Goal: Information Seeking & Learning: Learn about a topic

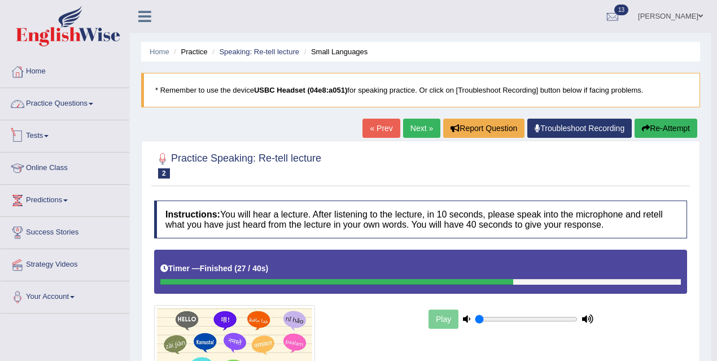
click at [99, 111] on link "Practice Questions" at bounding box center [65, 102] width 129 height 28
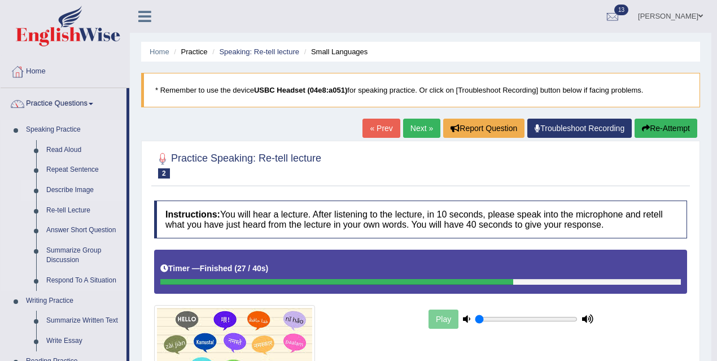
click at [72, 192] on link "Describe Image" at bounding box center [83, 190] width 85 height 20
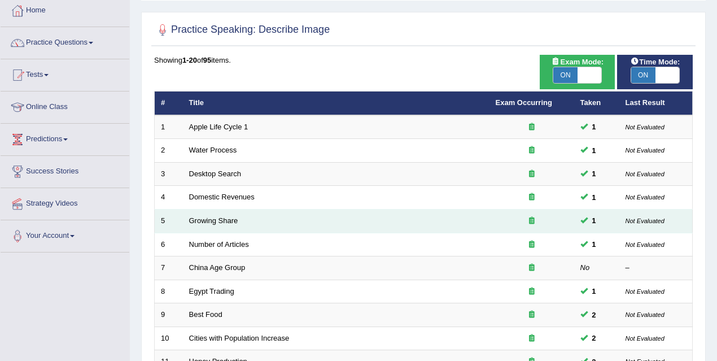
scroll to position [216, 0]
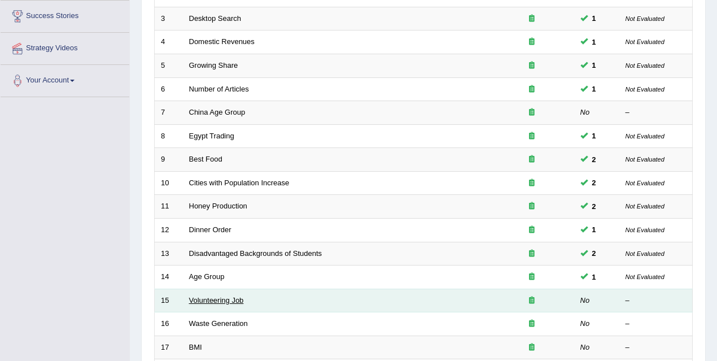
click at [209, 299] on link "Volunteering Job" at bounding box center [216, 300] width 55 height 8
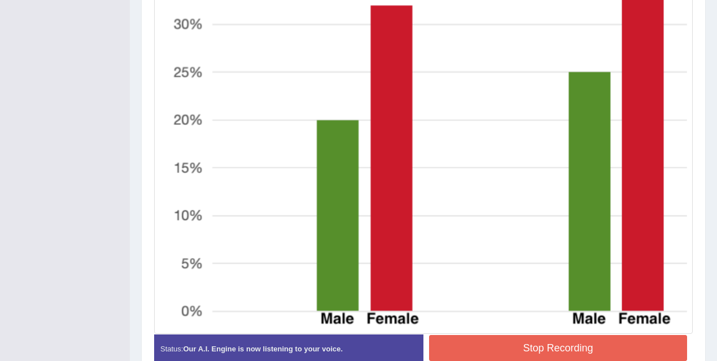
scroll to position [528, 0]
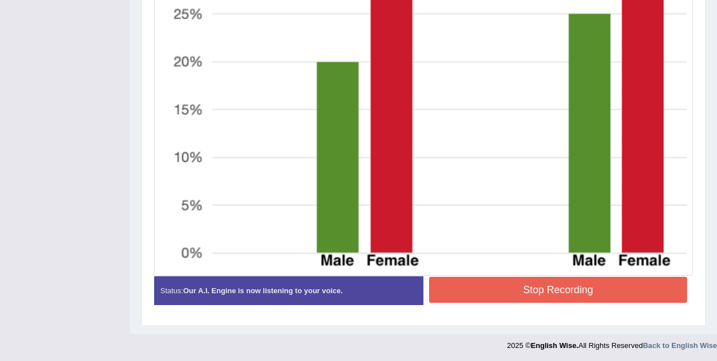
click at [524, 285] on button "Stop Recording" at bounding box center [558, 290] width 258 height 26
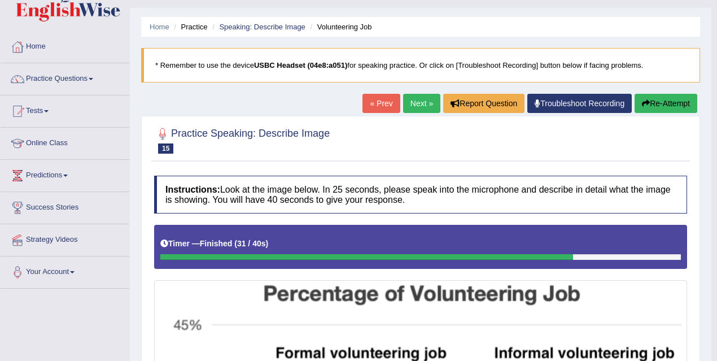
scroll to position [0, 0]
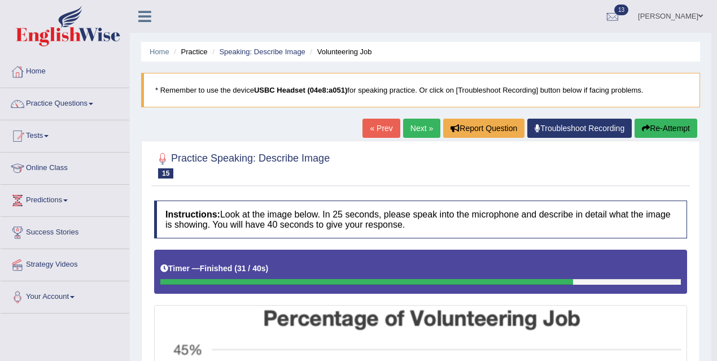
click at [419, 128] on link "Next »" at bounding box center [421, 128] width 37 height 19
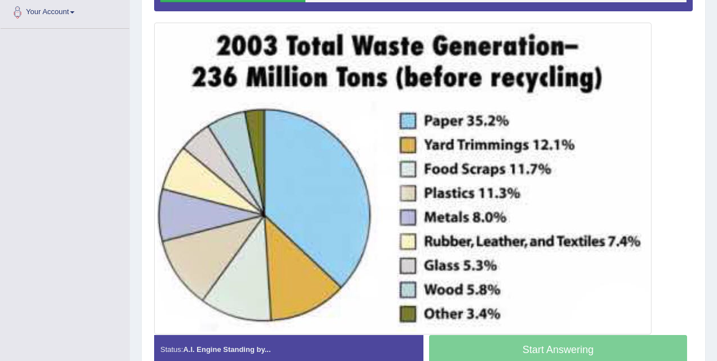
scroll to position [286, 0]
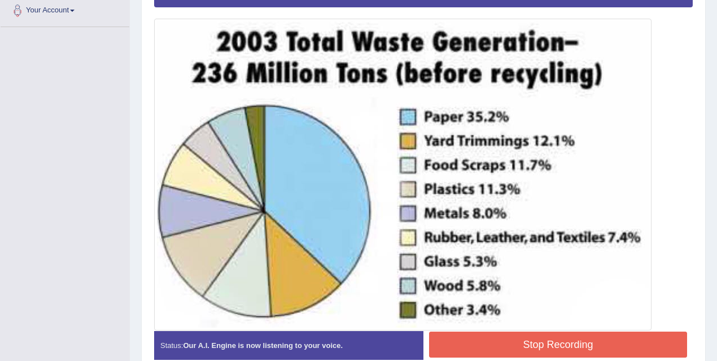
click at [514, 345] on button "Stop Recording" at bounding box center [558, 345] width 258 height 26
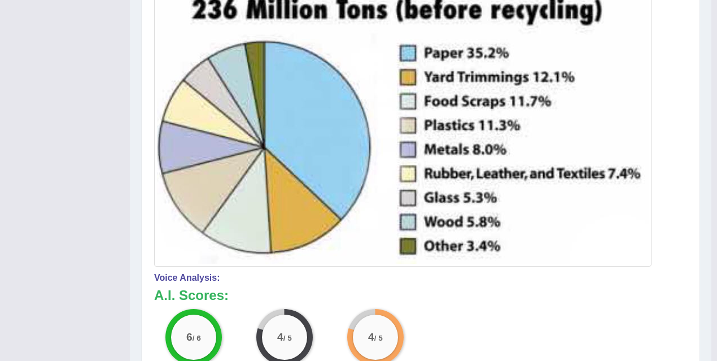
scroll to position [0, 0]
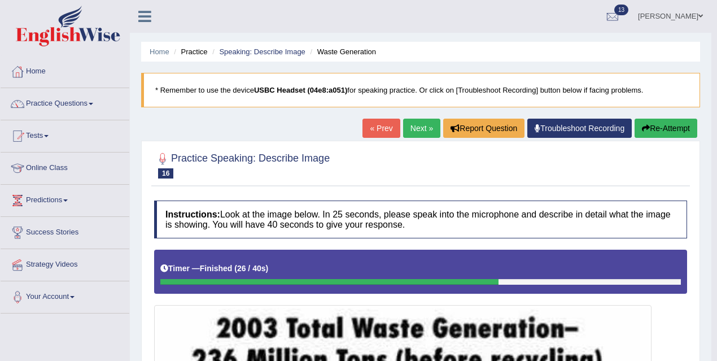
click at [413, 130] on link "Next »" at bounding box center [421, 128] width 37 height 19
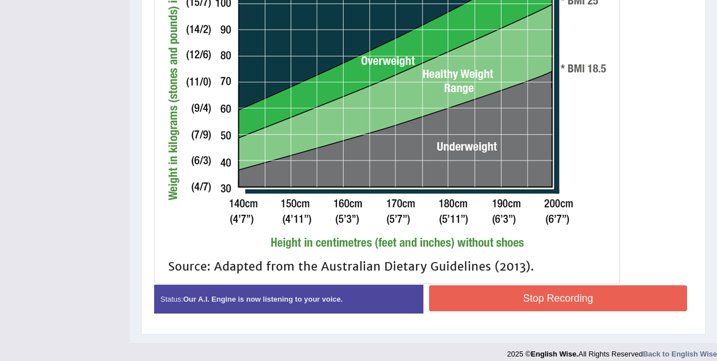
scroll to position [507, 0]
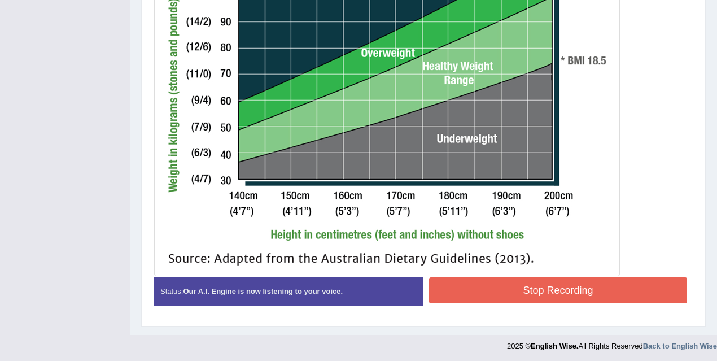
click at [466, 278] on button "Stop Recording" at bounding box center [558, 290] width 258 height 26
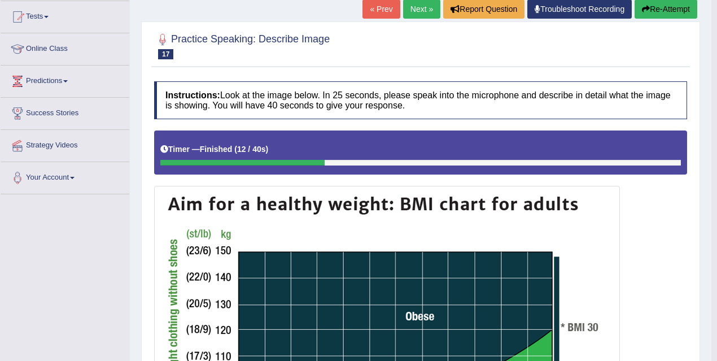
scroll to position [101, 0]
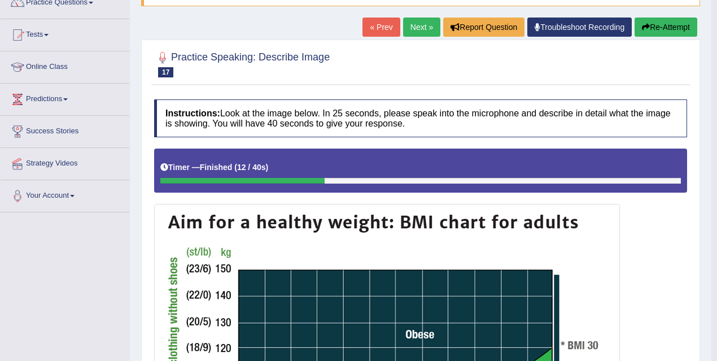
click at [655, 33] on button "Re-Attempt" at bounding box center [666, 27] width 63 height 19
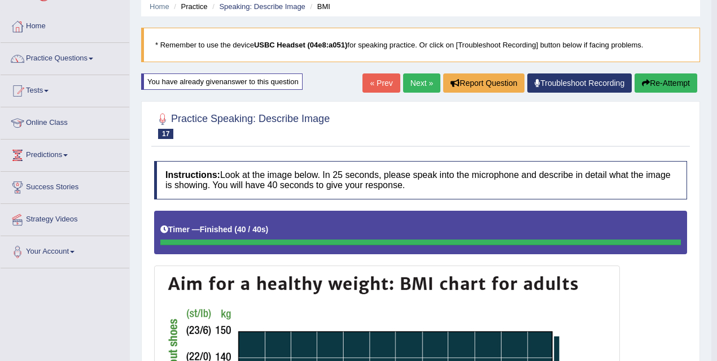
scroll to position [33, 0]
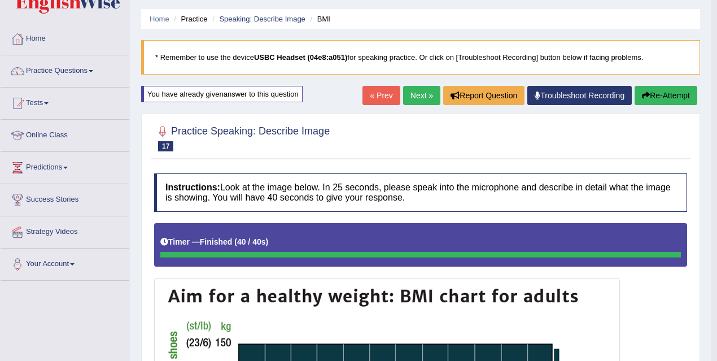
click at [414, 98] on link "Next »" at bounding box center [421, 95] width 37 height 19
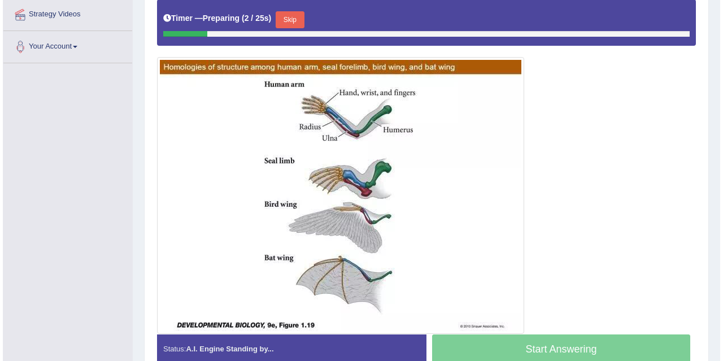
scroll to position [251, 0]
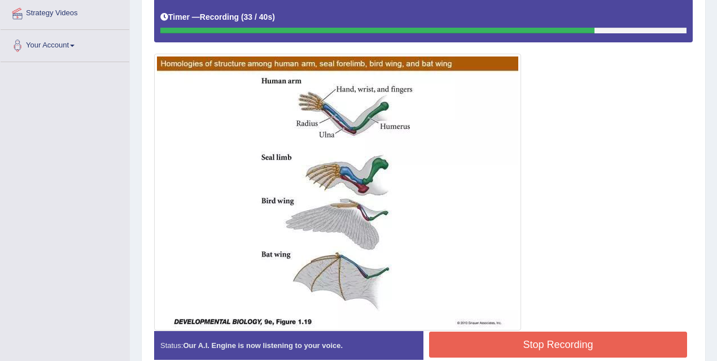
click at [471, 343] on button "Stop Recording" at bounding box center [558, 345] width 258 height 26
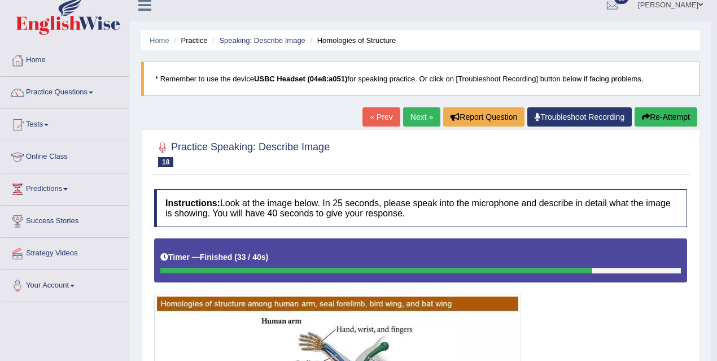
scroll to position [0, 0]
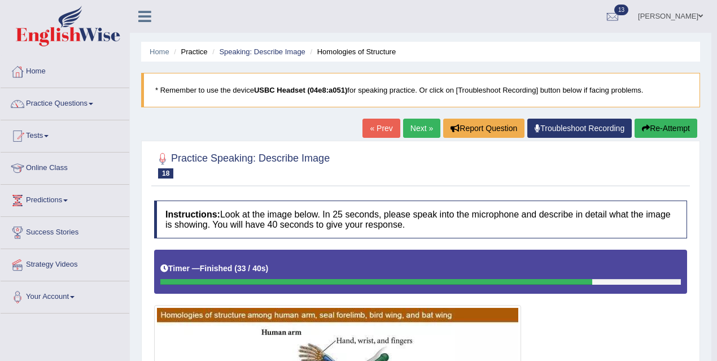
click at [417, 128] on link "Next »" at bounding box center [421, 128] width 37 height 19
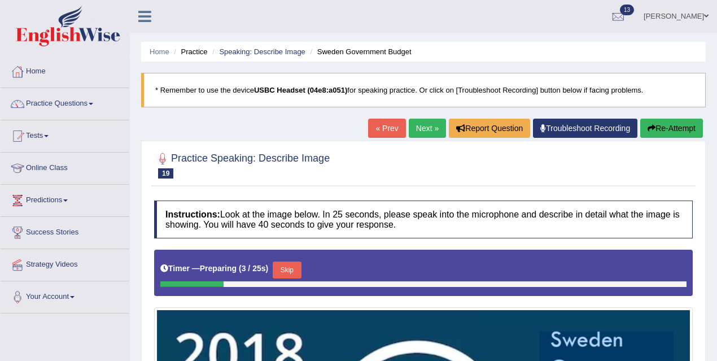
click at [425, 132] on link "Next »" at bounding box center [427, 128] width 37 height 19
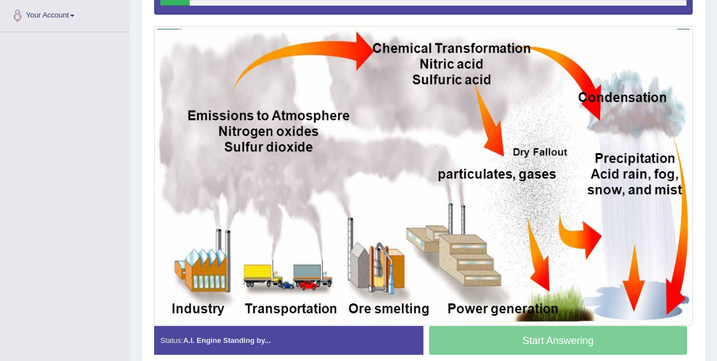
scroll to position [286, 0]
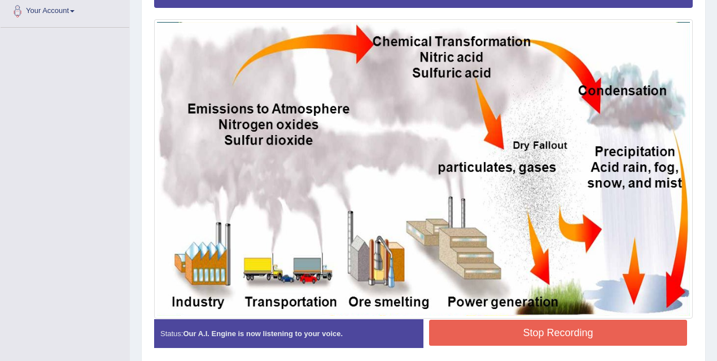
click at [477, 326] on button "Stop Recording" at bounding box center [558, 333] width 258 height 26
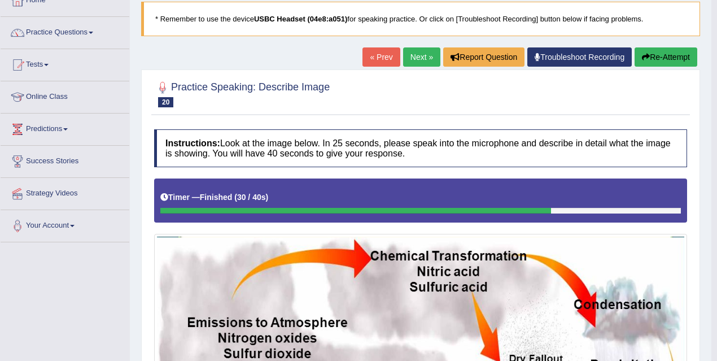
scroll to position [0, 0]
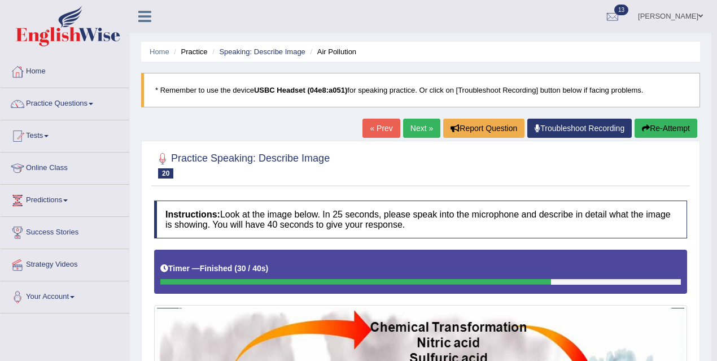
click at [419, 128] on link "Next »" at bounding box center [421, 128] width 37 height 19
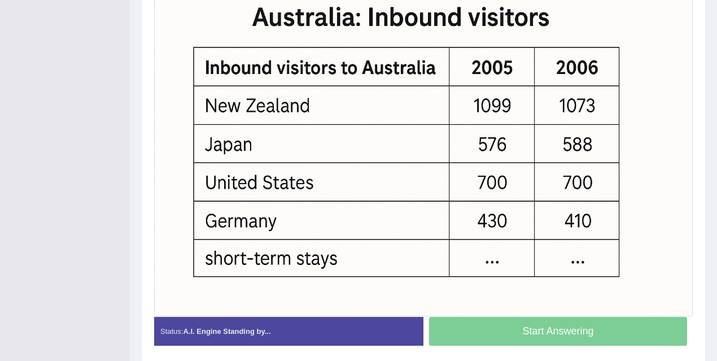
scroll to position [350, 0]
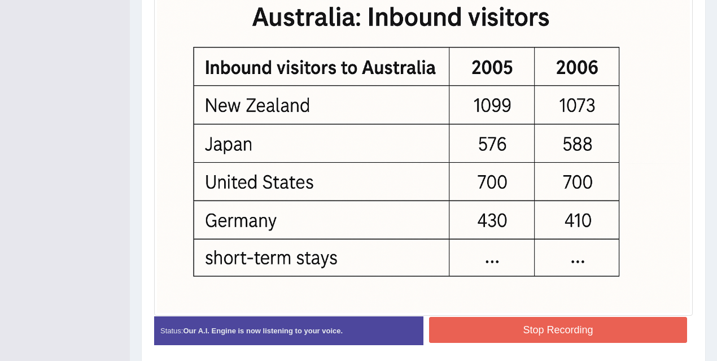
click at [589, 324] on button "Stop Recording" at bounding box center [558, 330] width 258 height 26
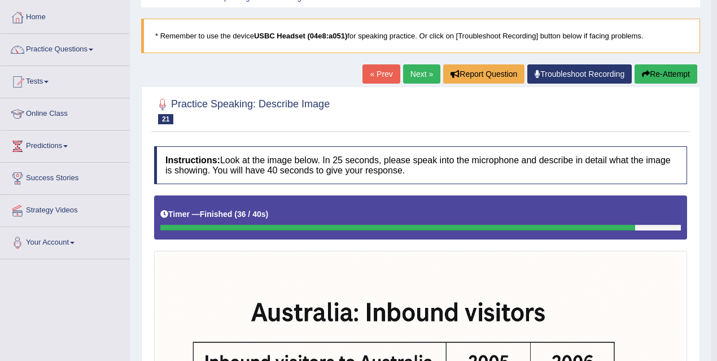
scroll to position [3, 0]
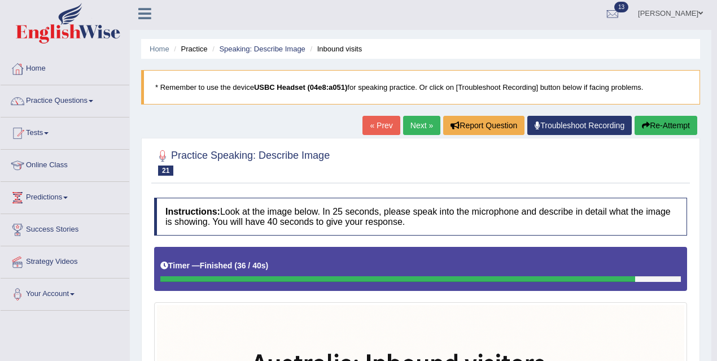
click at [419, 118] on link "Next »" at bounding box center [421, 125] width 37 height 19
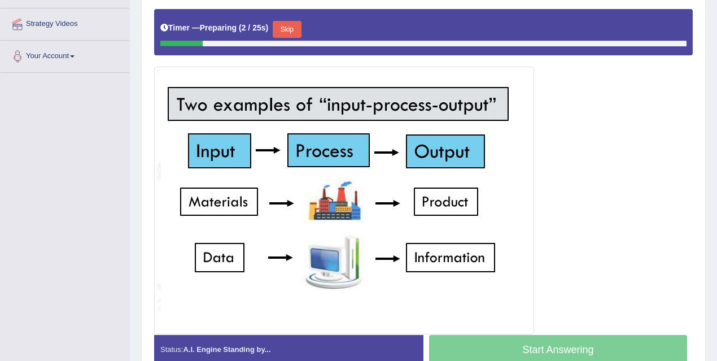
scroll to position [242, 0]
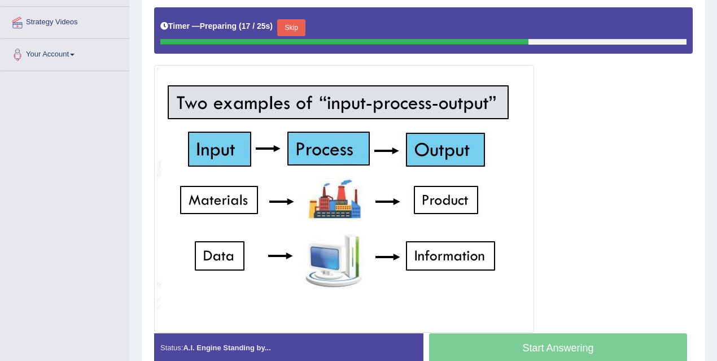
click at [293, 24] on button "Skip" at bounding box center [291, 27] width 28 height 17
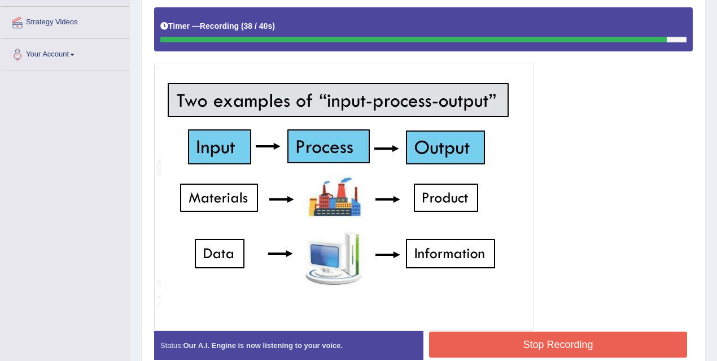
click at [603, 332] on button "Stop Recording" at bounding box center [558, 345] width 258 height 26
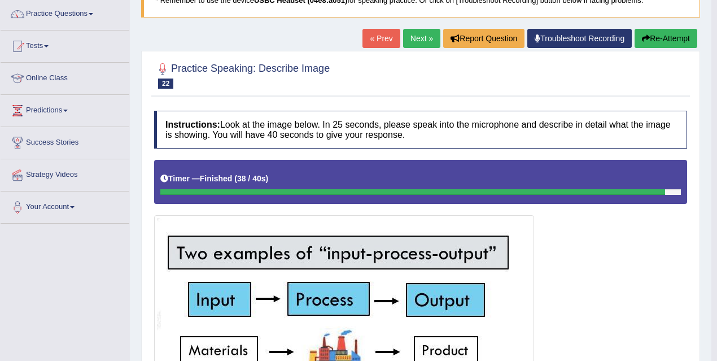
scroll to position [0, 0]
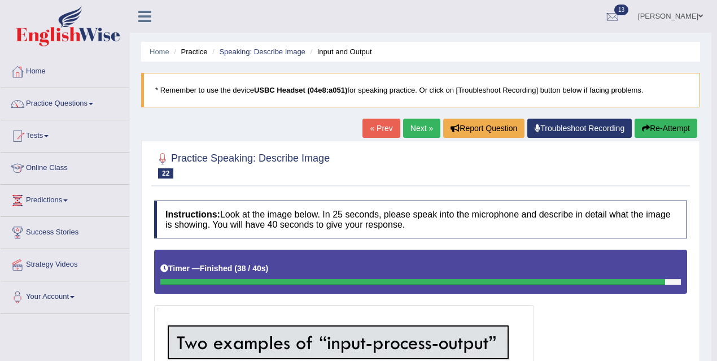
click at [420, 131] on link "Next »" at bounding box center [421, 128] width 37 height 19
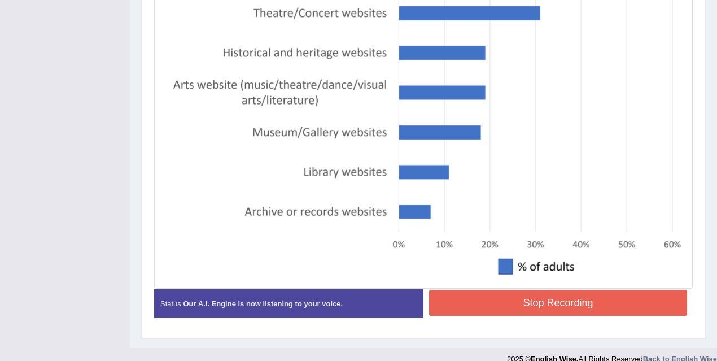
scroll to position [394, 0]
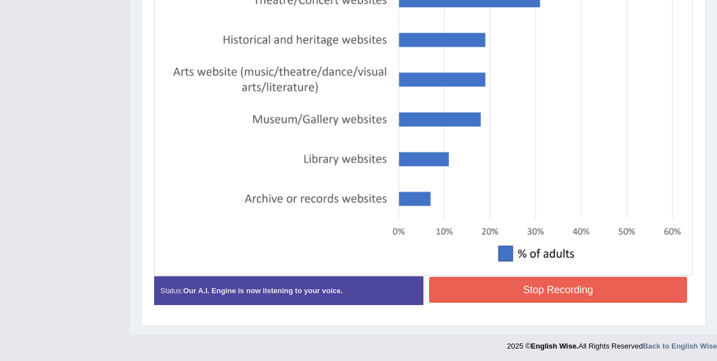
click at [552, 295] on button "Stop Recording" at bounding box center [558, 290] width 258 height 26
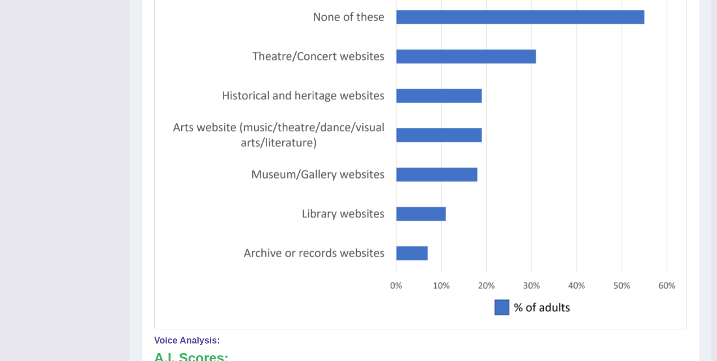
scroll to position [0, 0]
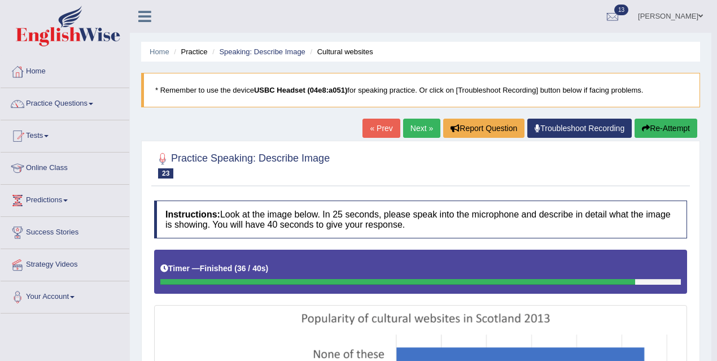
click at [411, 121] on link "Next »" at bounding box center [421, 128] width 37 height 19
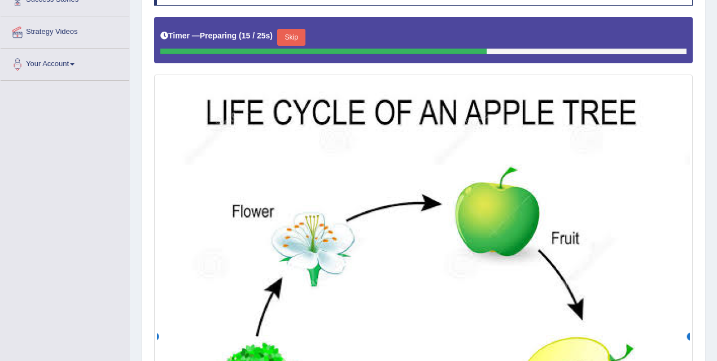
scroll to position [220, 0]
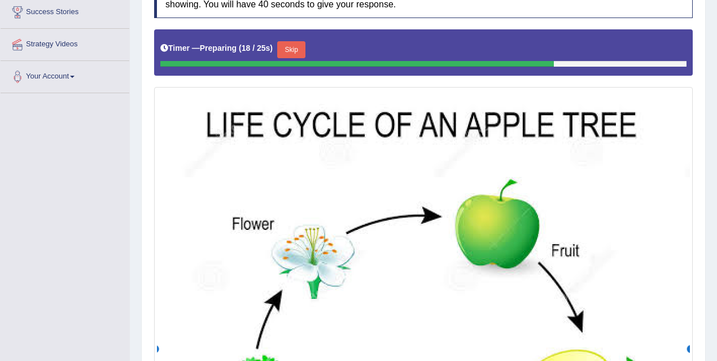
click at [291, 51] on button "Skip" at bounding box center [291, 49] width 28 height 17
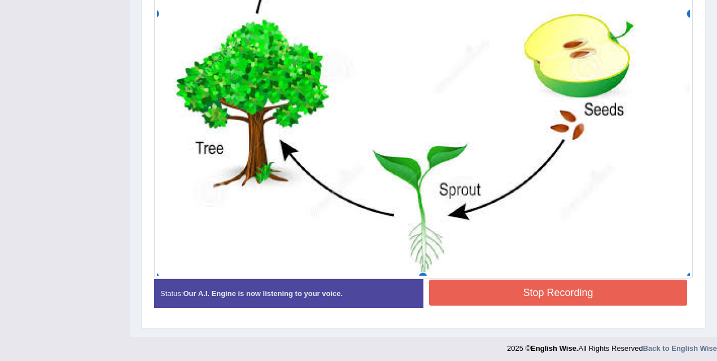
scroll to position [556, 0]
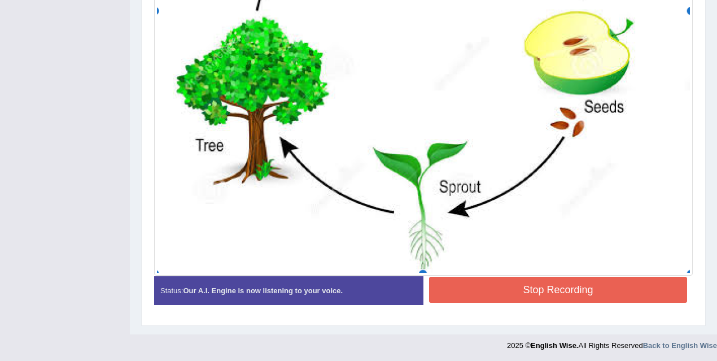
click at [548, 286] on button "Stop Recording" at bounding box center [558, 290] width 258 height 26
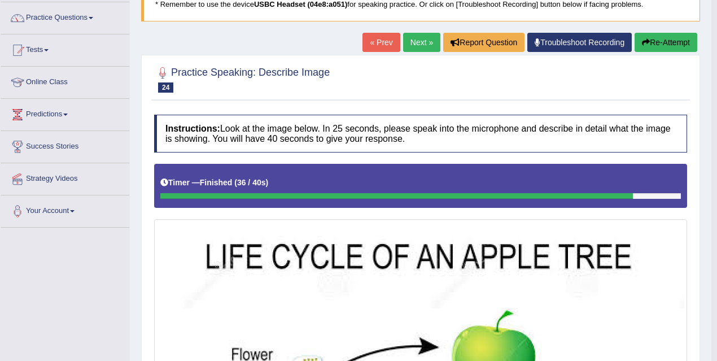
scroll to position [13, 0]
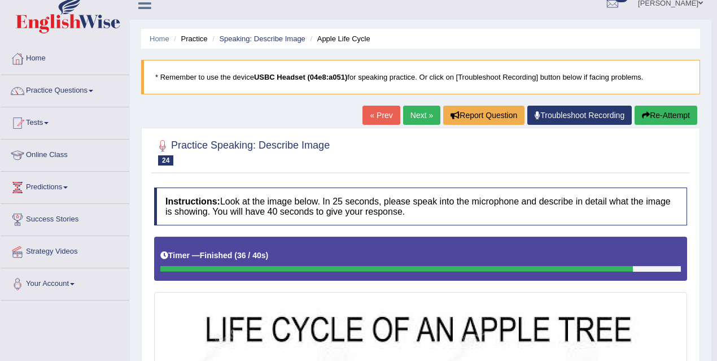
click at [430, 119] on link "Next »" at bounding box center [421, 115] width 37 height 19
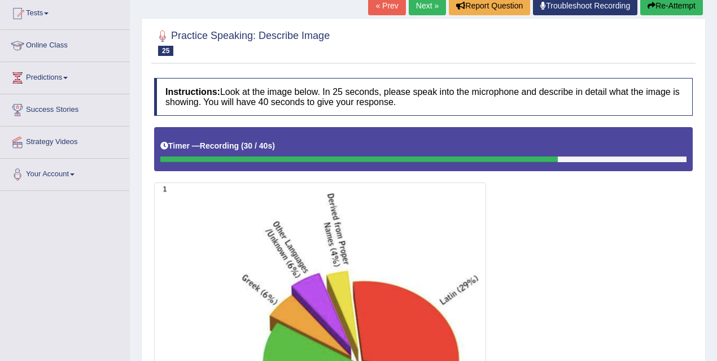
scroll to position [357, 0]
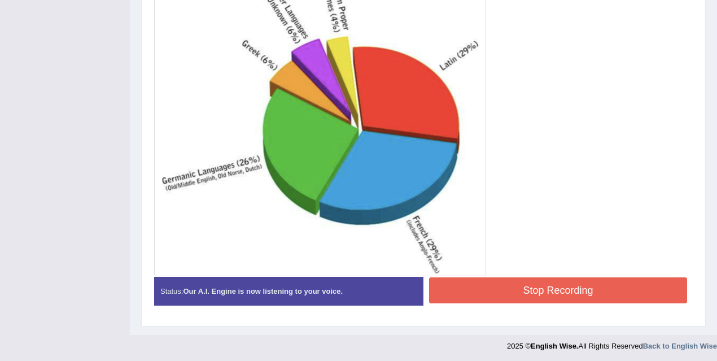
click at [529, 285] on button "Stop Recording" at bounding box center [558, 290] width 258 height 26
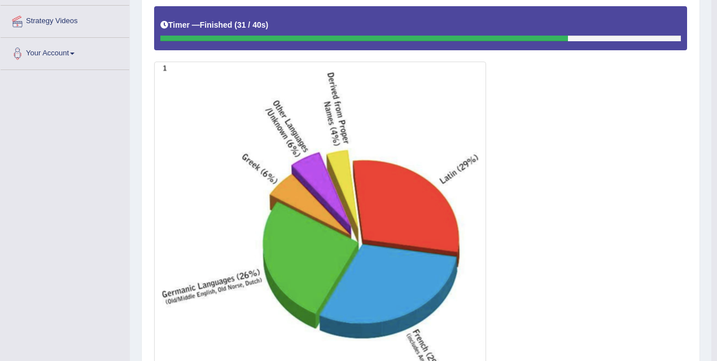
scroll to position [0, 0]
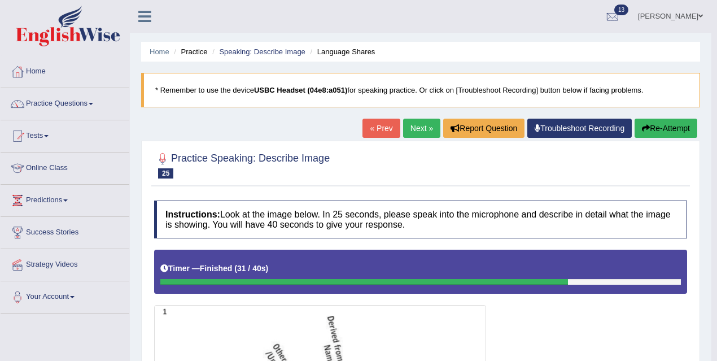
click at [424, 129] on link "Next »" at bounding box center [421, 128] width 37 height 19
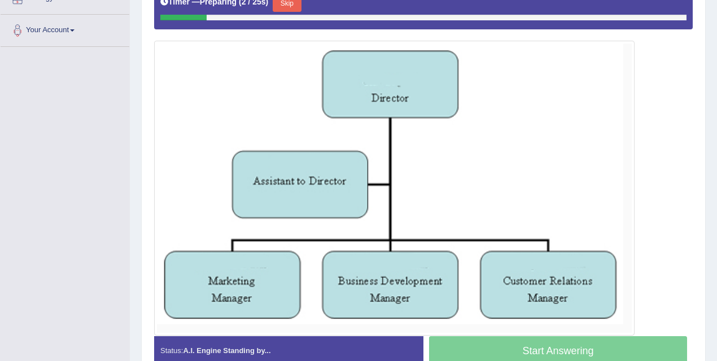
scroll to position [269, 0]
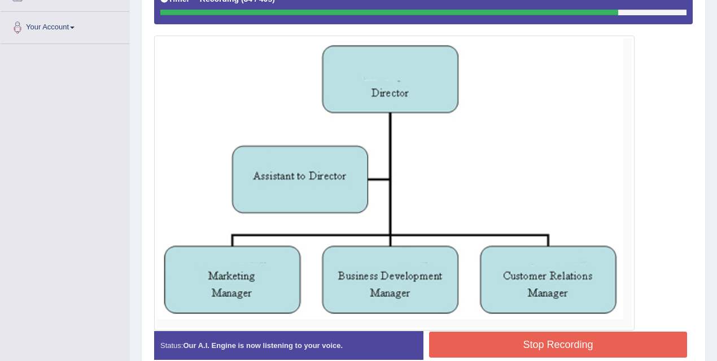
click at [543, 343] on button "Stop Recording" at bounding box center [558, 345] width 258 height 26
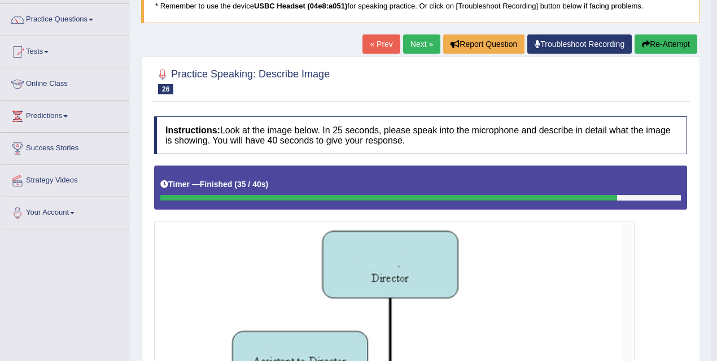
scroll to position [72, 0]
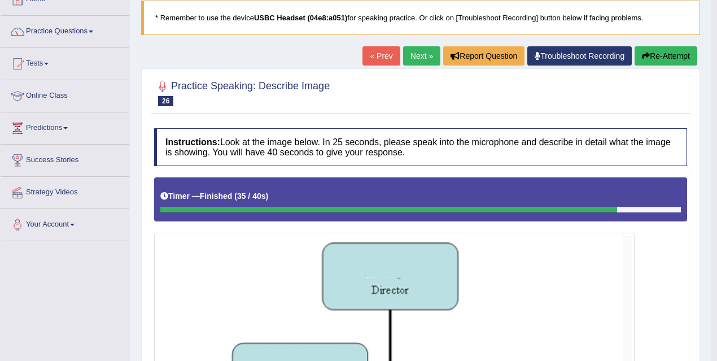
click at [419, 60] on link "Next »" at bounding box center [421, 55] width 37 height 19
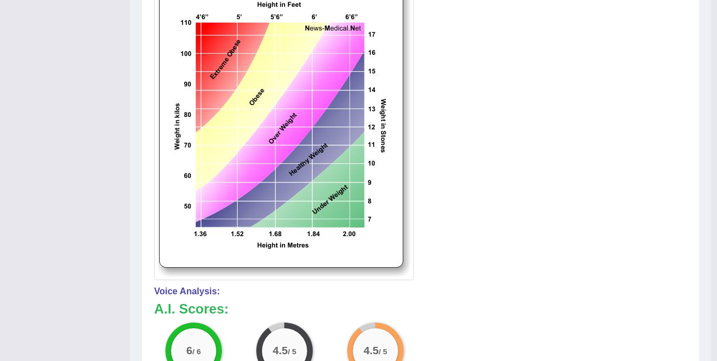
scroll to position [64, 0]
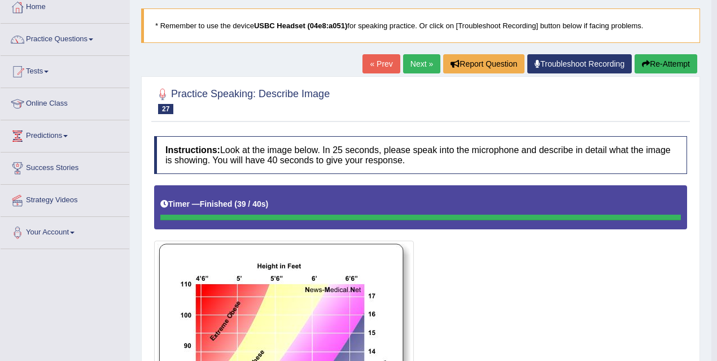
click at [415, 59] on link "Next »" at bounding box center [421, 63] width 37 height 19
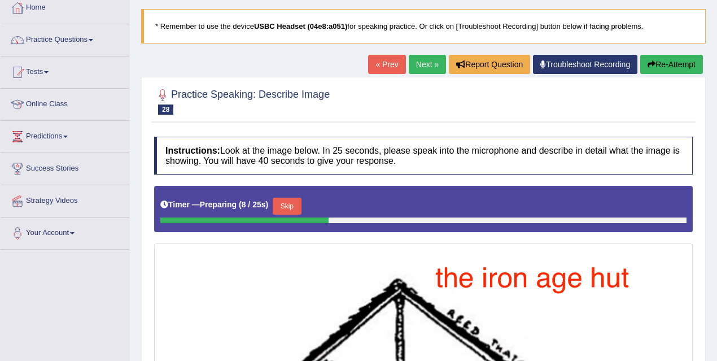
scroll to position [62, 0]
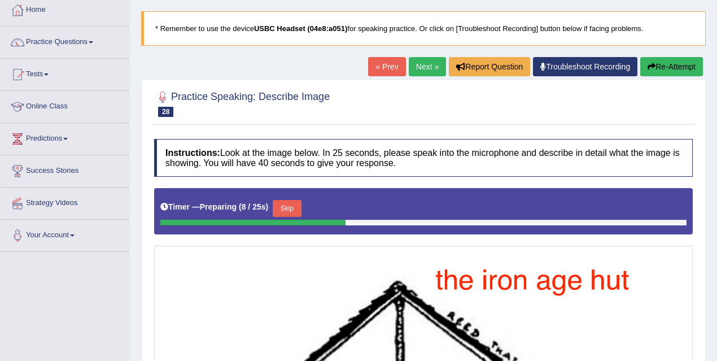
click at [426, 66] on link "Next »" at bounding box center [427, 66] width 37 height 19
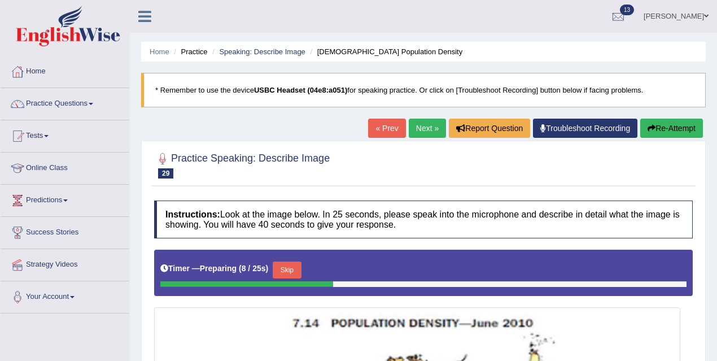
click at [425, 133] on link "Next »" at bounding box center [427, 128] width 37 height 19
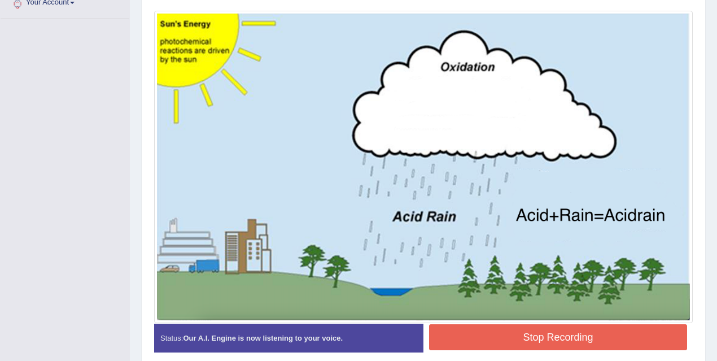
scroll to position [342, 0]
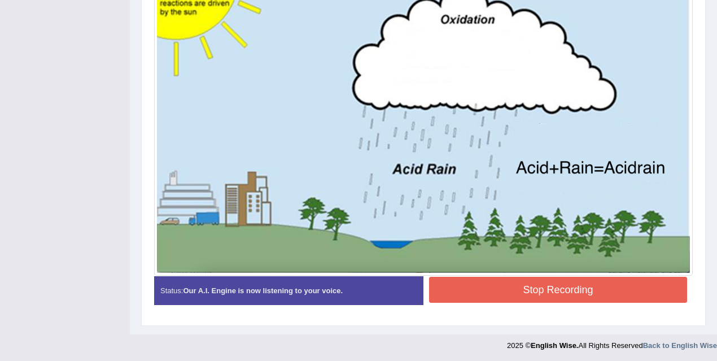
click at [465, 293] on button "Stop Recording" at bounding box center [558, 290] width 258 height 26
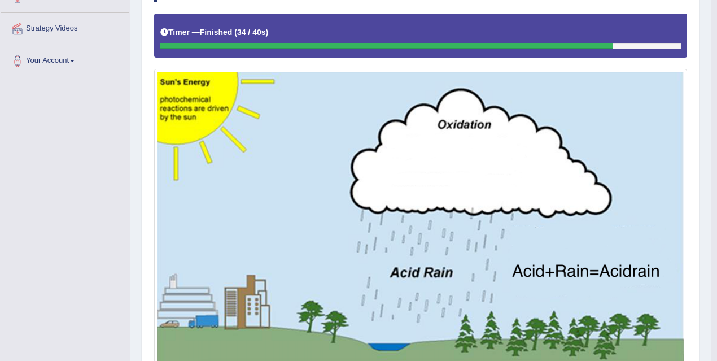
scroll to position [102, 0]
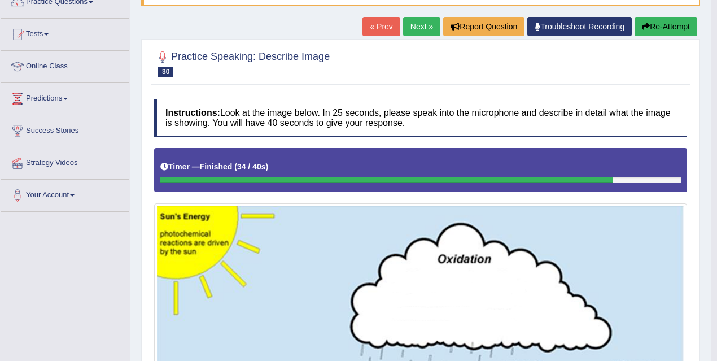
click at [429, 31] on link "Next »" at bounding box center [421, 26] width 37 height 19
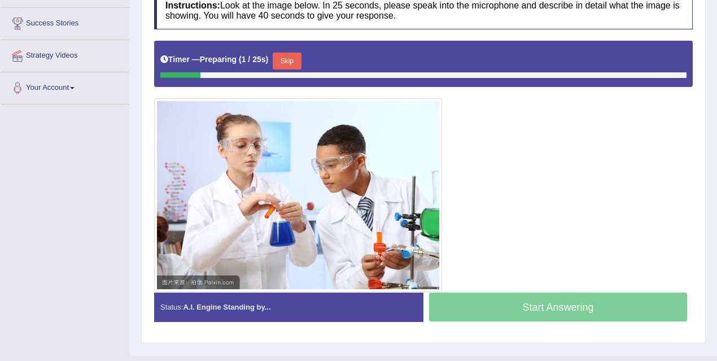
scroll to position [207, 0]
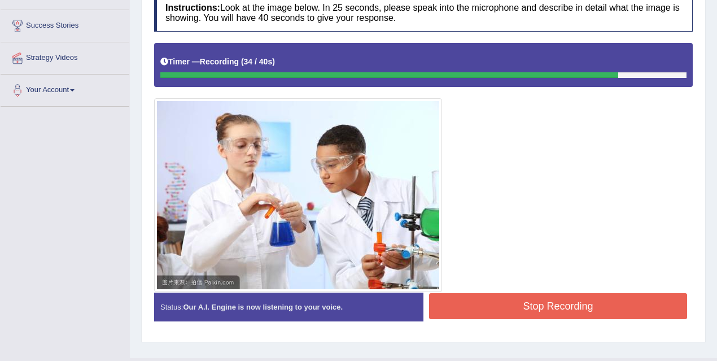
click at [514, 303] on button "Stop Recording" at bounding box center [558, 306] width 258 height 26
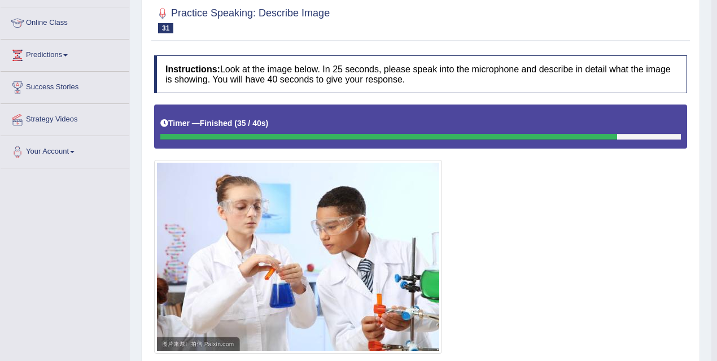
scroll to position [20, 0]
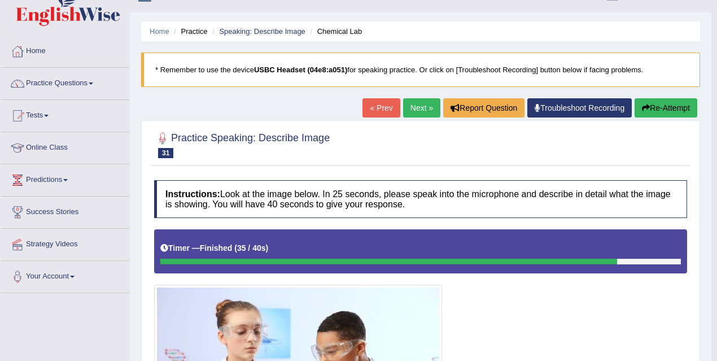
click at [420, 105] on link "Next »" at bounding box center [421, 107] width 37 height 19
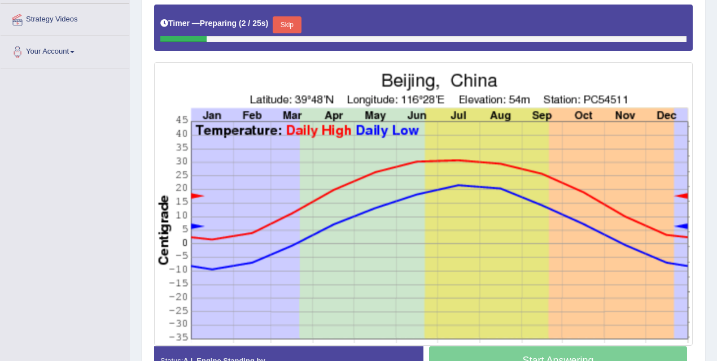
scroll to position [283, 0]
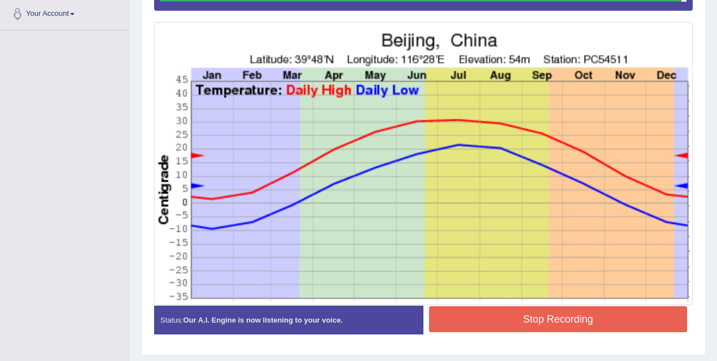
click at [530, 316] on button "Stop Recording" at bounding box center [558, 319] width 258 height 26
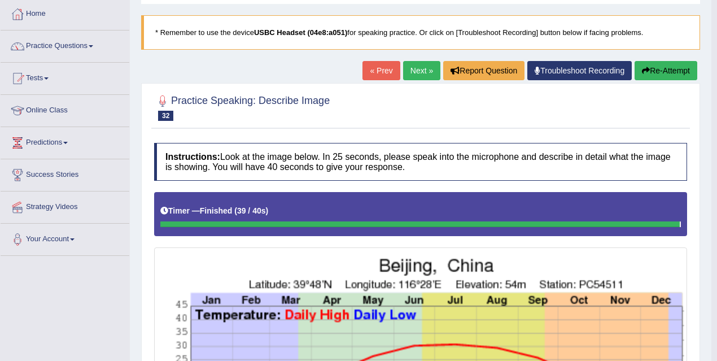
scroll to position [0, 0]
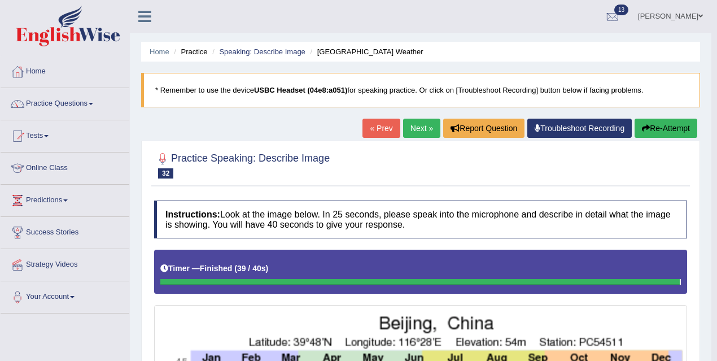
click at [424, 134] on link "Next »" at bounding box center [421, 128] width 37 height 19
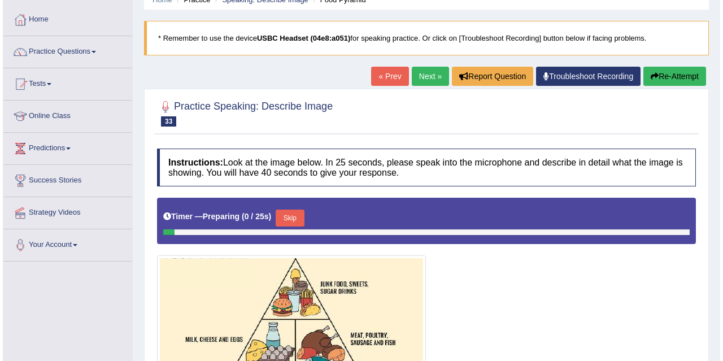
scroll to position [223, 0]
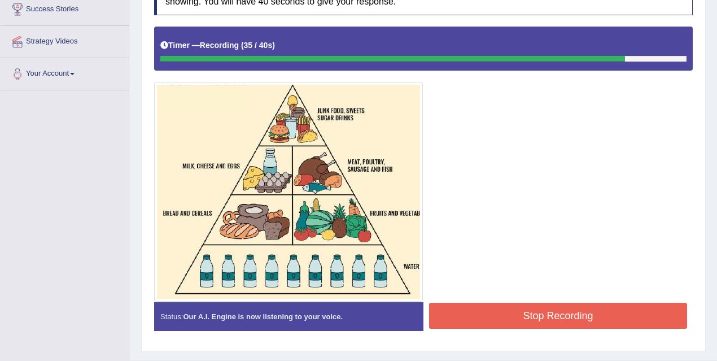
click at [502, 318] on button "Stop Recording" at bounding box center [558, 316] width 258 height 26
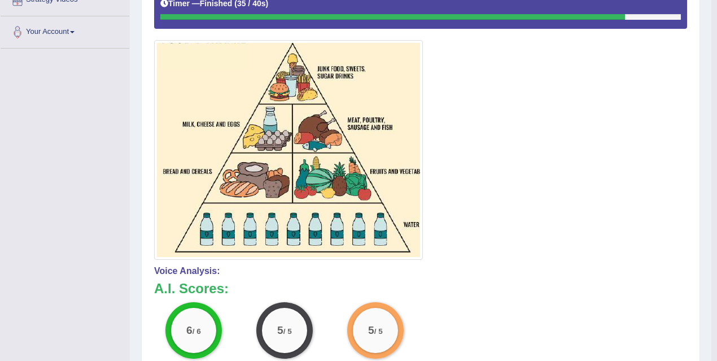
scroll to position [15, 0]
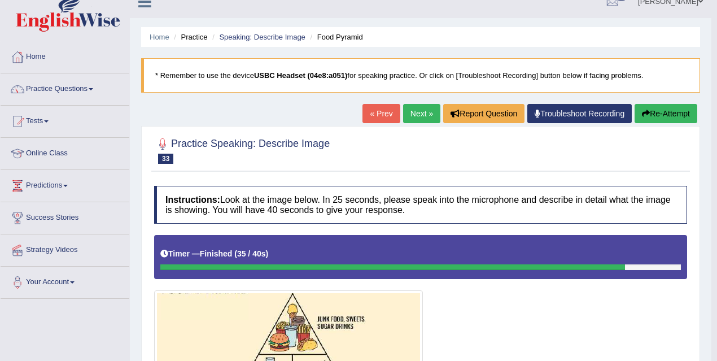
click at [409, 114] on link "Next »" at bounding box center [421, 113] width 37 height 19
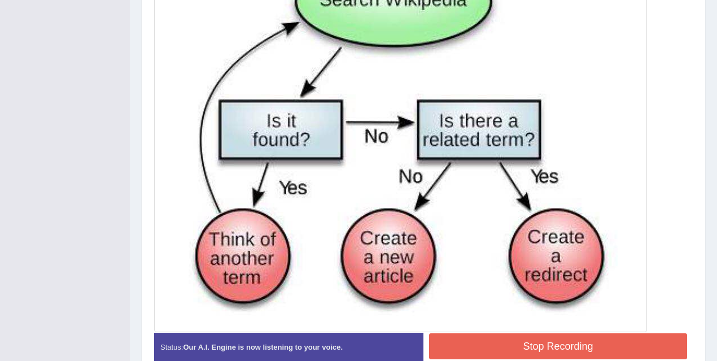
scroll to position [403, 0]
click at [537, 349] on button "Stop Recording" at bounding box center [558, 346] width 258 height 26
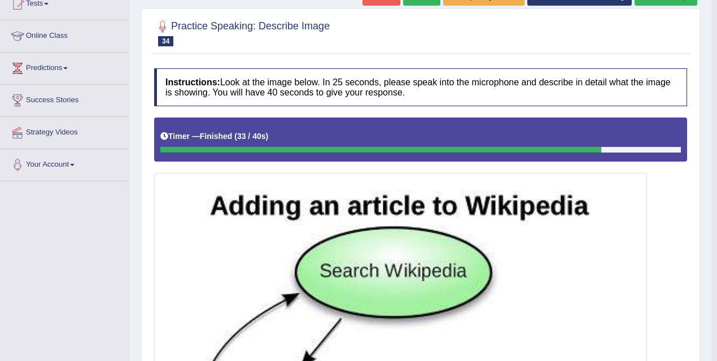
scroll to position [100, 0]
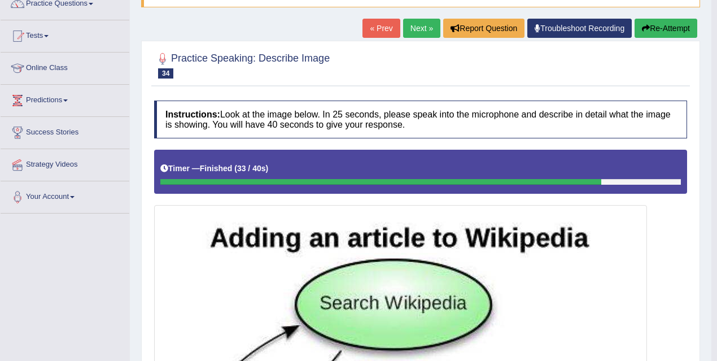
click at [423, 20] on link "Next »" at bounding box center [421, 28] width 37 height 19
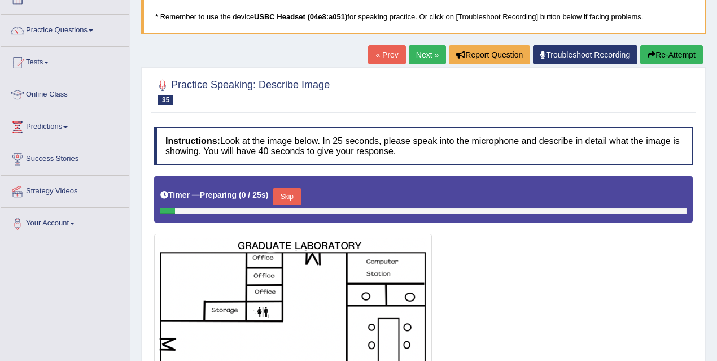
scroll to position [229, 0]
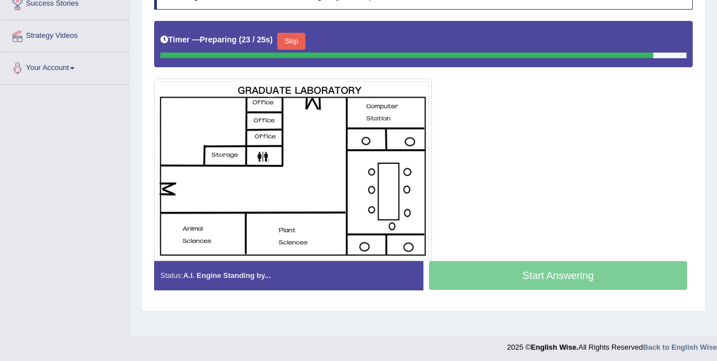
click at [296, 45] on button "Skip" at bounding box center [291, 41] width 28 height 17
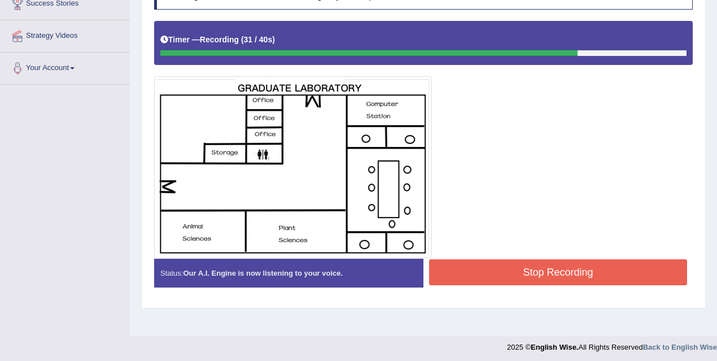
click at [528, 275] on button "Stop Recording" at bounding box center [558, 272] width 258 height 26
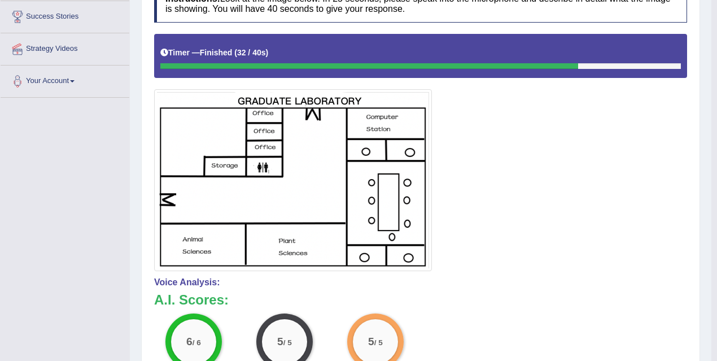
scroll to position [0, 0]
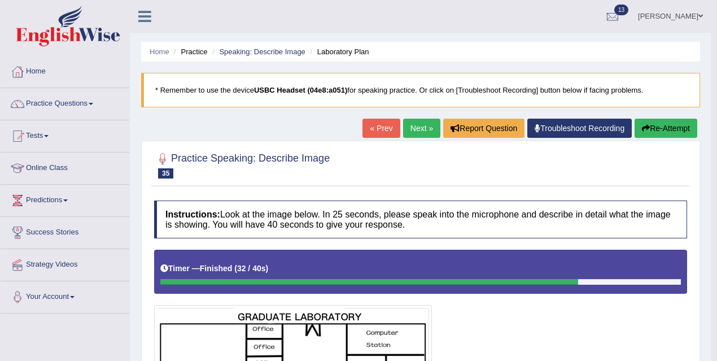
click at [415, 131] on link "Next »" at bounding box center [421, 128] width 37 height 19
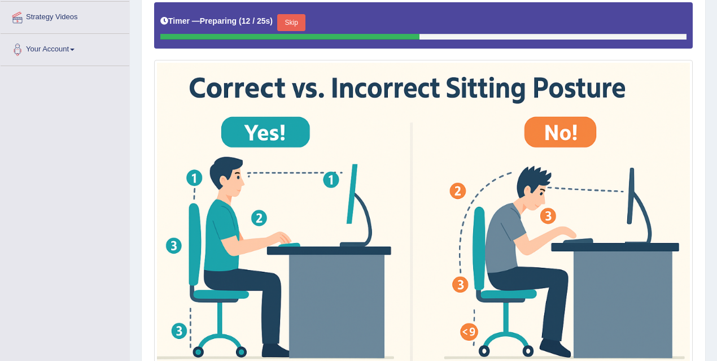
scroll to position [247, 0]
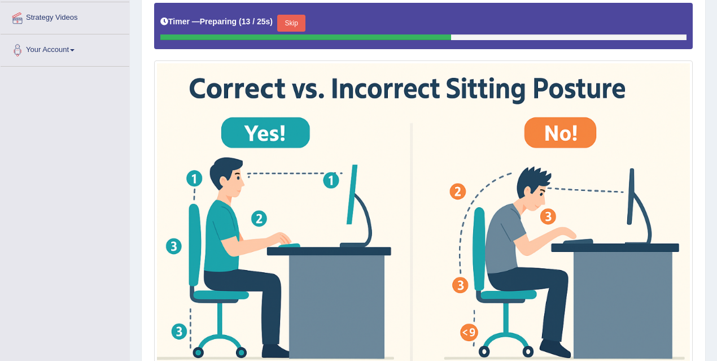
click at [300, 23] on button "Skip" at bounding box center [291, 23] width 28 height 17
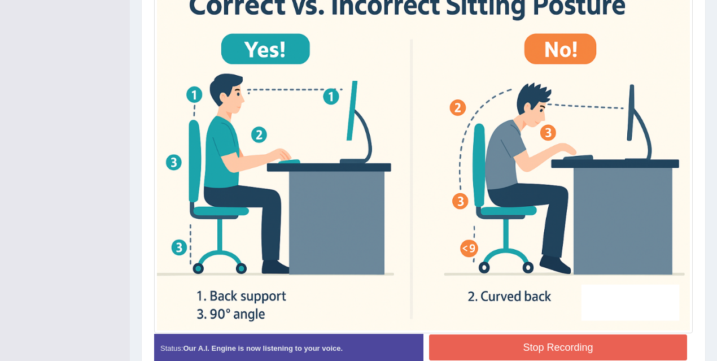
scroll to position [330, 0]
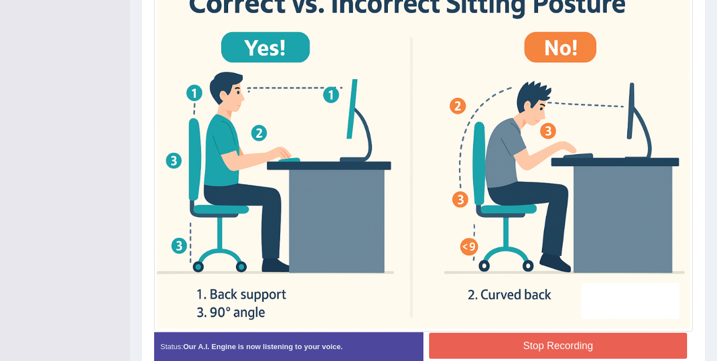
click at [530, 349] on button "Stop Recording" at bounding box center [558, 346] width 258 height 26
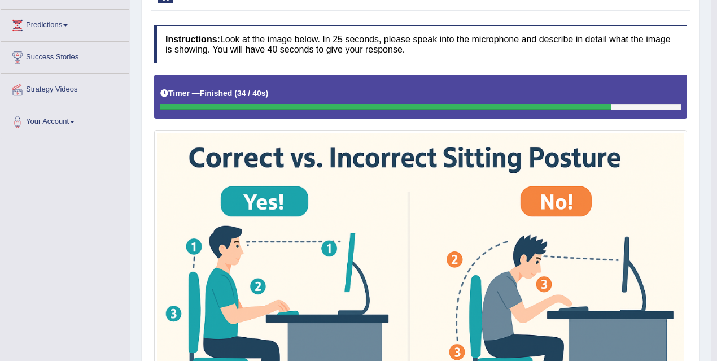
scroll to position [0, 0]
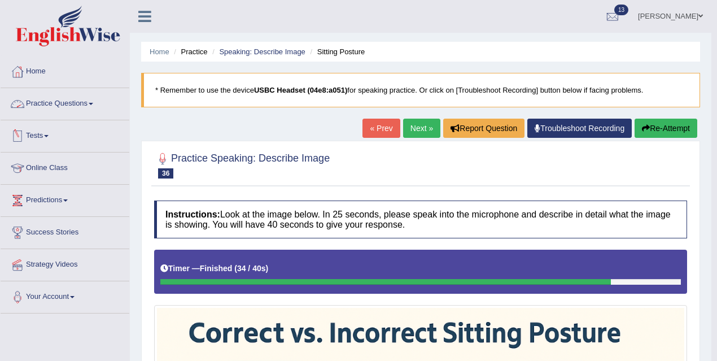
click at [76, 103] on link "Practice Questions" at bounding box center [65, 102] width 129 height 28
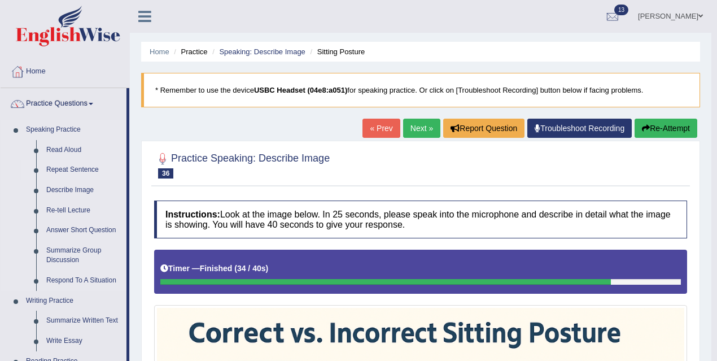
click at [72, 169] on link "Repeat Sentence" at bounding box center [83, 170] width 85 height 20
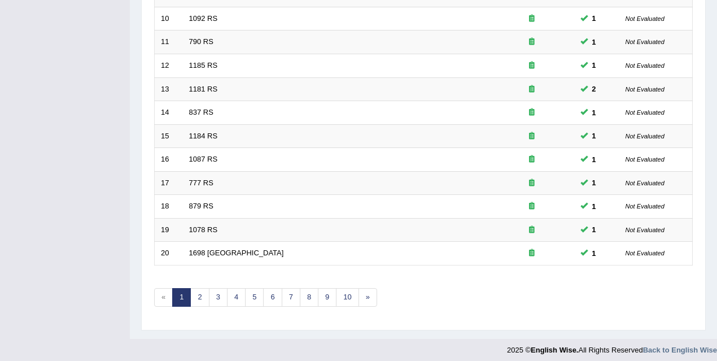
scroll to position [382, 0]
click at [217, 297] on link "3" at bounding box center [218, 296] width 19 height 19
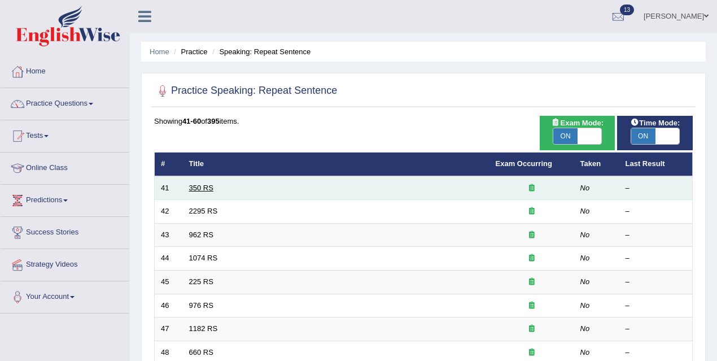
click at [203, 188] on link "350 RS" at bounding box center [201, 188] width 24 height 8
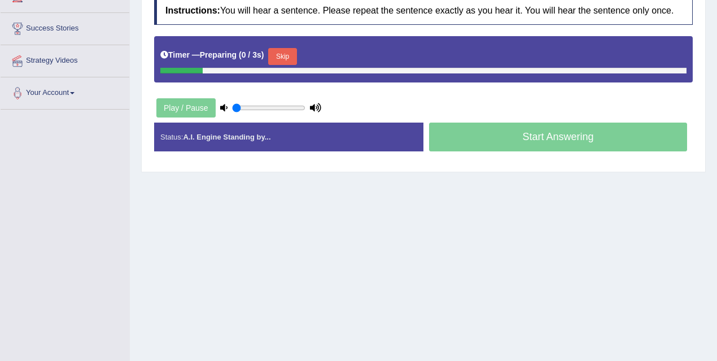
scroll to position [218, 0]
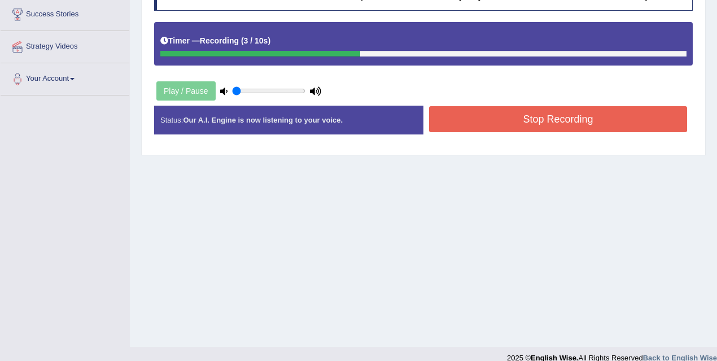
click at [479, 125] on button "Stop Recording" at bounding box center [558, 119] width 258 height 26
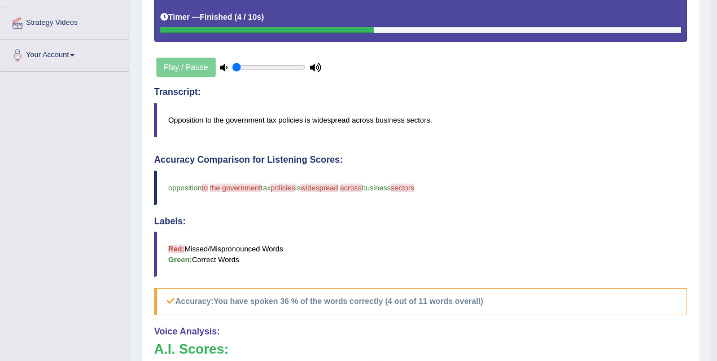
scroll to position [125, 0]
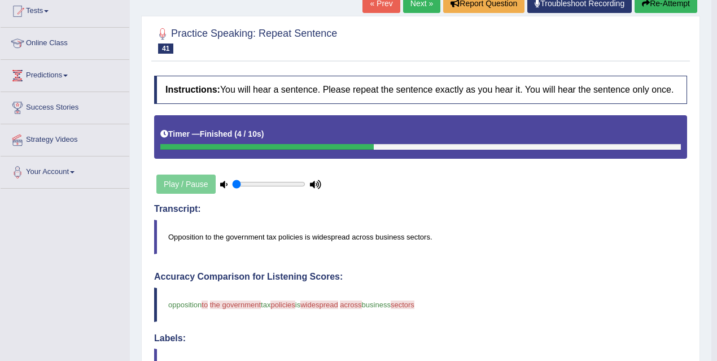
click at [410, 3] on link "Next »" at bounding box center [421, 3] width 37 height 19
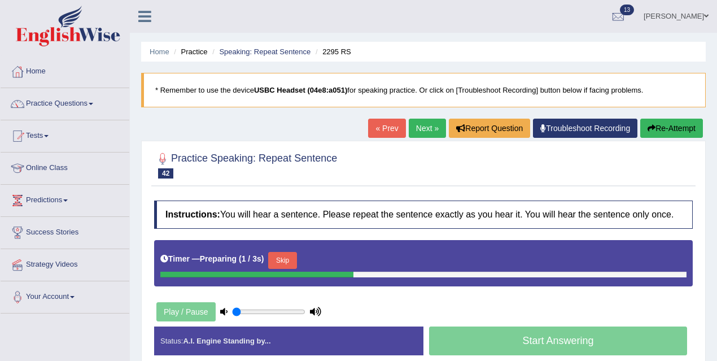
click at [281, 269] on button "Skip" at bounding box center [282, 260] width 28 height 17
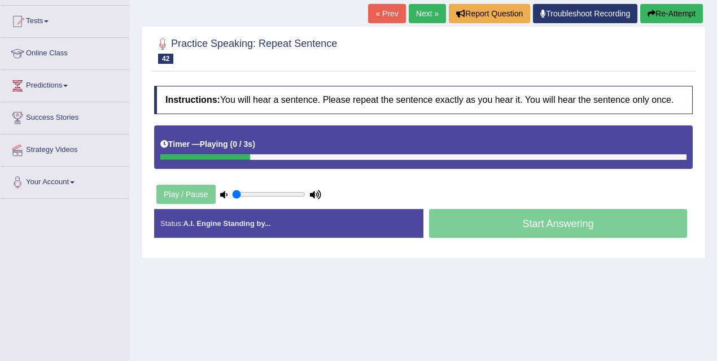
scroll to position [121, 0]
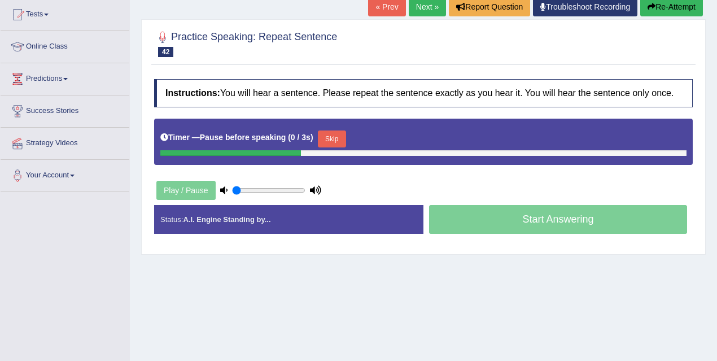
click at [345, 142] on button "Skip" at bounding box center [332, 139] width 28 height 17
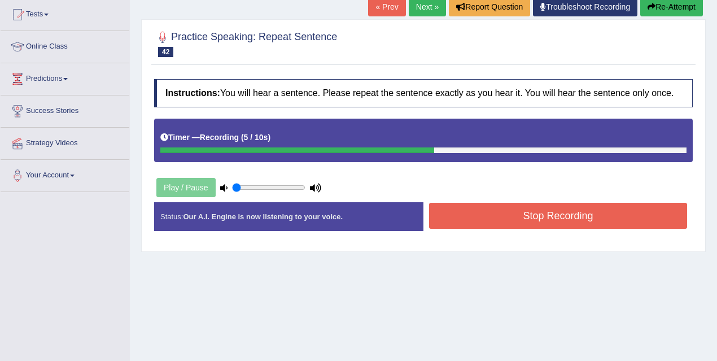
click at [502, 223] on button "Stop Recording" at bounding box center [558, 216] width 258 height 26
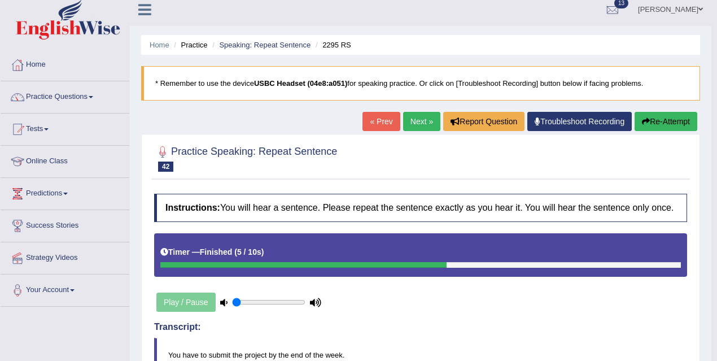
scroll to position [8, 0]
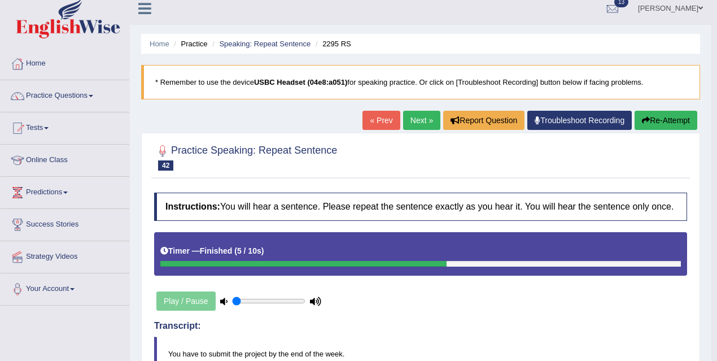
click at [416, 121] on link "Next »" at bounding box center [421, 120] width 37 height 19
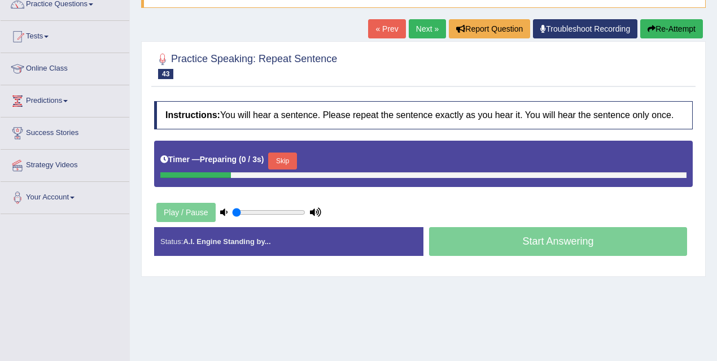
scroll to position [102, 0]
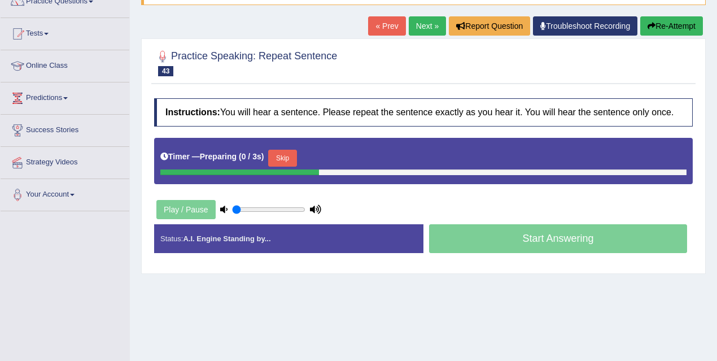
click at [288, 167] on button "Skip" at bounding box center [282, 158] width 28 height 17
click at [324, 167] on button "Skip" at bounding box center [332, 158] width 28 height 17
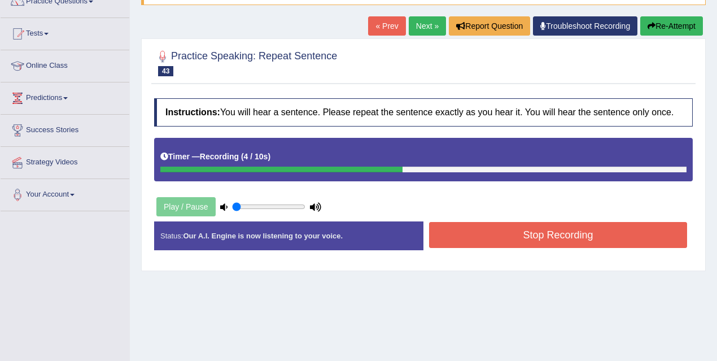
click at [501, 239] on button "Stop Recording" at bounding box center [558, 235] width 258 height 26
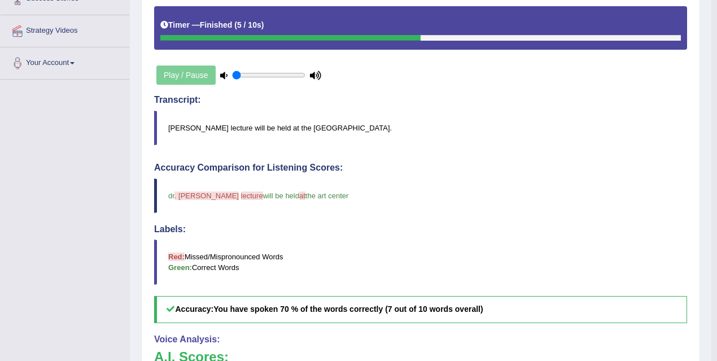
scroll to position [89, 0]
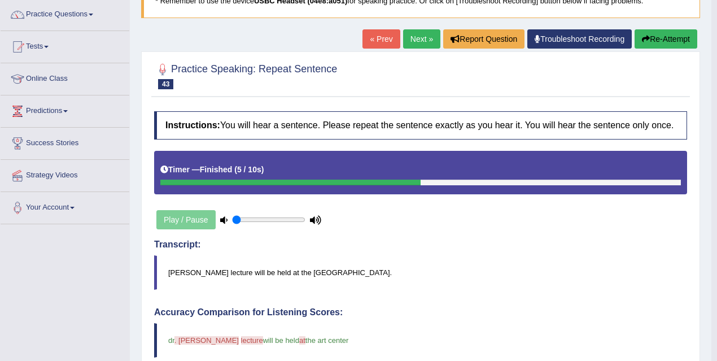
click at [421, 41] on link "Next »" at bounding box center [421, 38] width 37 height 19
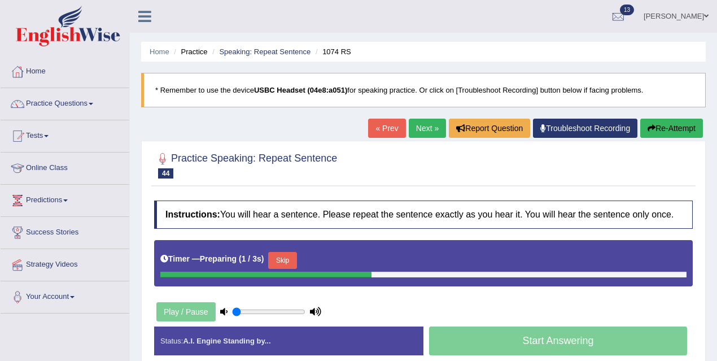
click at [297, 263] on button "Skip" at bounding box center [282, 260] width 28 height 17
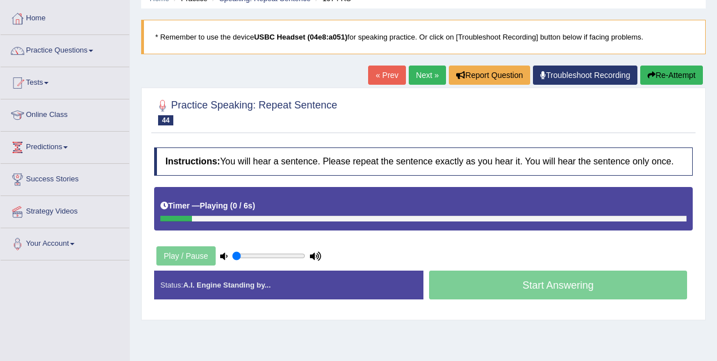
scroll to position [213, 0]
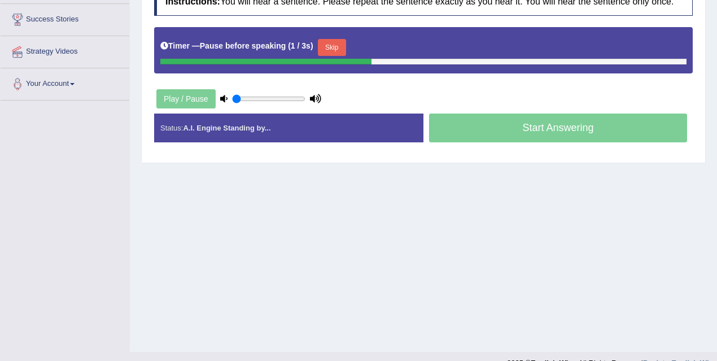
click at [330, 56] on button "Skip" at bounding box center [332, 47] width 28 height 17
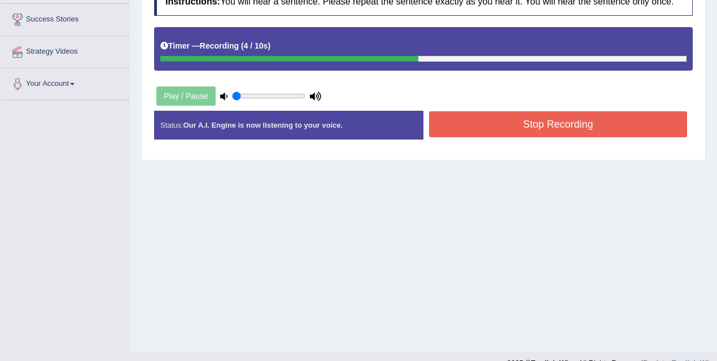
click at [489, 131] on button "Stop Recording" at bounding box center [558, 124] width 258 height 26
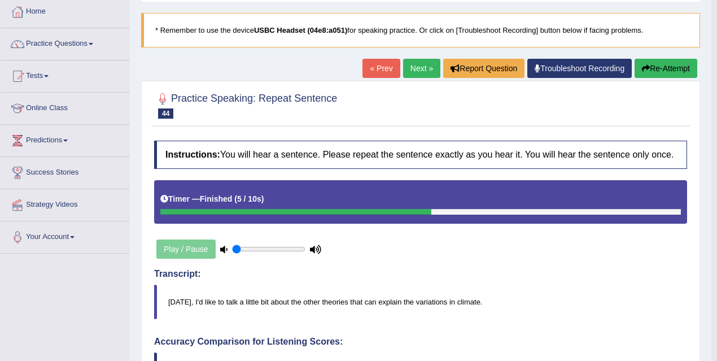
scroll to position [0, 0]
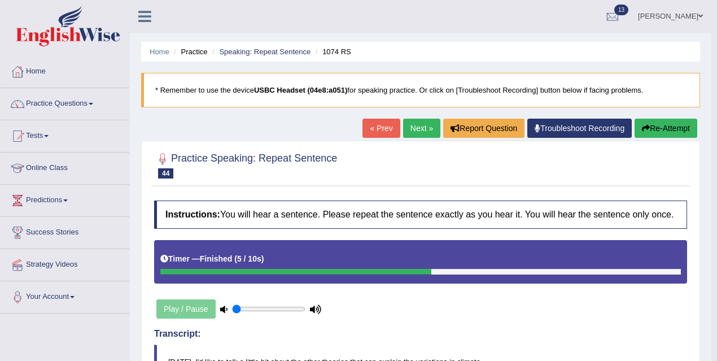
click at [415, 128] on link "Next »" at bounding box center [421, 128] width 37 height 19
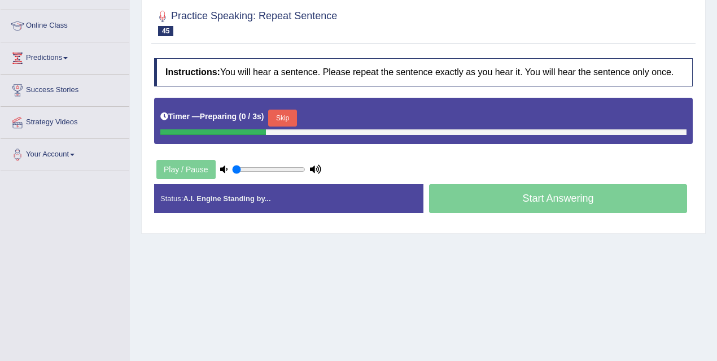
scroll to position [148, 0]
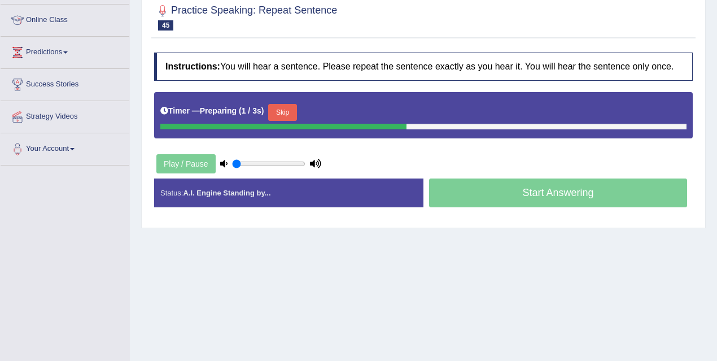
click at [289, 121] on button "Skip" at bounding box center [282, 112] width 28 height 17
click at [343, 120] on button "Skip" at bounding box center [332, 112] width 28 height 17
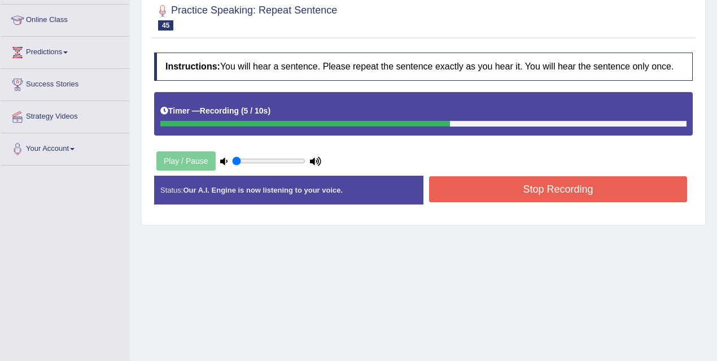
click at [516, 170] on div "Instructions: You will hear a sentence. Please repeat the sentence exactly as y…" at bounding box center [423, 133] width 545 height 172
click at [510, 202] on button "Stop Recording" at bounding box center [558, 189] width 258 height 26
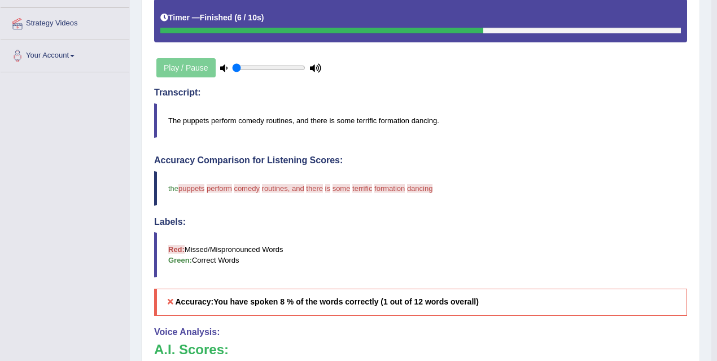
scroll to position [80, 0]
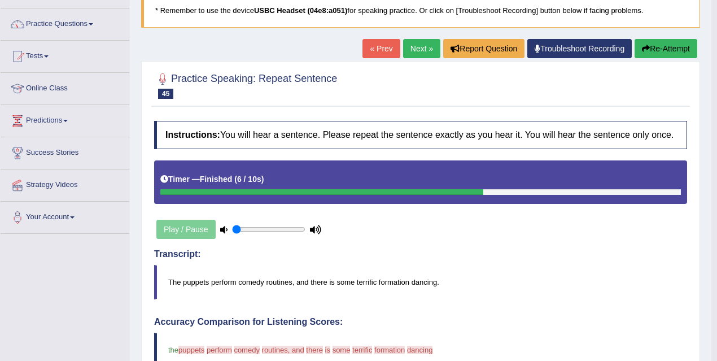
click at [427, 48] on link "Next »" at bounding box center [421, 48] width 37 height 19
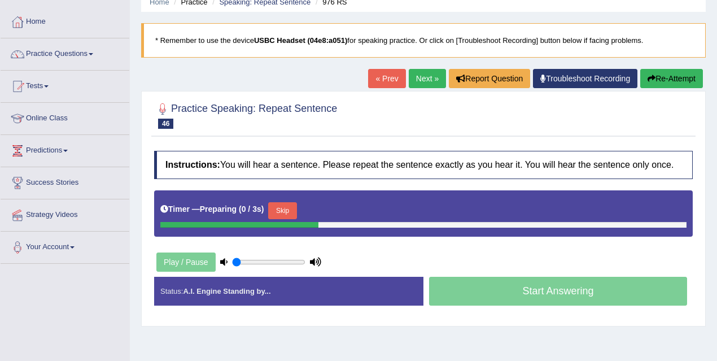
scroll to position [50, 0]
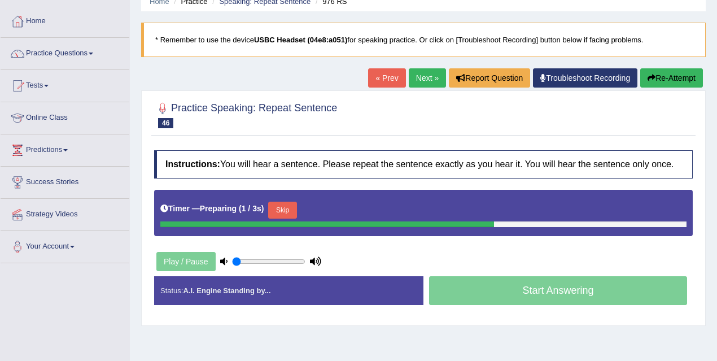
click at [297, 215] on button "Skip" at bounding box center [282, 210] width 28 height 17
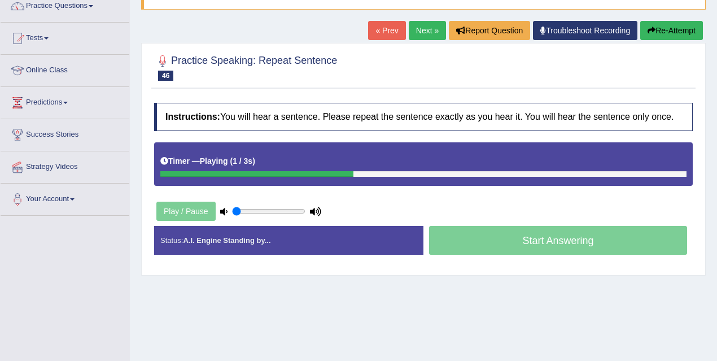
scroll to position [136, 0]
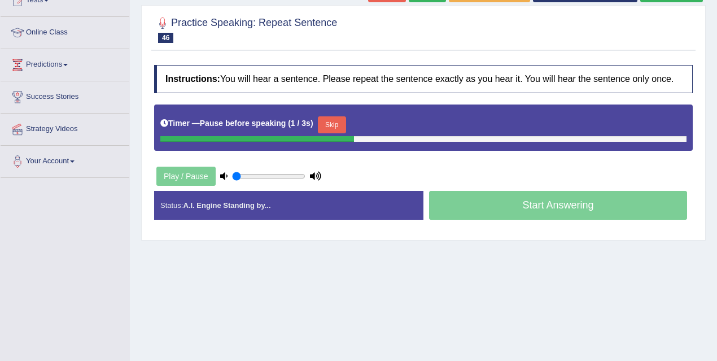
click at [336, 131] on button "Skip" at bounding box center [332, 124] width 28 height 17
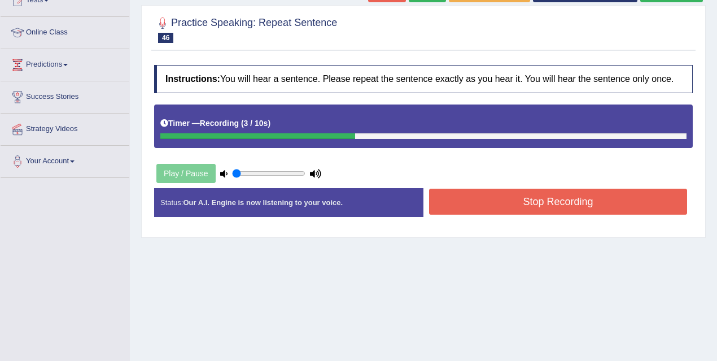
click at [540, 215] on button "Stop Recording" at bounding box center [558, 202] width 258 height 26
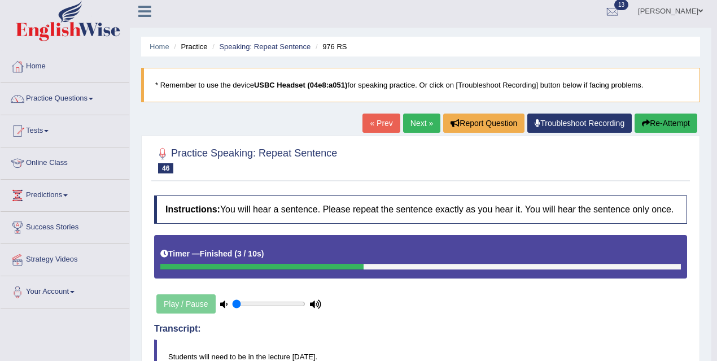
scroll to position [0, 0]
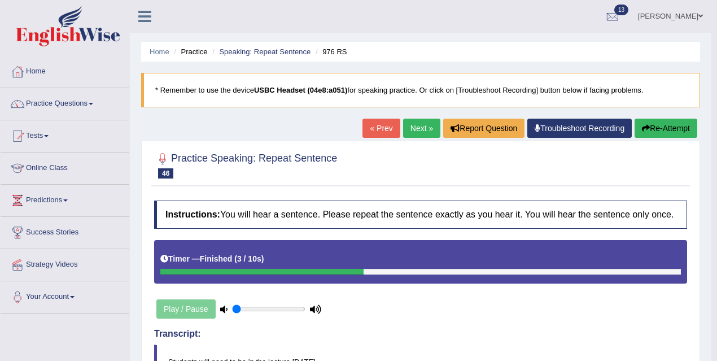
click at [408, 128] on link "Next »" at bounding box center [421, 128] width 37 height 19
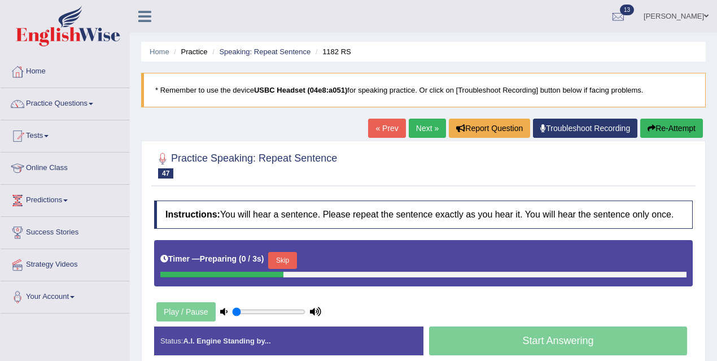
click at [296, 269] on button "Skip" at bounding box center [282, 260] width 28 height 17
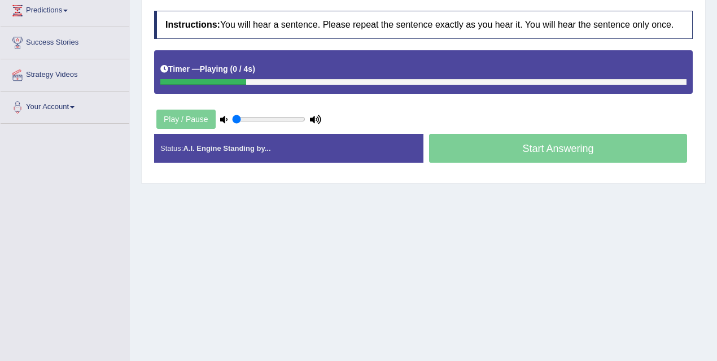
scroll to position [191, 0]
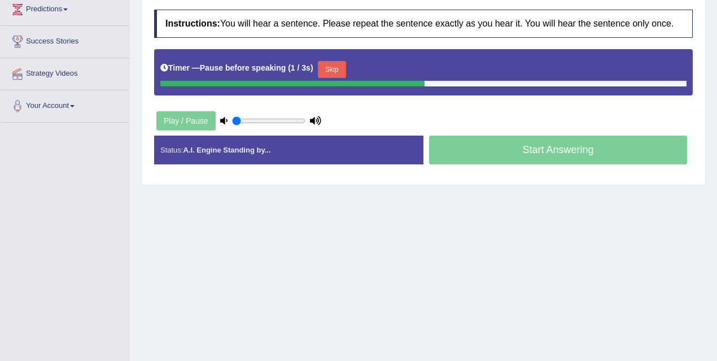
click at [345, 78] on button "Skip" at bounding box center [332, 69] width 28 height 17
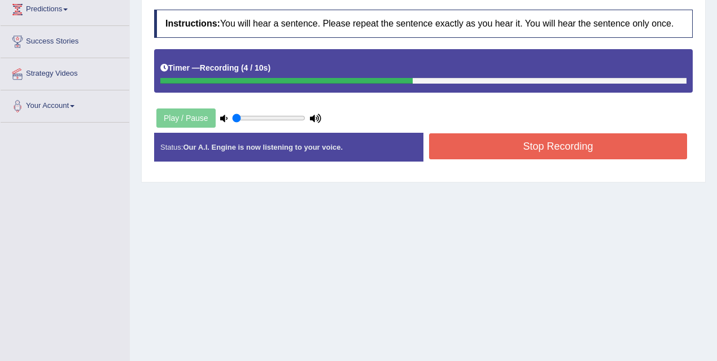
click at [486, 150] on button "Stop Recording" at bounding box center [558, 146] width 258 height 26
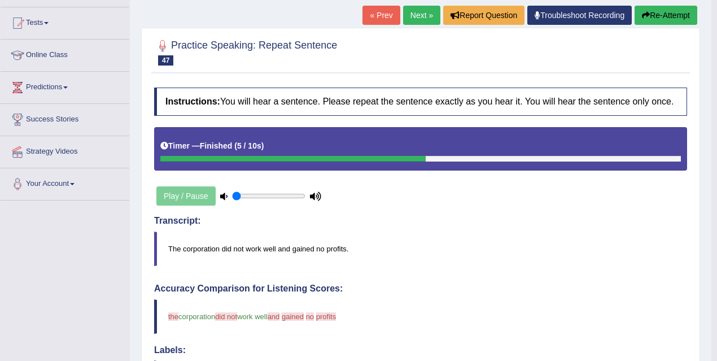
scroll to position [89, 0]
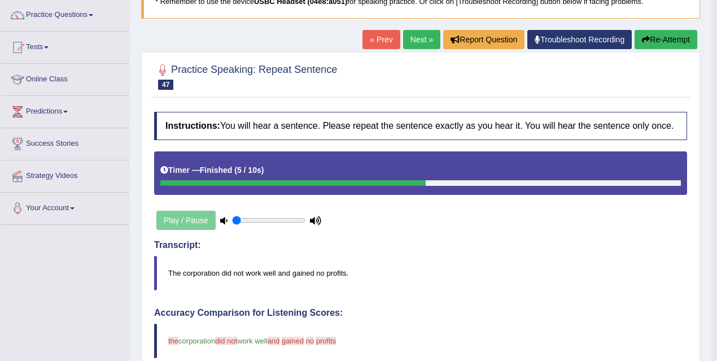
click at [424, 50] on div "« Prev Next » Report Question Troubleshoot Recording Re-Attempt" at bounding box center [532, 41] width 338 height 22
click at [423, 45] on link "Next »" at bounding box center [421, 39] width 37 height 19
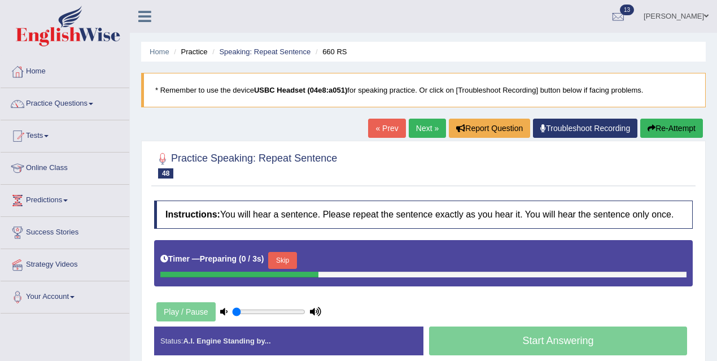
click at [282, 269] on button "Skip" at bounding box center [282, 260] width 28 height 17
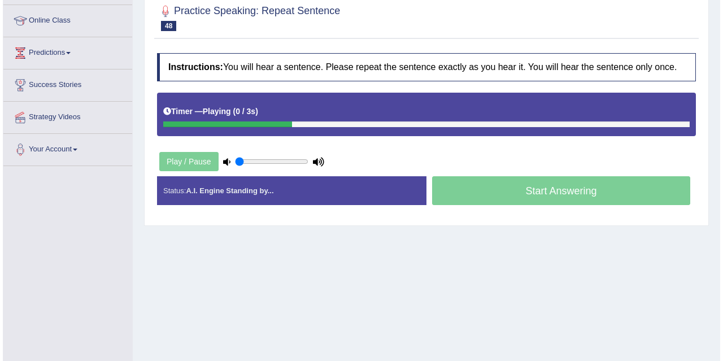
scroll to position [166, 0]
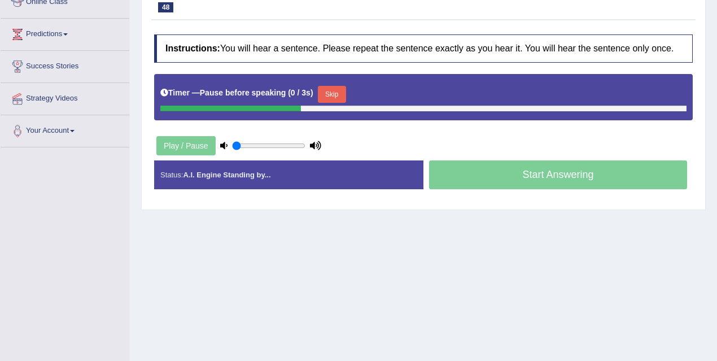
click at [330, 102] on button "Skip" at bounding box center [332, 94] width 28 height 17
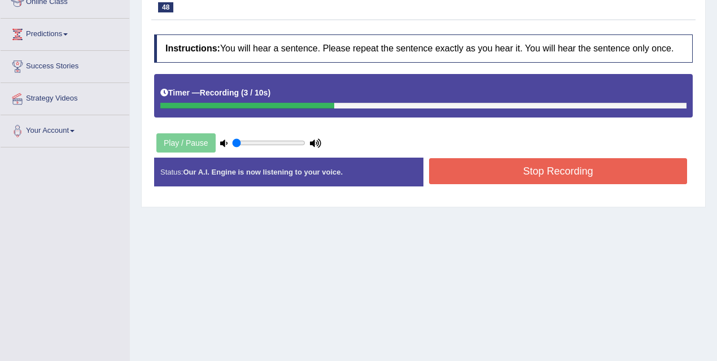
click at [464, 176] on button "Stop Recording" at bounding box center [558, 171] width 258 height 26
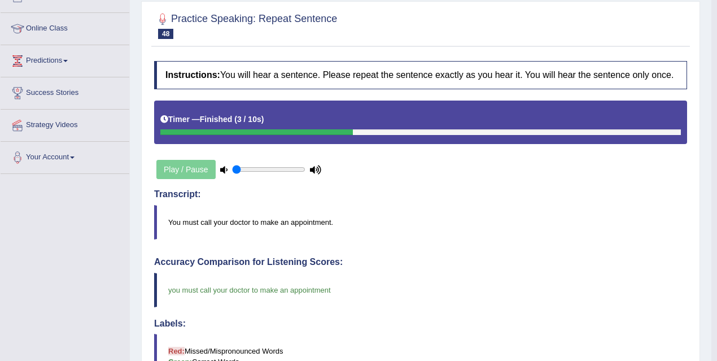
scroll to position [38, 0]
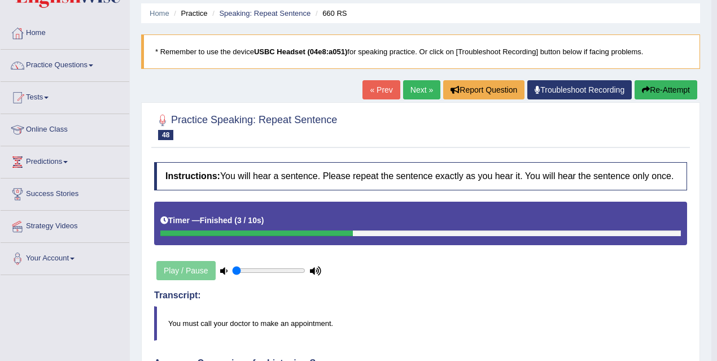
click at [418, 94] on link "Next »" at bounding box center [421, 89] width 37 height 19
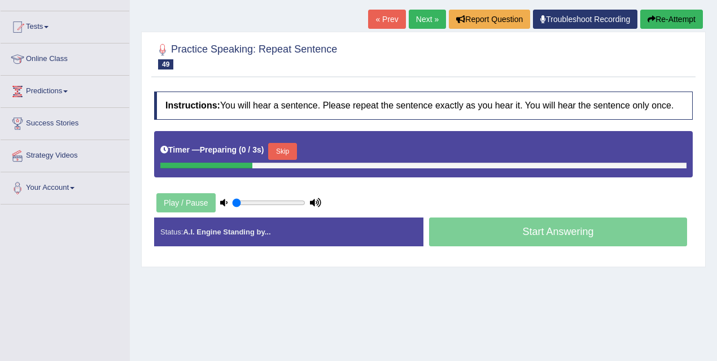
scroll to position [115, 0]
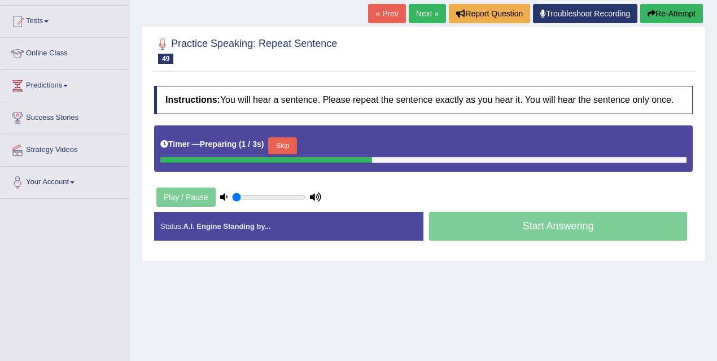
click at [285, 153] on button "Skip" at bounding box center [282, 145] width 28 height 17
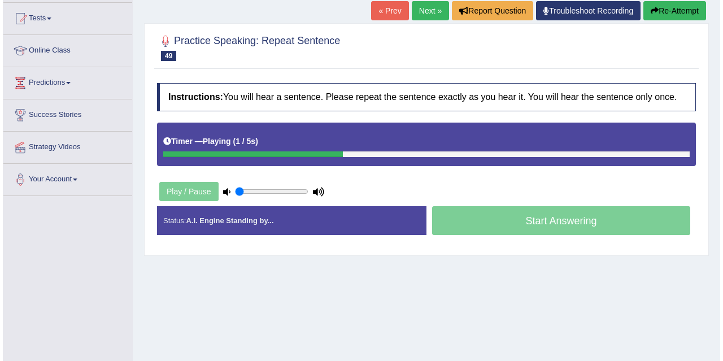
scroll to position [119, 0]
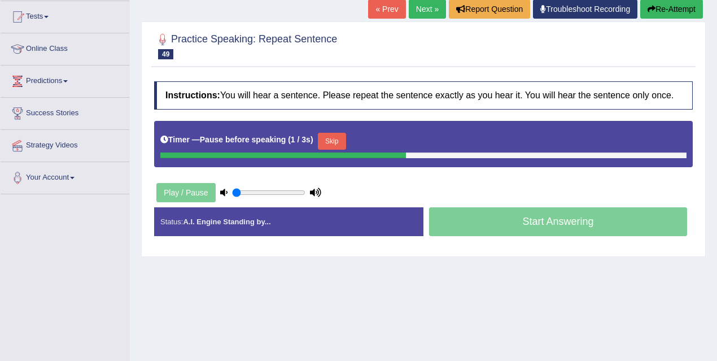
click at [330, 146] on button "Skip" at bounding box center [332, 141] width 28 height 17
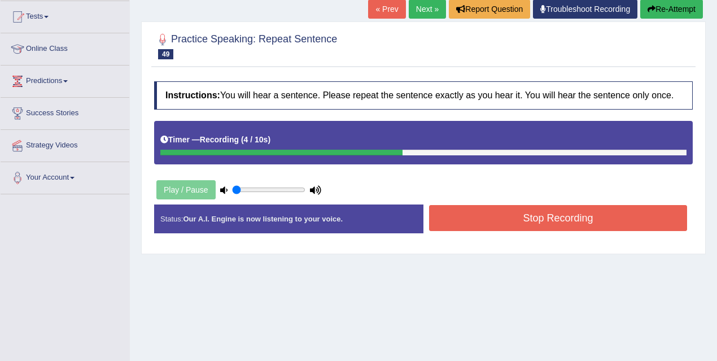
click at [501, 226] on button "Stop Recording" at bounding box center [558, 218] width 258 height 26
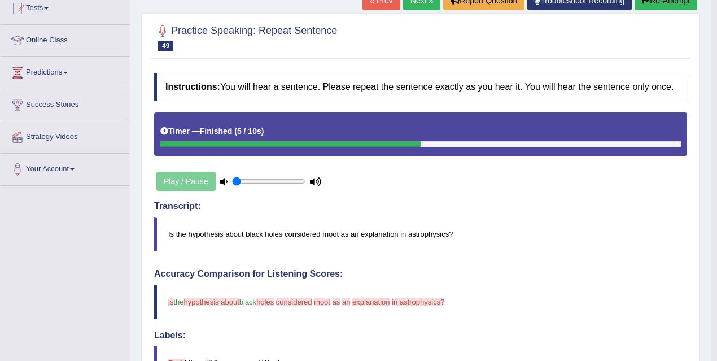
scroll to position [125, 0]
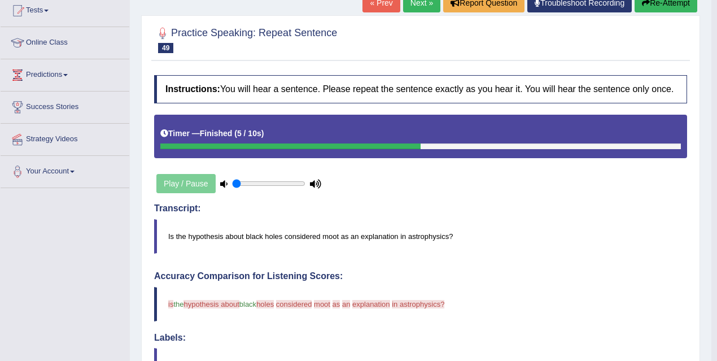
click at [420, 3] on link "Next »" at bounding box center [421, 2] width 37 height 19
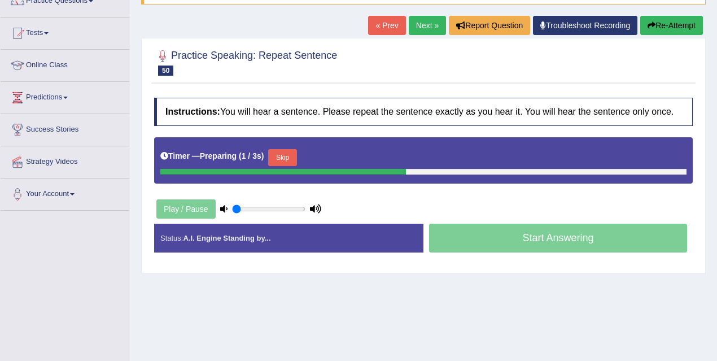
scroll to position [232, 0]
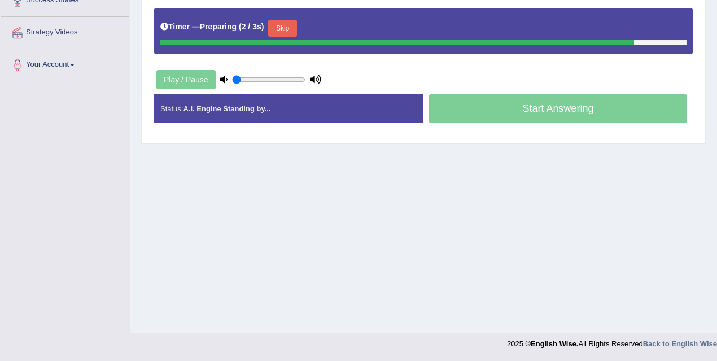
click at [290, 36] on button "Skip" at bounding box center [282, 28] width 28 height 17
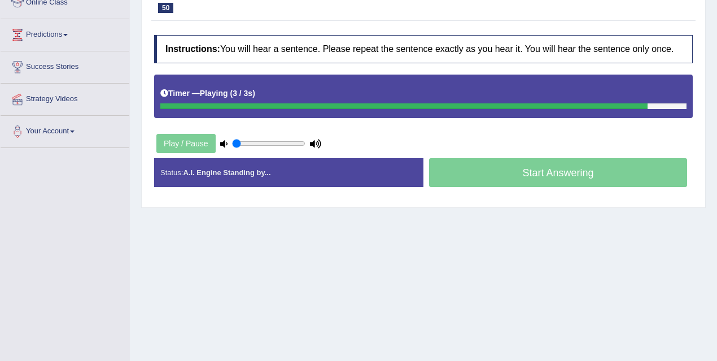
scroll to position [52, 0]
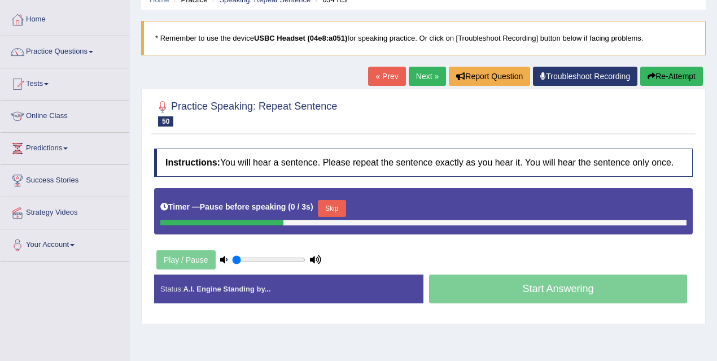
click at [346, 210] on button "Skip" at bounding box center [332, 208] width 28 height 17
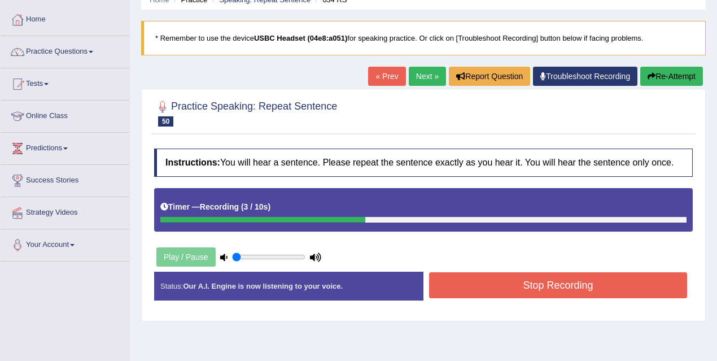
click at [473, 289] on button "Stop Recording" at bounding box center [558, 285] width 258 height 26
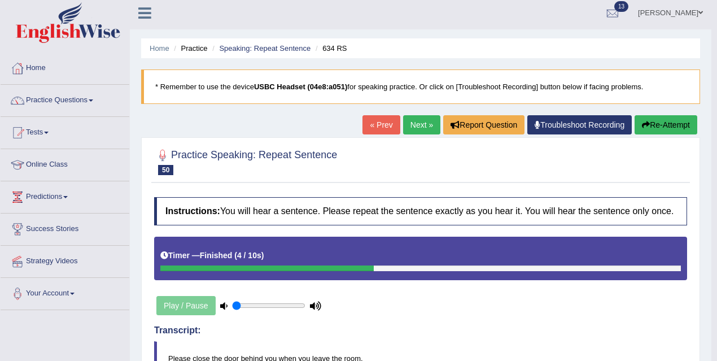
scroll to position [0, 0]
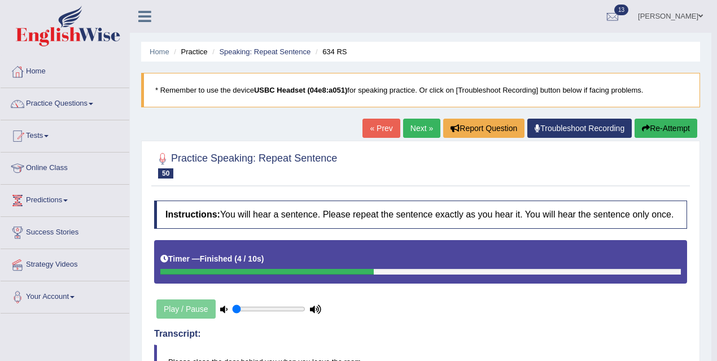
click at [414, 132] on link "Next »" at bounding box center [421, 128] width 37 height 19
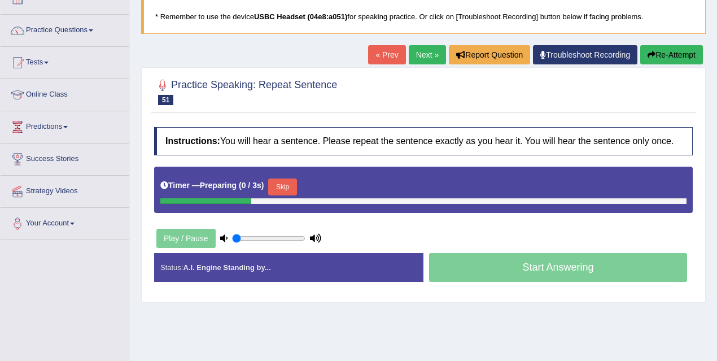
scroll to position [111, 0]
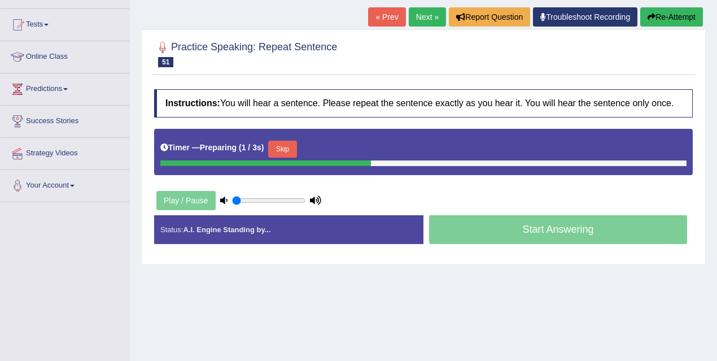
click at [295, 154] on button "Skip" at bounding box center [282, 149] width 28 height 17
click at [341, 151] on button "Skip" at bounding box center [332, 149] width 28 height 17
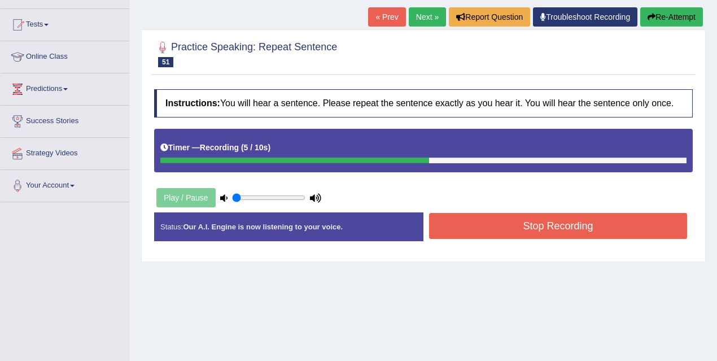
click at [503, 233] on button "Stop Recording" at bounding box center [558, 226] width 258 height 26
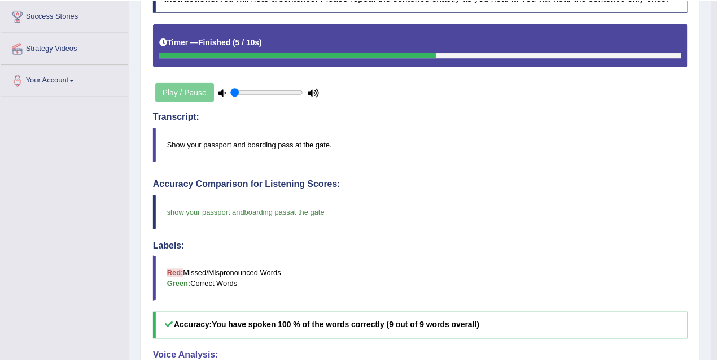
scroll to position [11, 0]
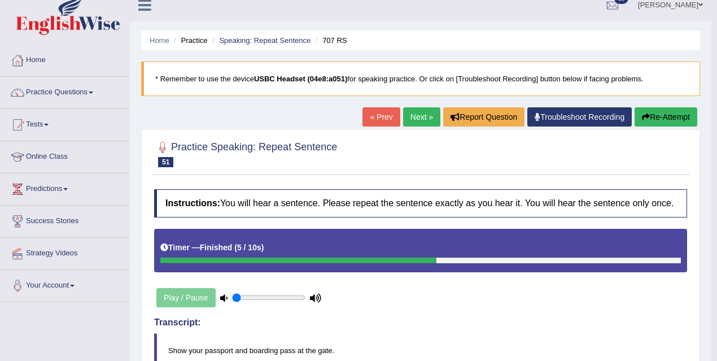
click at [406, 121] on link "Next »" at bounding box center [421, 116] width 37 height 19
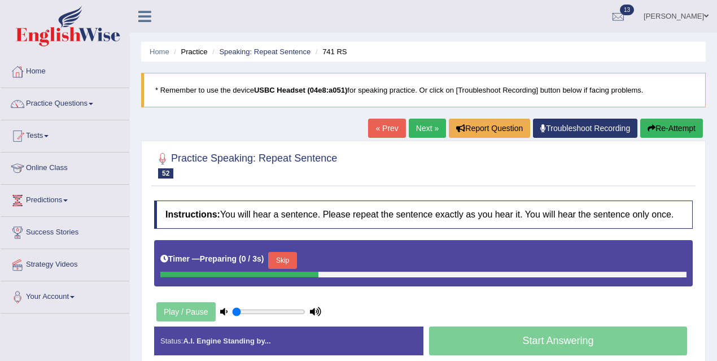
click at [293, 264] on button "Skip" at bounding box center [282, 260] width 28 height 17
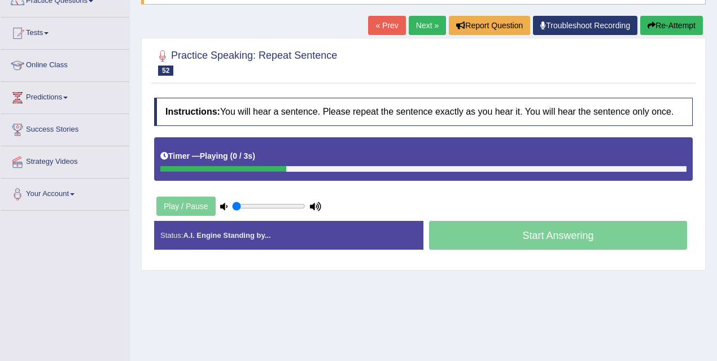
scroll to position [104, 0]
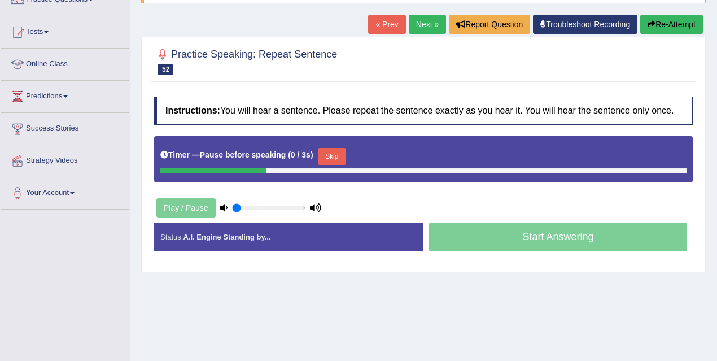
click at [341, 165] on button "Skip" at bounding box center [332, 156] width 28 height 17
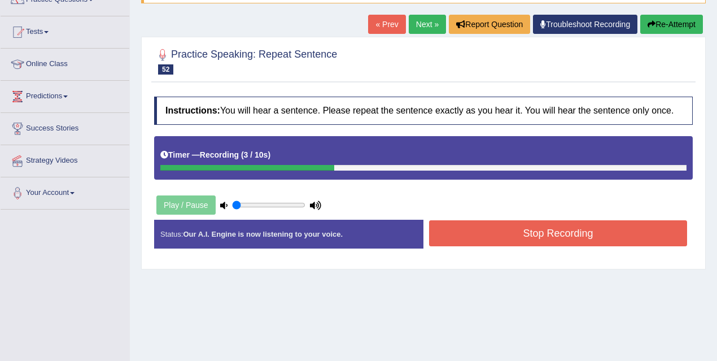
click at [513, 238] on button "Stop Recording" at bounding box center [558, 233] width 258 height 26
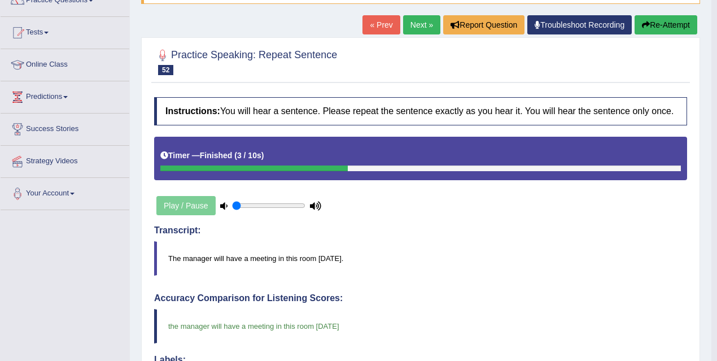
scroll to position [46, 0]
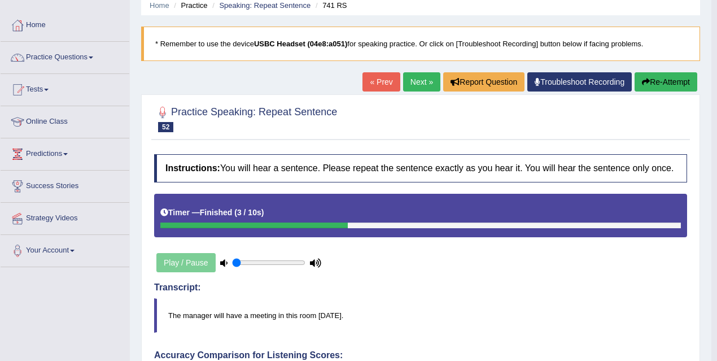
click at [416, 74] on link "Next »" at bounding box center [421, 81] width 37 height 19
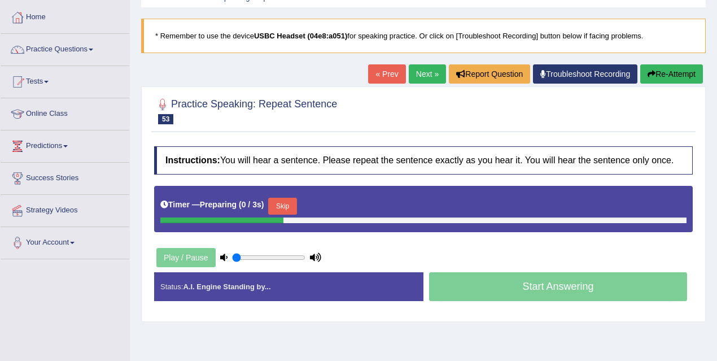
scroll to position [83, 0]
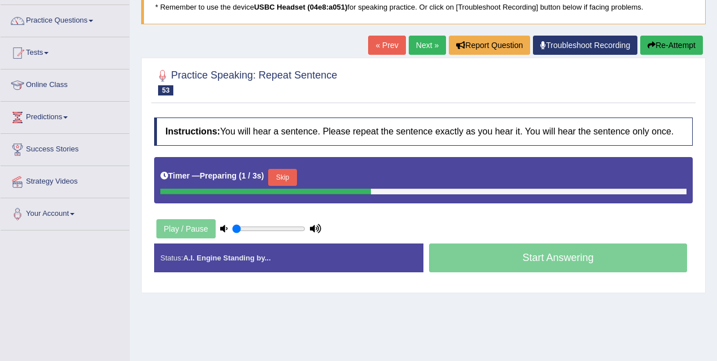
click at [295, 186] on button "Skip" at bounding box center [282, 177] width 28 height 17
click at [337, 186] on button "Skip" at bounding box center [332, 177] width 28 height 17
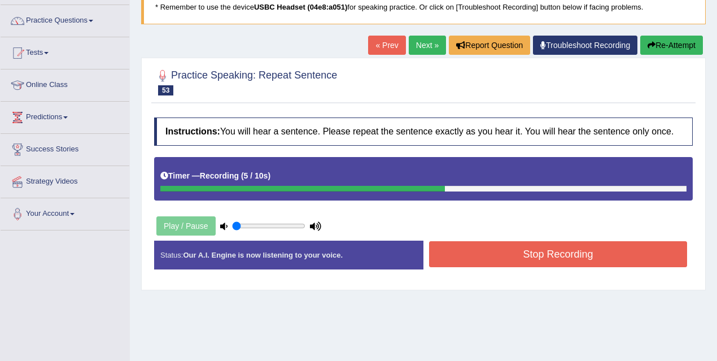
click at [505, 267] on button "Stop Recording" at bounding box center [558, 254] width 258 height 26
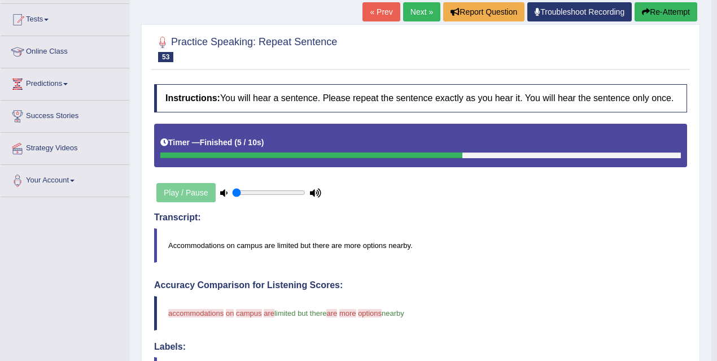
scroll to position [8, 0]
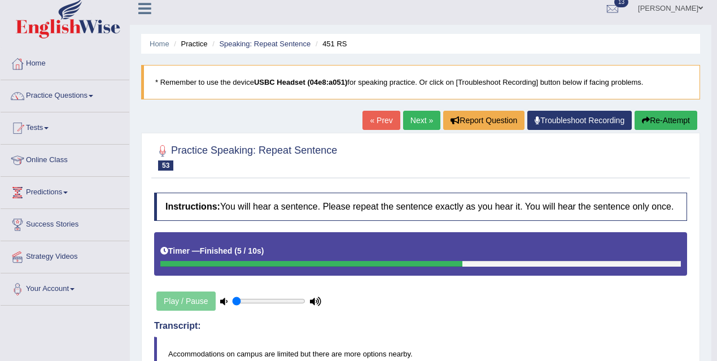
click at [414, 125] on link "Next »" at bounding box center [421, 120] width 37 height 19
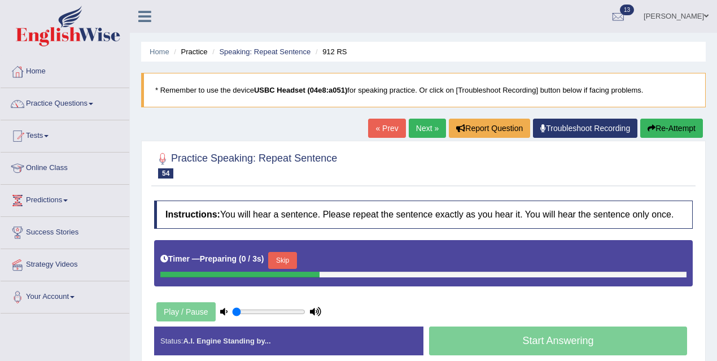
click at [284, 269] on button "Skip" at bounding box center [282, 260] width 28 height 17
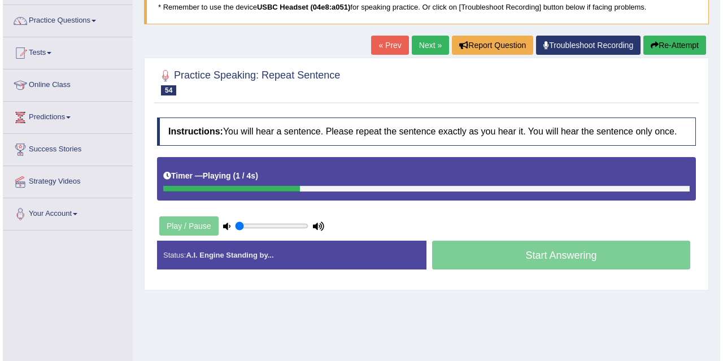
scroll to position [84, 0]
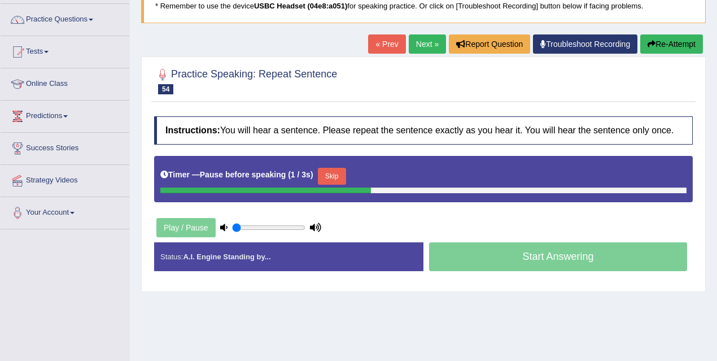
click at [336, 181] on button "Skip" at bounding box center [332, 176] width 28 height 17
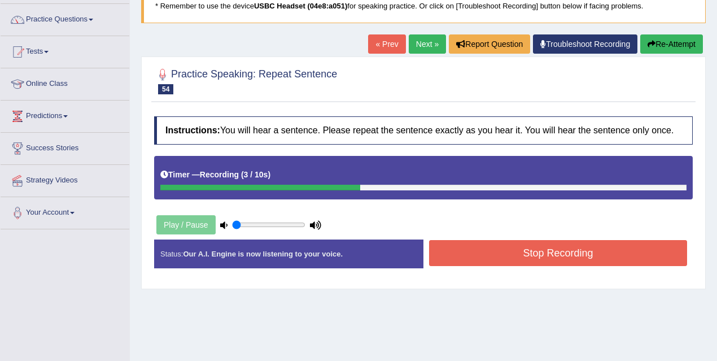
click at [480, 255] on button "Stop Recording" at bounding box center [558, 253] width 258 height 26
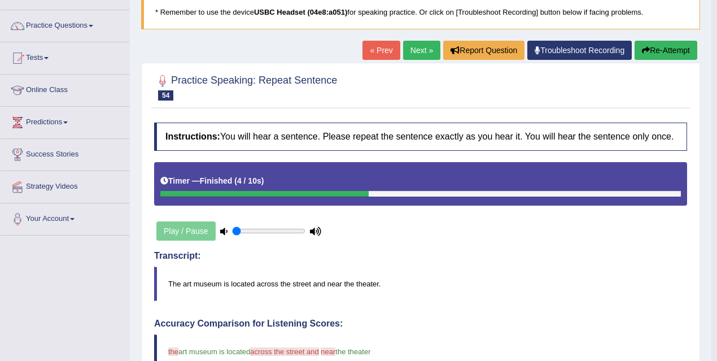
scroll to position [0, 0]
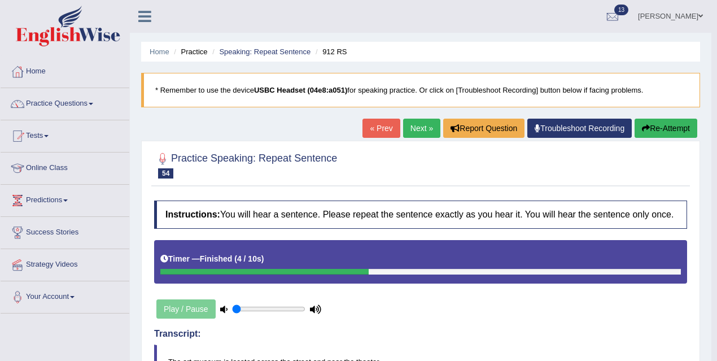
click at [411, 128] on link "Next »" at bounding box center [421, 128] width 37 height 19
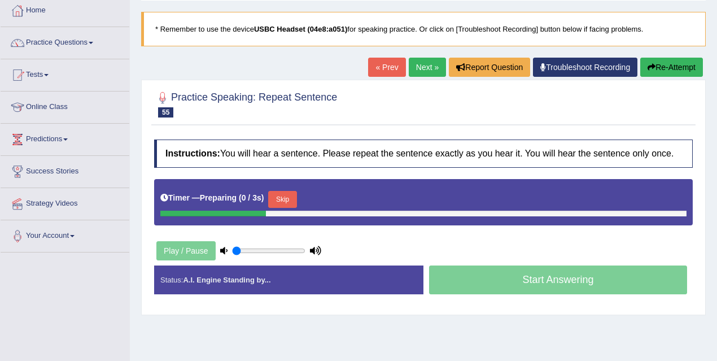
scroll to position [106, 0]
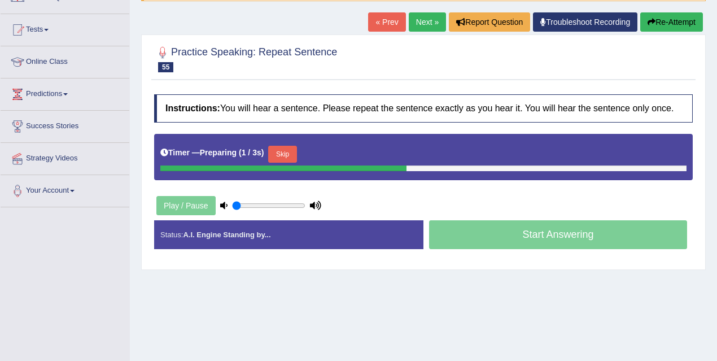
click at [288, 163] on button "Skip" at bounding box center [282, 154] width 28 height 17
click at [345, 163] on button "Skip" at bounding box center [332, 154] width 28 height 17
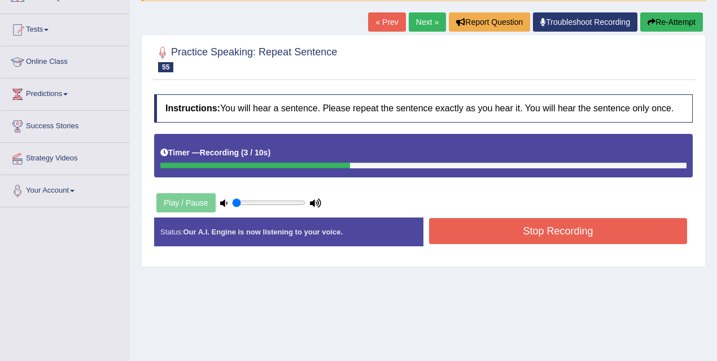
click at [459, 236] on button "Stop Recording" at bounding box center [558, 231] width 258 height 26
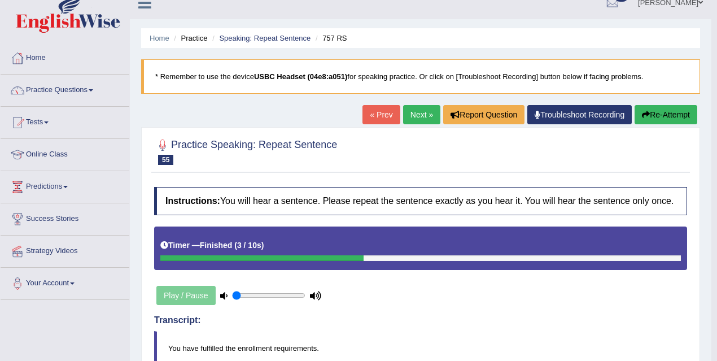
scroll to position [0, 0]
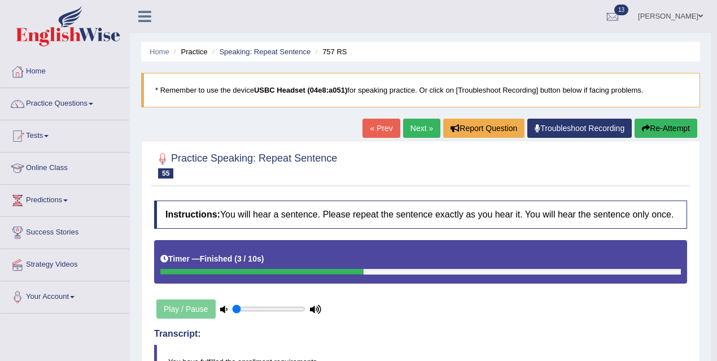
click at [415, 123] on link "Next »" at bounding box center [421, 128] width 37 height 19
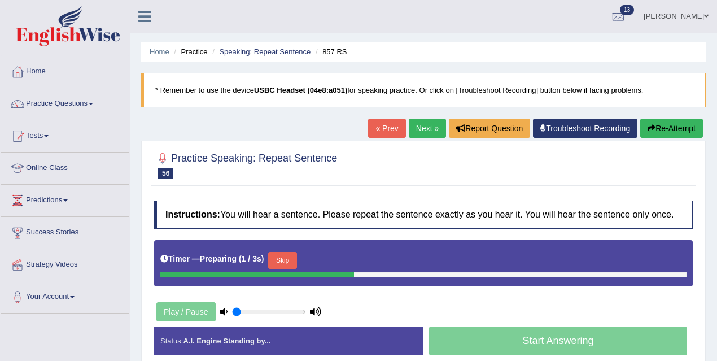
drag, startPoint x: 287, startPoint y: 271, endPoint x: 349, endPoint y: 273, distance: 61.6
click at [287, 269] on button "Skip" at bounding box center [282, 260] width 28 height 17
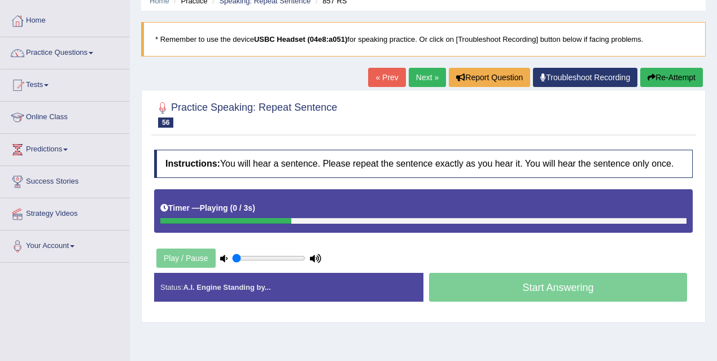
scroll to position [53, 0]
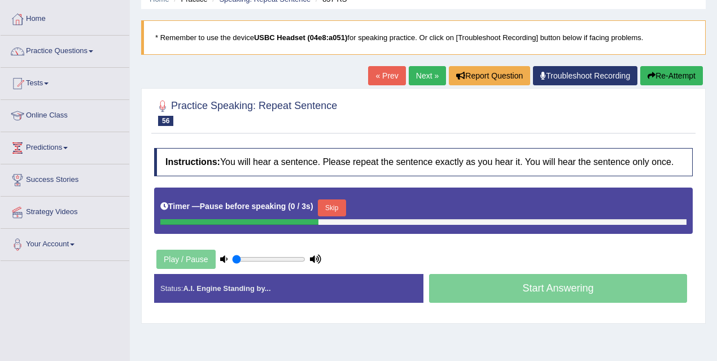
click at [337, 216] on button "Skip" at bounding box center [332, 207] width 28 height 17
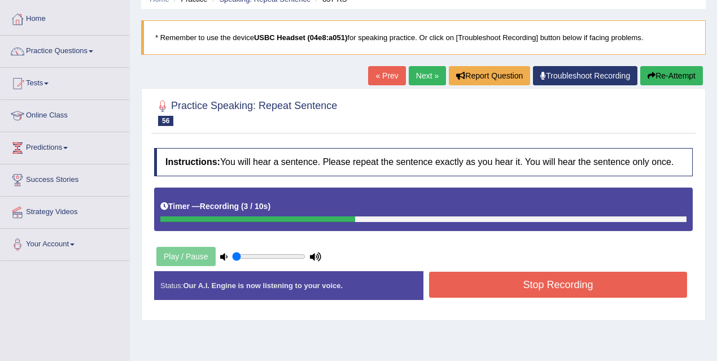
click at [479, 296] on button "Stop Recording" at bounding box center [558, 285] width 258 height 26
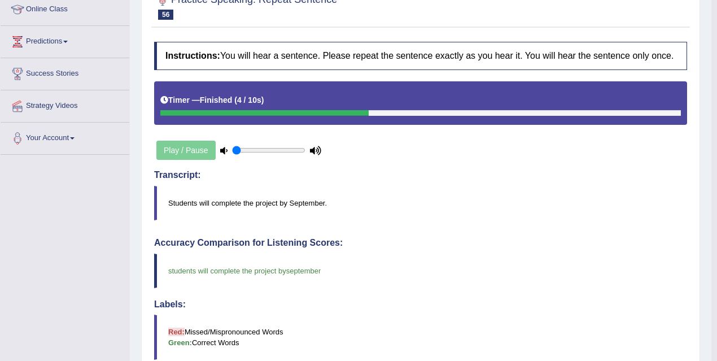
scroll to position [0, 0]
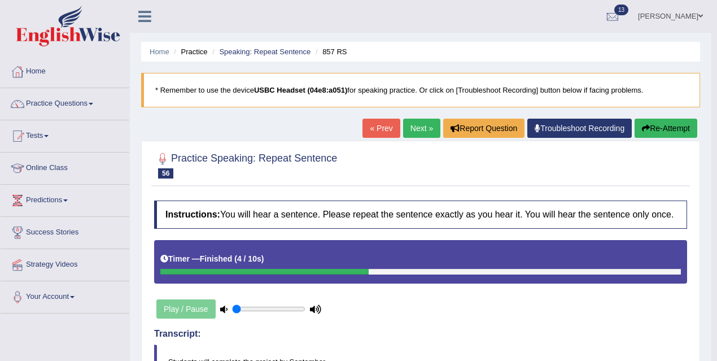
click at [417, 125] on link "Next »" at bounding box center [421, 128] width 37 height 19
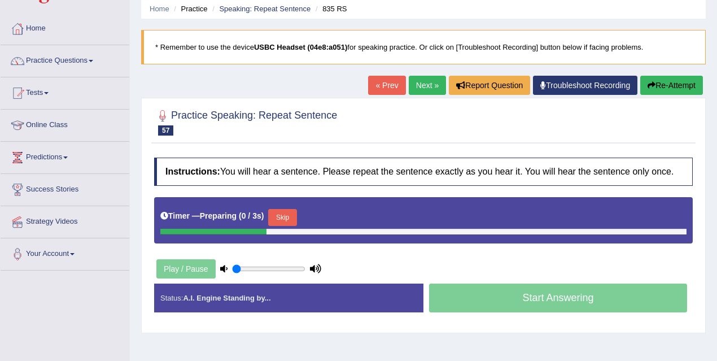
scroll to position [128, 0]
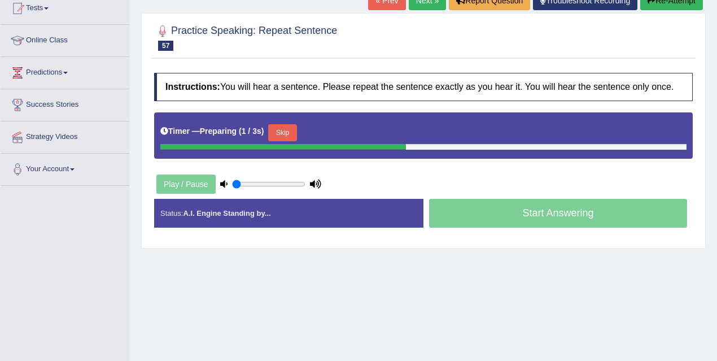
click at [292, 135] on button "Skip" at bounding box center [282, 132] width 28 height 17
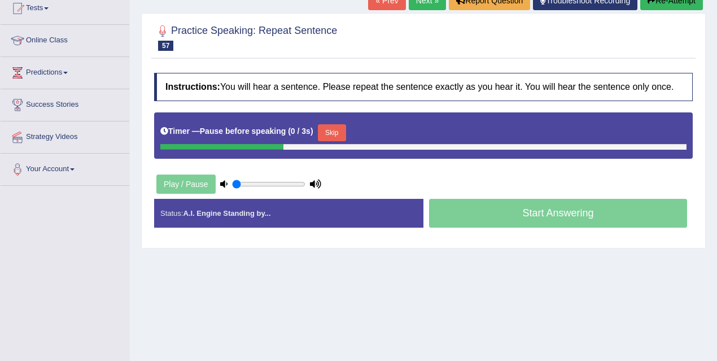
click at [334, 137] on button "Skip" at bounding box center [332, 132] width 28 height 17
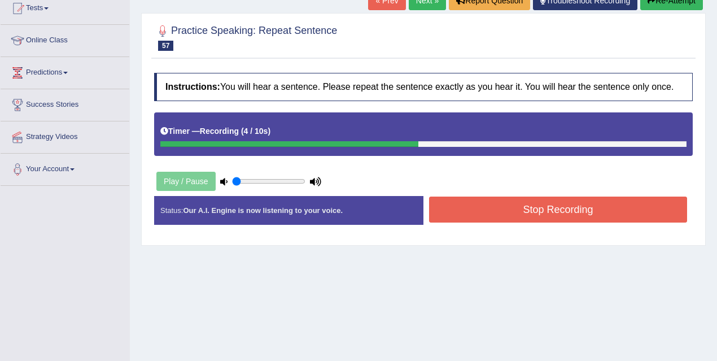
click at [498, 211] on button "Stop Recording" at bounding box center [558, 210] width 258 height 26
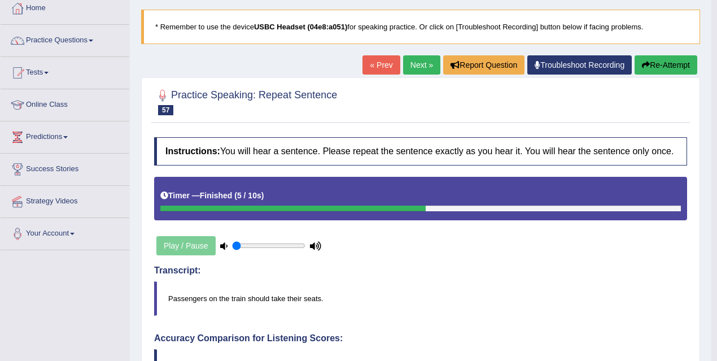
scroll to position [56, 0]
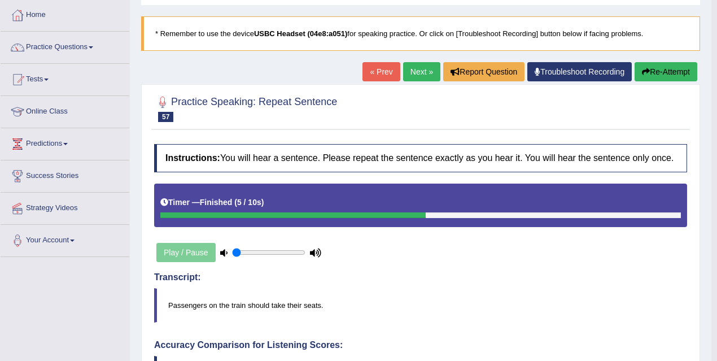
click at [411, 71] on link "Next »" at bounding box center [421, 71] width 37 height 19
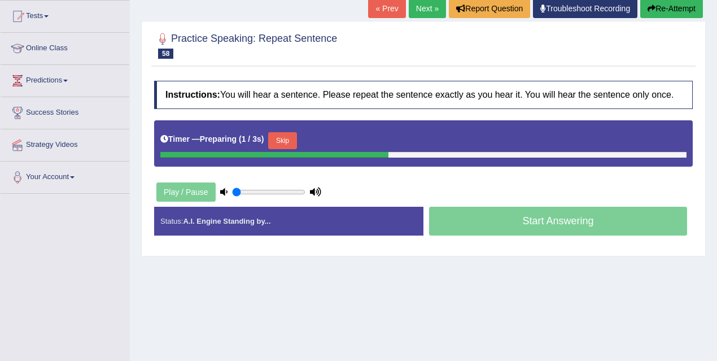
scroll to position [121, 0]
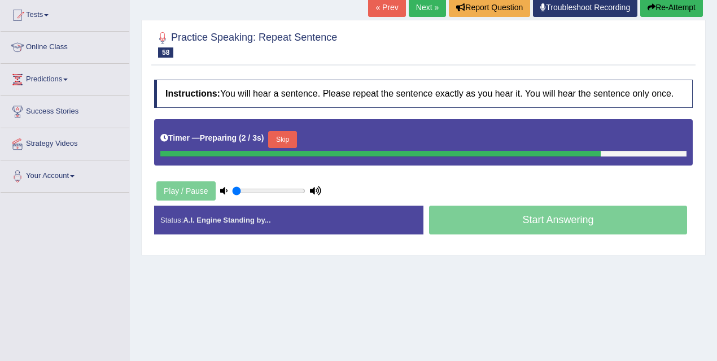
click at [292, 148] on button "Skip" at bounding box center [282, 139] width 28 height 17
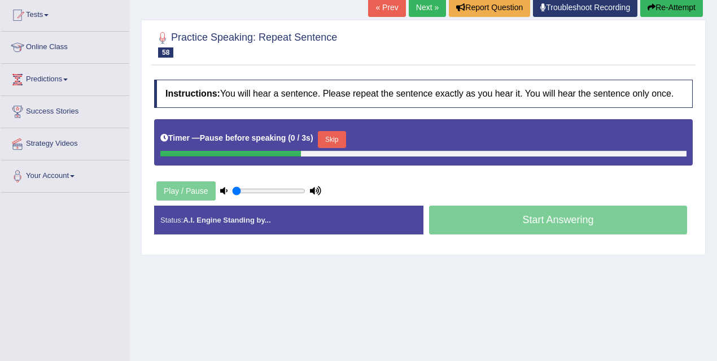
click at [325, 147] on button "Skip" at bounding box center [332, 139] width 28 height 17
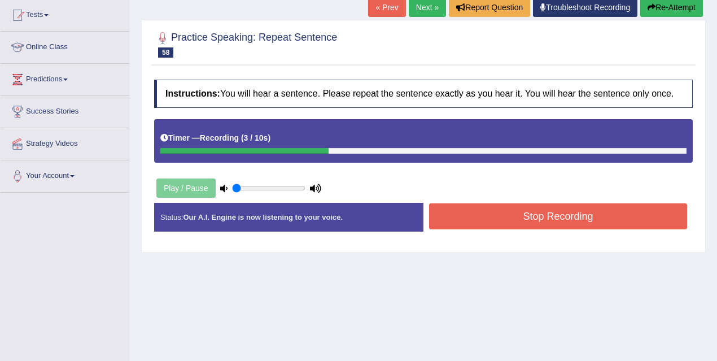
click at [491, 229] on button "Stop Recording" at bounding box center [558, 216] width 258 height 26
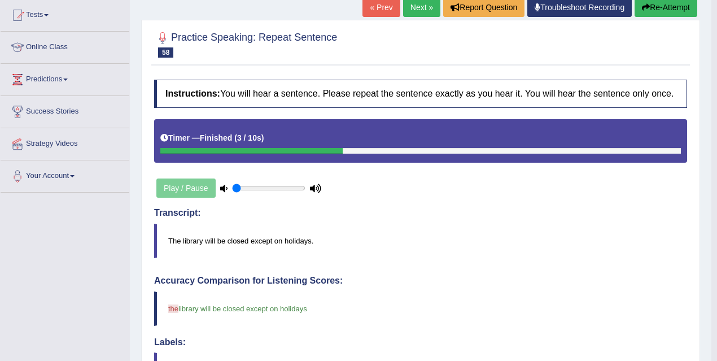
click at [417, 14] on link "Next »" at bounding box center [421, 7] width 37 height 19
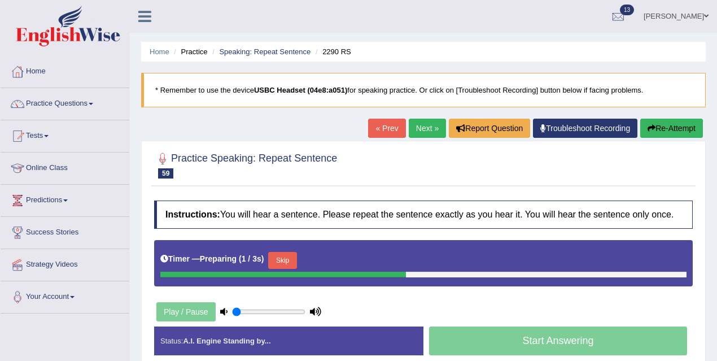
click at [286, 269] on button "Skip" at bounding box center [282, 260] width 28 height 17
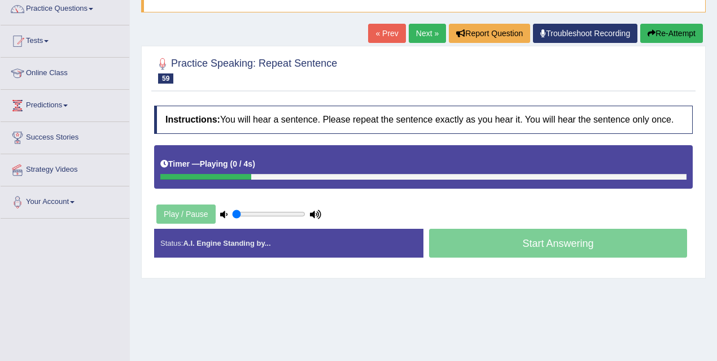
scroll to position [95, 0]
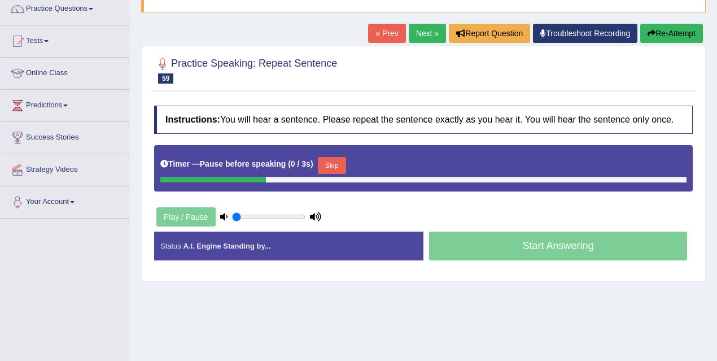
click at [324, 174] on button "Skip" at bounding box center [332, 165] width 28 height 17
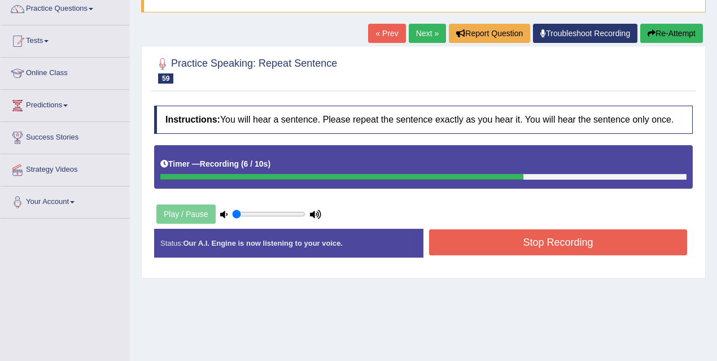
click at [538, 251] on button "Stop Recording" at bounding box center [558, 242] width 258 height 26
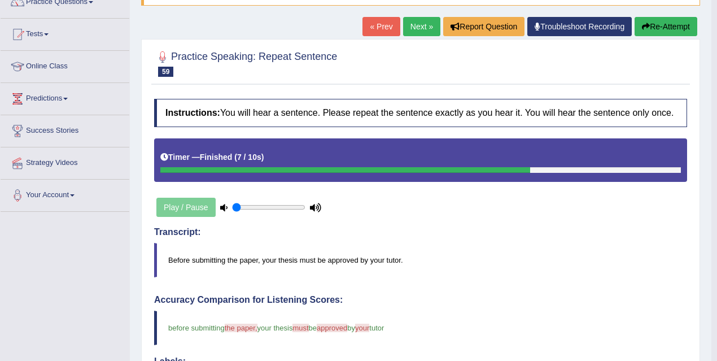
scroll to position [0, 0]
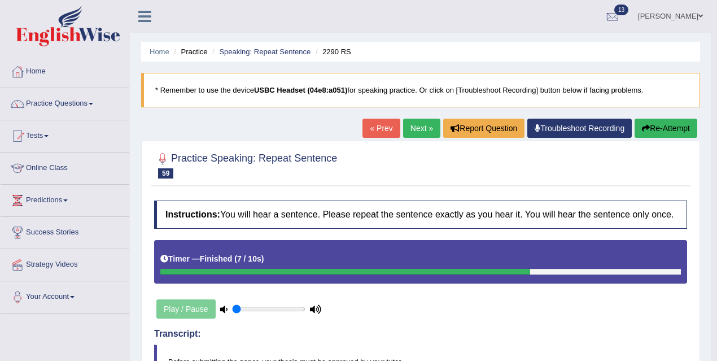
click at [413, 123] on link "Next »" at bounding box center [421, 128] width 37 height 19
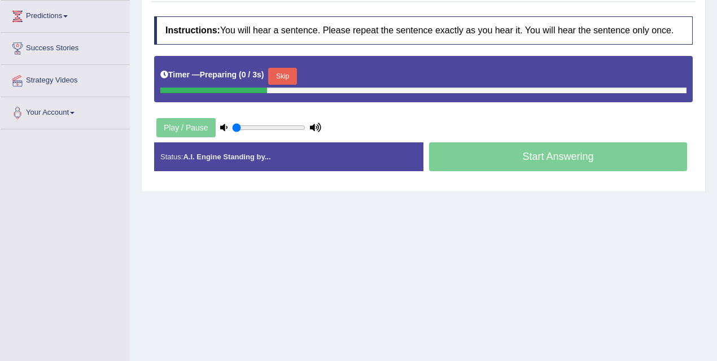
scroll to position [186, 0]
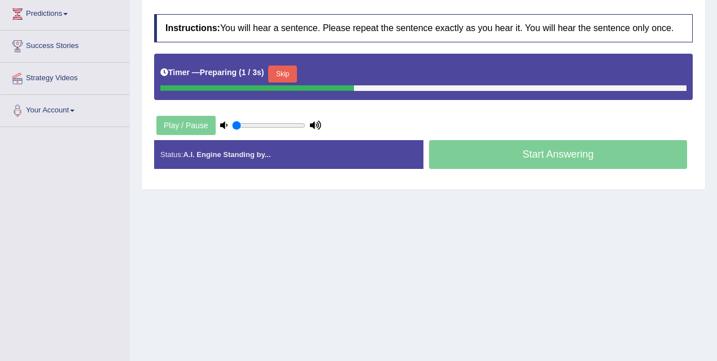
click at [294, 77] on button "Skip" at bounding box center [282, 74] width 28 height 17
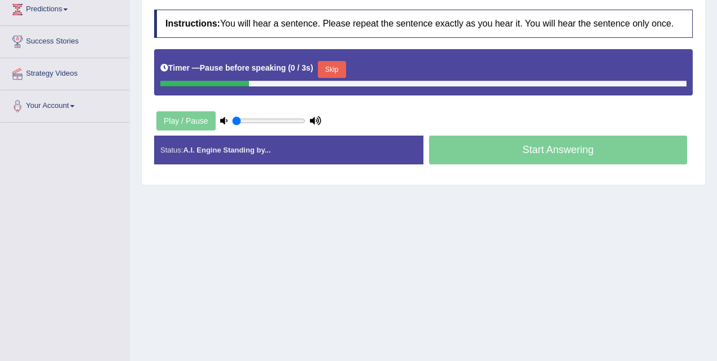
scroll to position [194, 0]
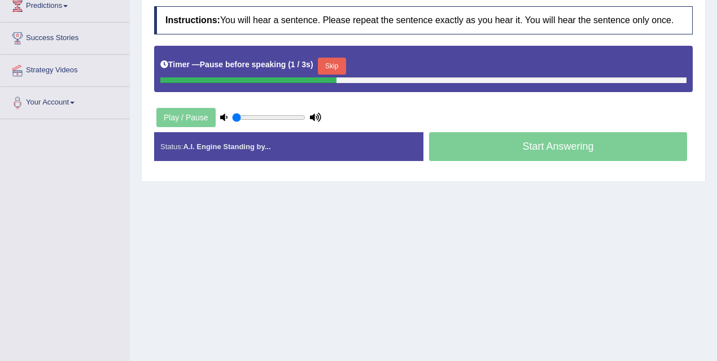
click at [345, 74] on button "Skip" at bounding box center [332, 66] width 28 height 17
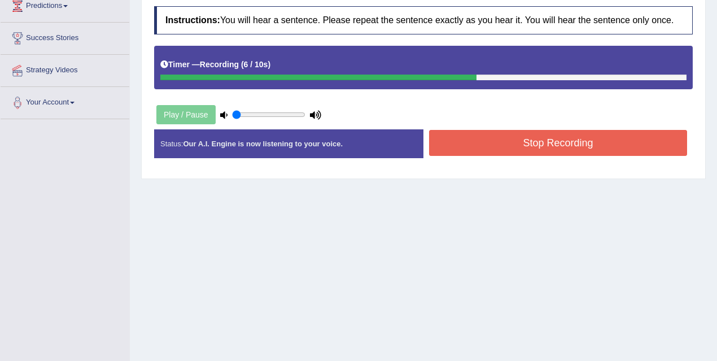
click at [497, 156] on button "Stop Recording" at bounding box center [558, 143] width 258 height 26
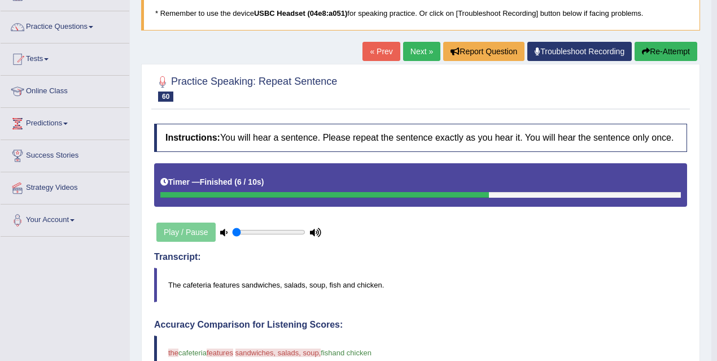
scroll to position [0, 0]
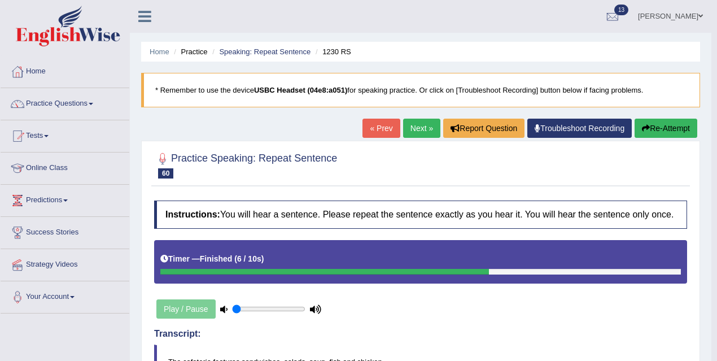
click at [419, 132] on link "Next »" at bounding box center [421, 128] width 37 height 19
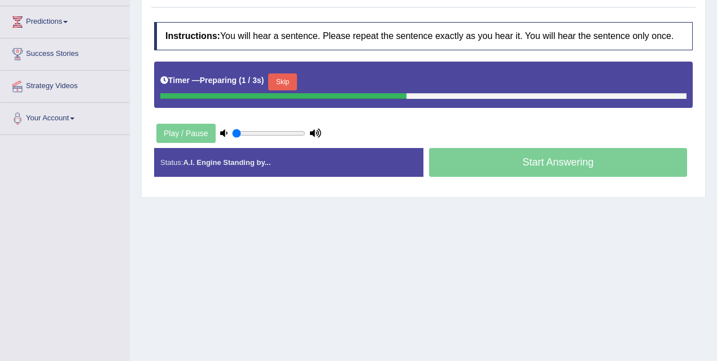
scroll to position [188, 0]
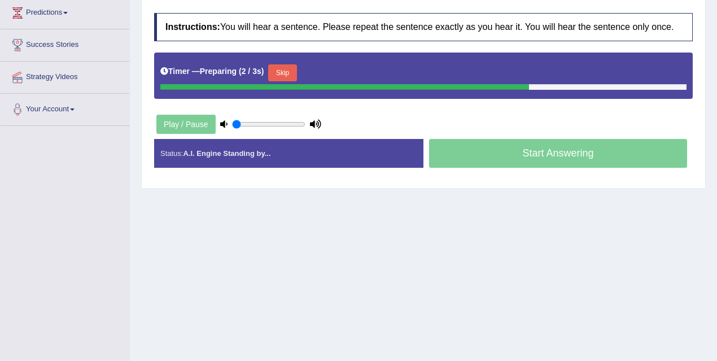
click at [284, 78] on button "Skip" at bounding box center [282, 72] width 28 height 17
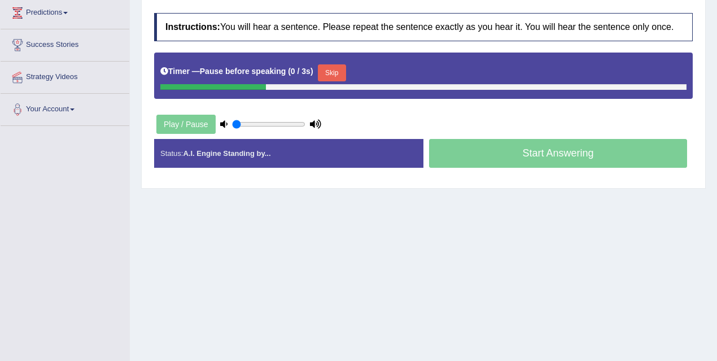
click at [346, 76] on button "Skip" at bounding box center [332, 72] width 28 height 17
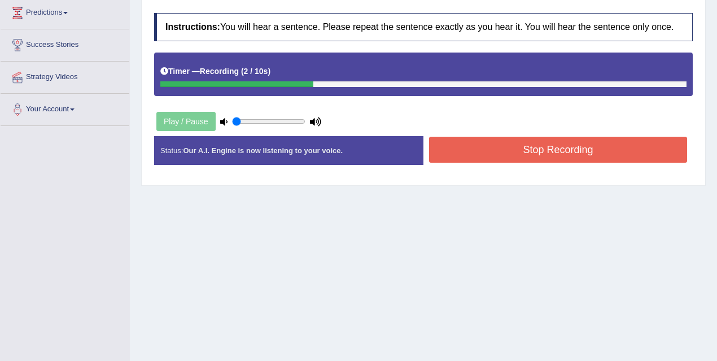
click at [471, 155] on button "Stop Recording" at bounding box center [558, 150] width 258 height 26
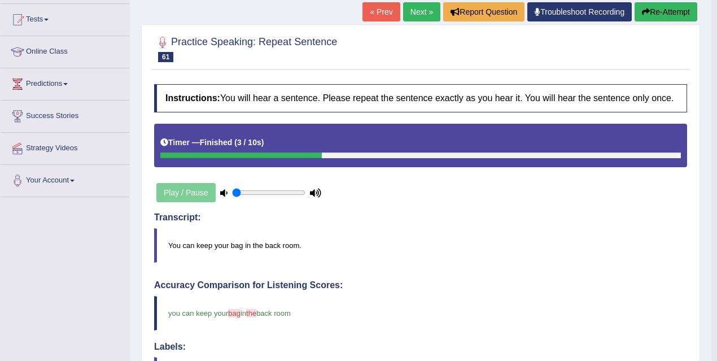
scroll to position [115, 0]
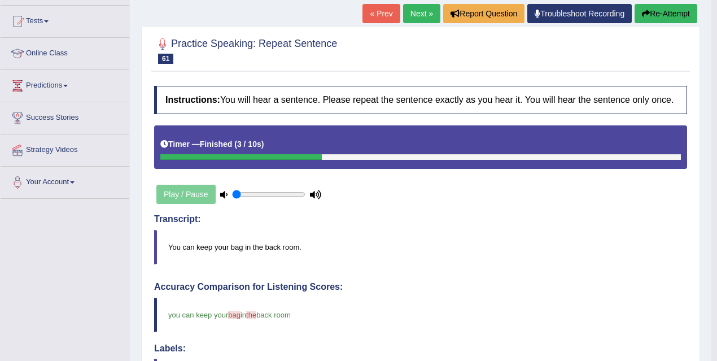
click at [414, 13] on link "Next »" at bounding box center [421, 13] width 37 height 19
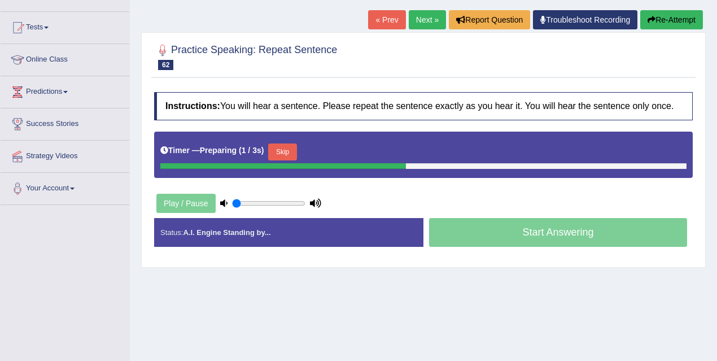
scroll to position [192, 0]
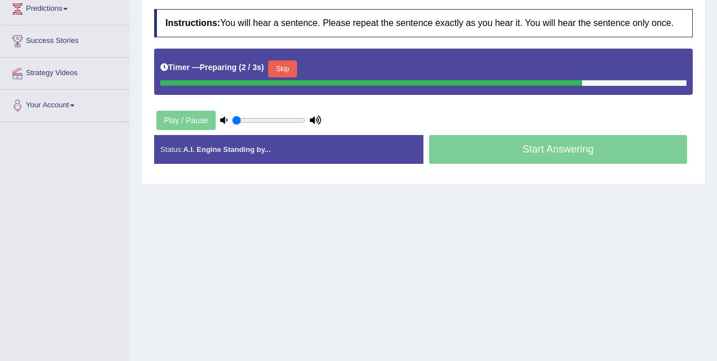
click at [295, 77] on button "Skip" at bounding box center [282, 68] width 28 height 17
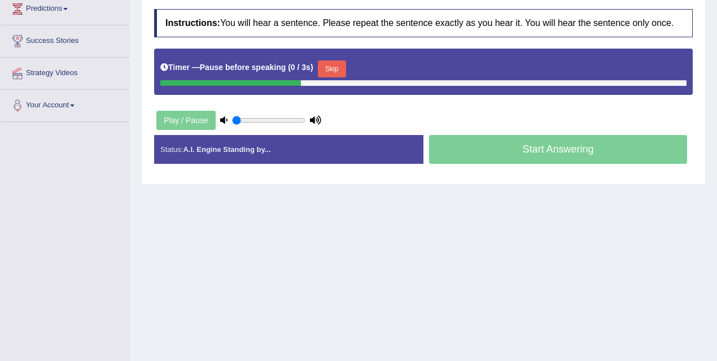
click at [338, 77] on button "Skip" at bounding box center [332, 68] width 28 height 17
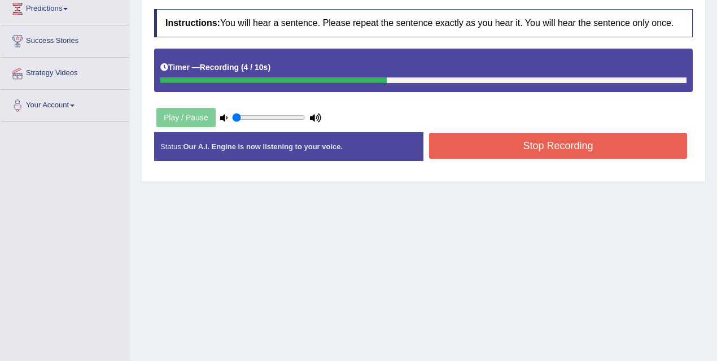
click at [463, 158] on button "Stop Recording" at bounding box center [558, 146] width 258 height 26
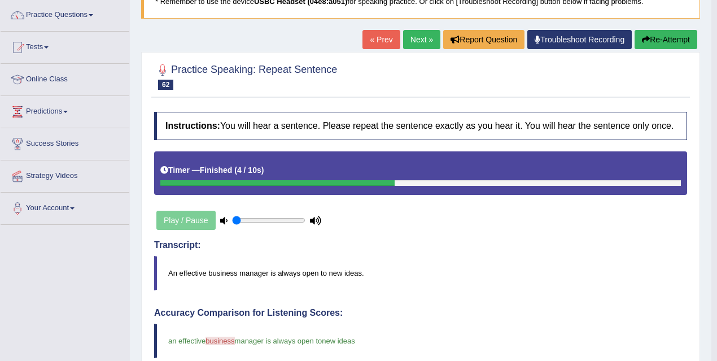
scroll to position [0, 0]
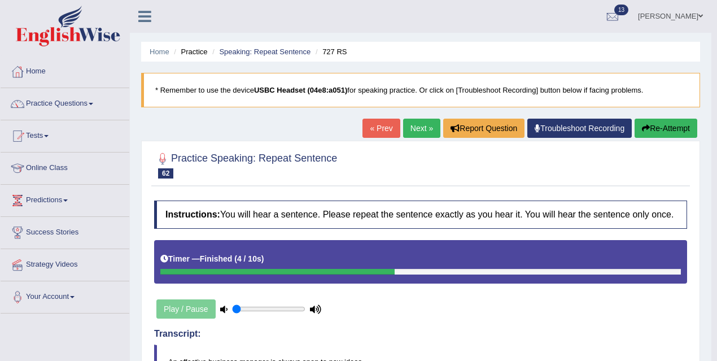
click at [424, 133] on link "Next »" at bounding box center [421, 128] width 37 height 19
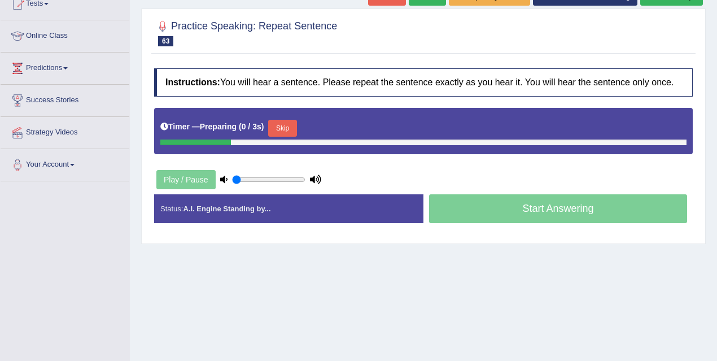
scroll to position [197, 0]
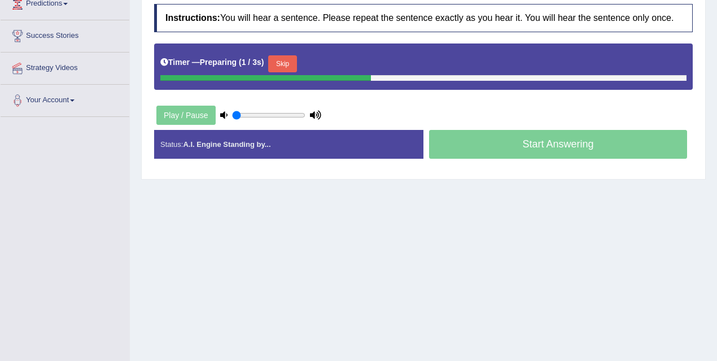
click at [286, 72] on button "Skip" at bounding box center [282, 63] width 28 height 17
click at [339, 72] on button "Skip" at bounding box center [332, 63] width 28 height 17
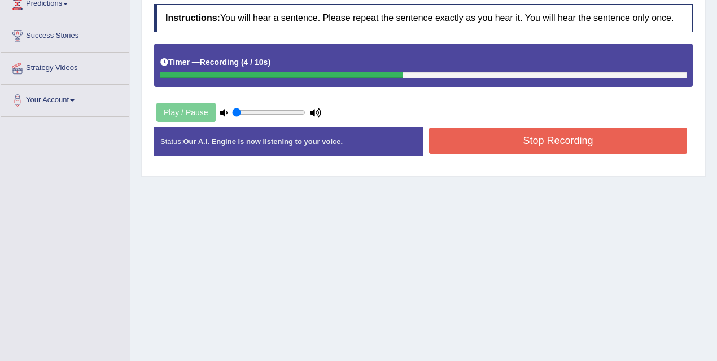
click at [512, 147] on button "Stop Recording" at bounding box center [558, 141] width 258 height 26
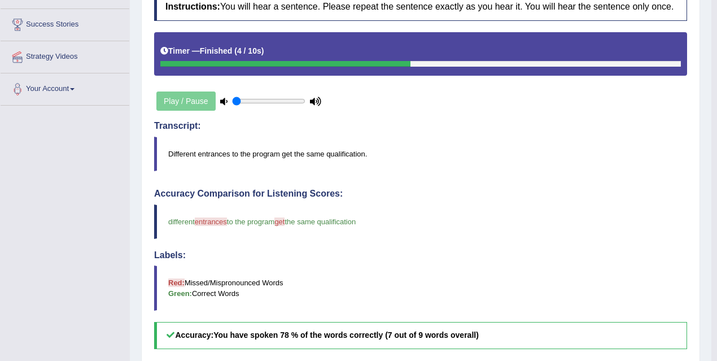
scroll to position [98, 0]
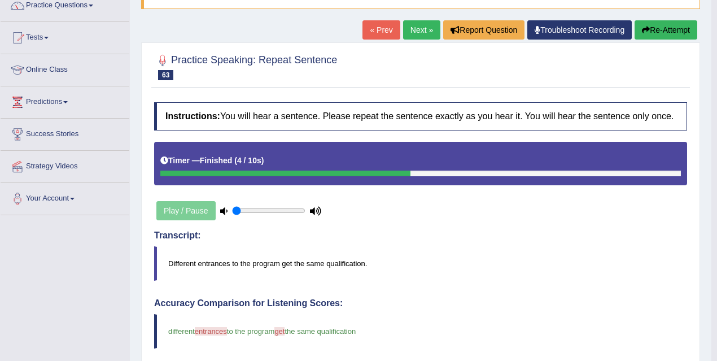
click at [422, 31] on link "Next »" at bounding box center [421, 29] width 37 height 19
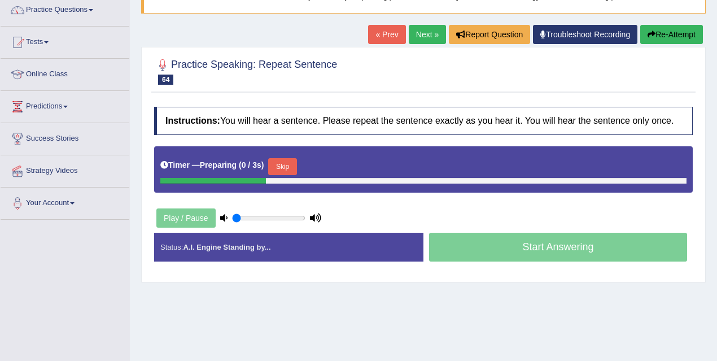
scroll to position [102, 0]
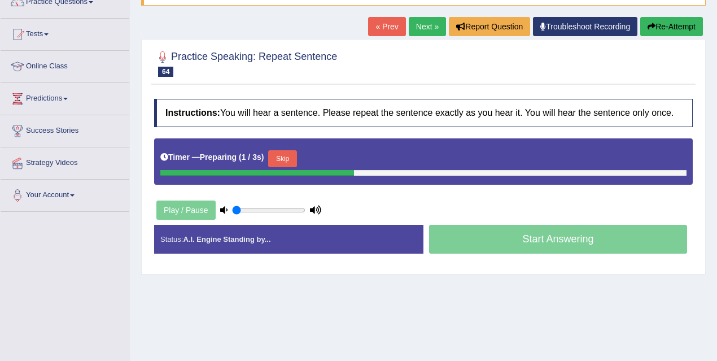
click at [281, 166] on button "Skip" at bounding box center [282, 158] width 28 height 17
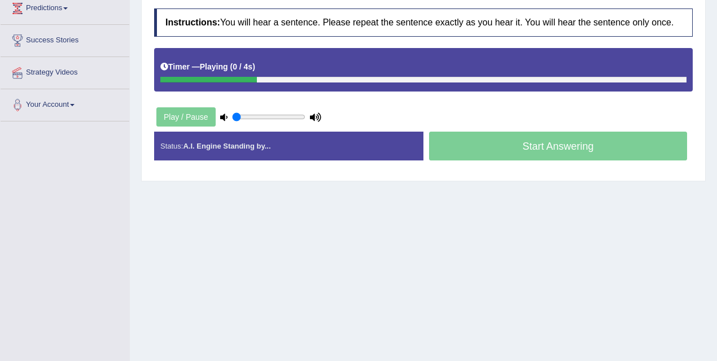
scroll to position [207, 0]
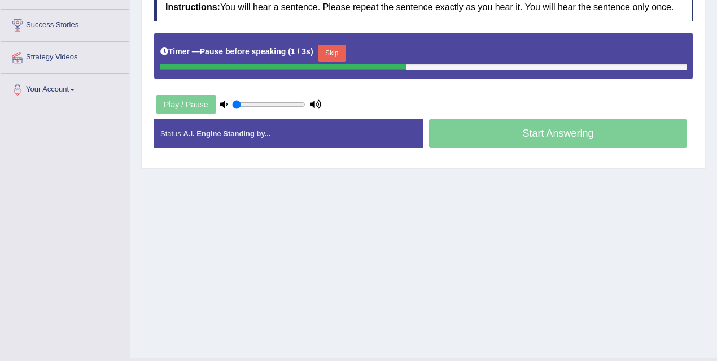
click at [342, 62] on button "Skip" at bounding box center [332, 53] width 28 height 17
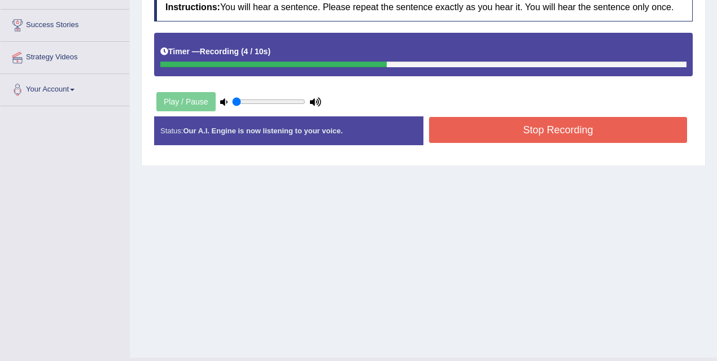
click at [496, 132] on button "Stop Recording" at bounding box center [558, 130] width 258 height 26
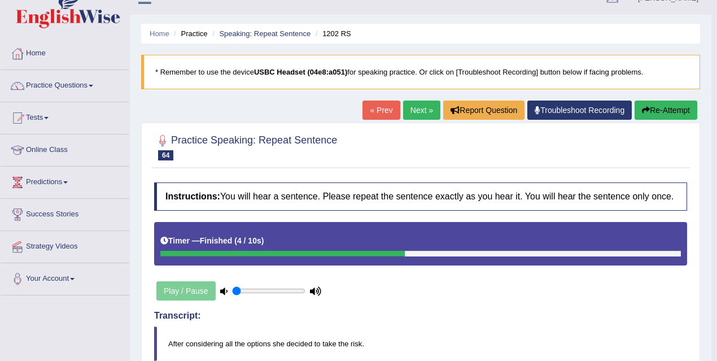
scroll to position [0, 0]
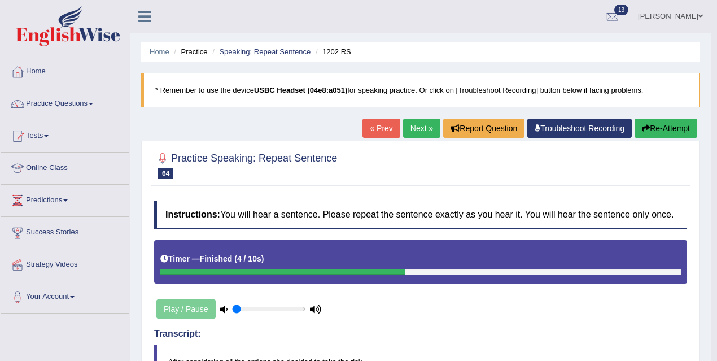
click at [410, 133] on link "Next »" at bounding box center [421, 128] width 37 height 19
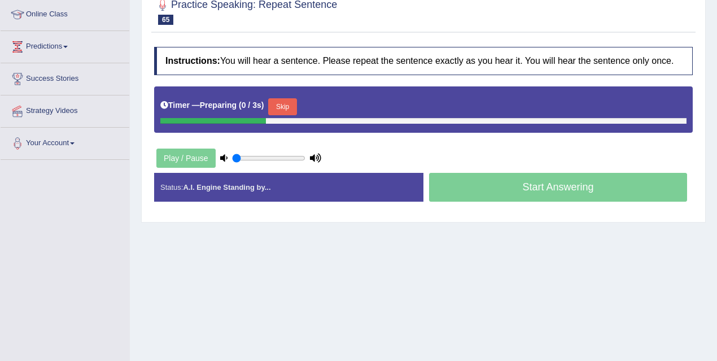
scroll to position [163, 0]
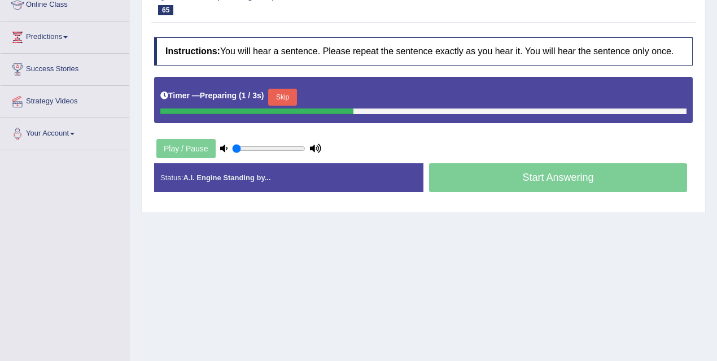
click at [297, 106] on button "Skip" at bounding box center [282, 97] width 28 height 17
click at [337, 105] on button "Skip" at bounding box center [332, 97] width 28 height 17
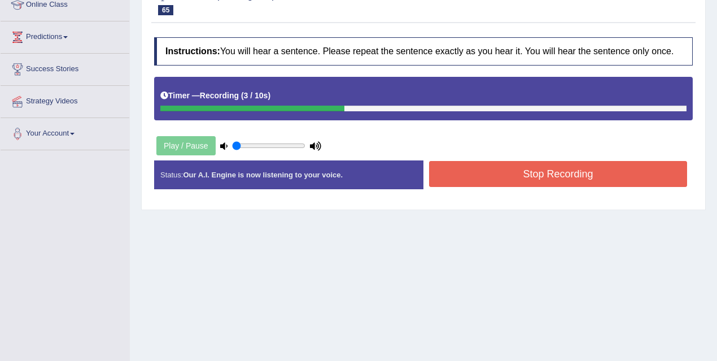
click at [536, 177] on button "Stop Recording" at bounding box center [558, 174] width 258 height 26
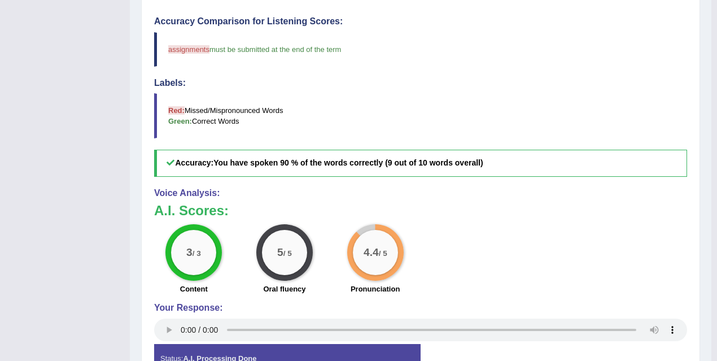
scroll to position [28, 0]
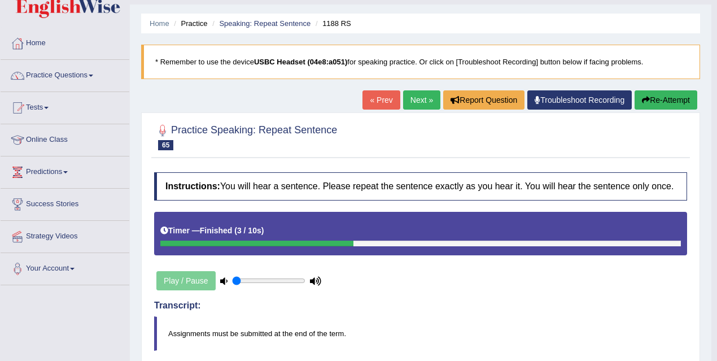
click at [415, 101] on link "Next »" at bounding box center [421, 99] width 37 height 19
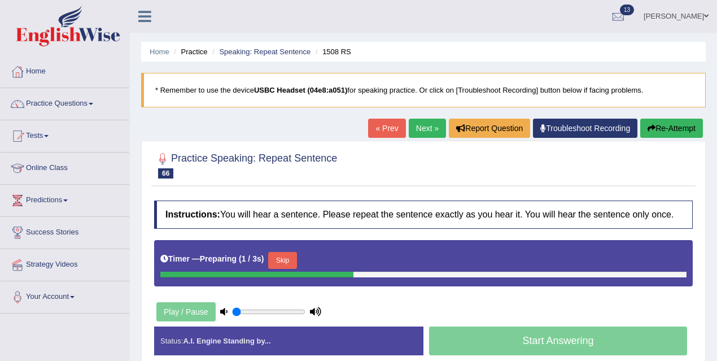
click at [295, 269] on button "Skip" at bounding box center [282, 260] width 28 height 17
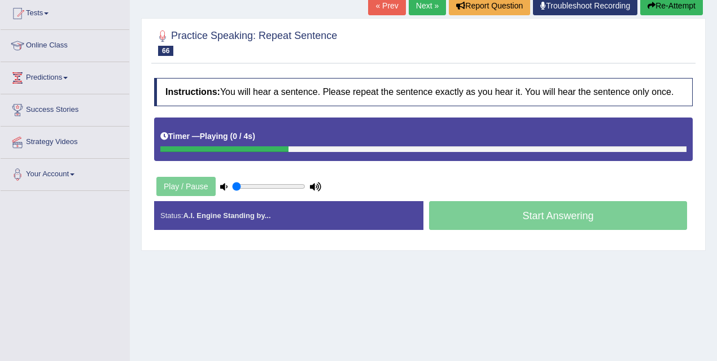
scroll to position [124, 0]
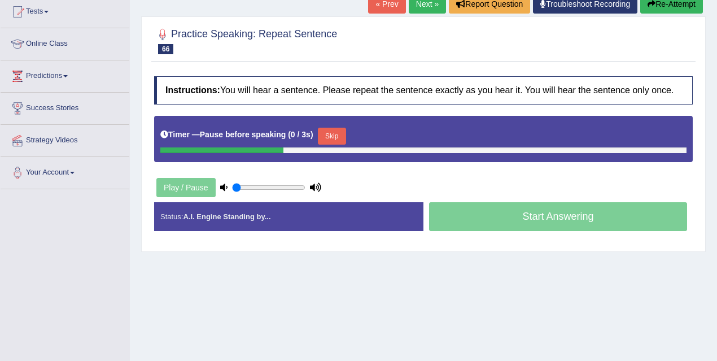
click at [337, 127] on div "Timer — Pause before speaking ( 0 / 3s ) Skip" at bounding box center [423, 139] width 539 height 46
click at [339, 145] on button "Skip" at bounding box center [332, 136] width 28 height 17
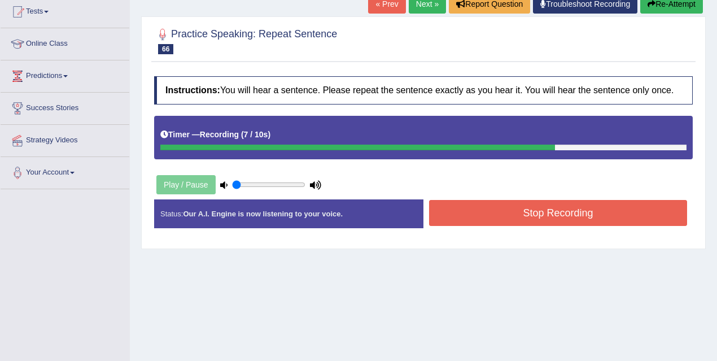
click at [489, 216] on button "Stop Recording" at bounding box center [558, 213] width 258 height 26
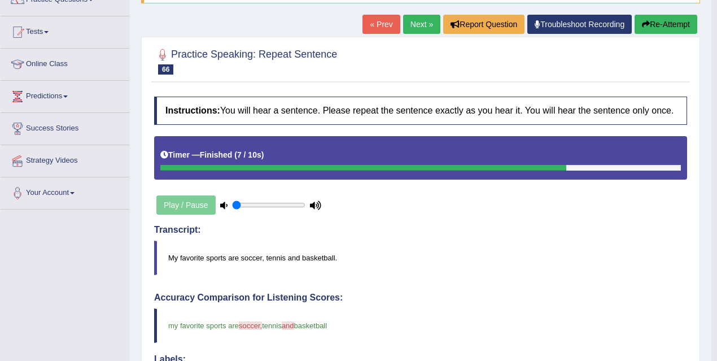
scroll to position [11, 0]
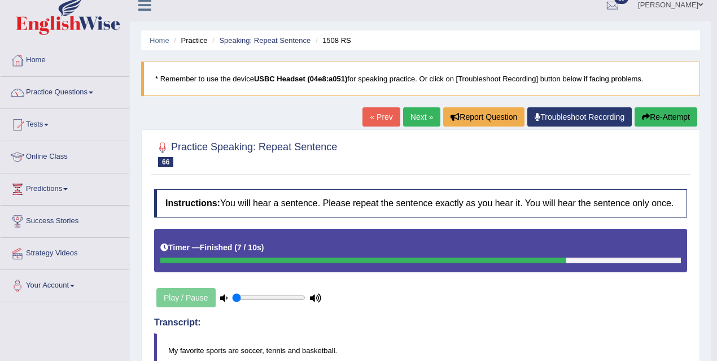
click at [417, 116] on link "Next »" at bounding box center [421, 116] width 37 height 19
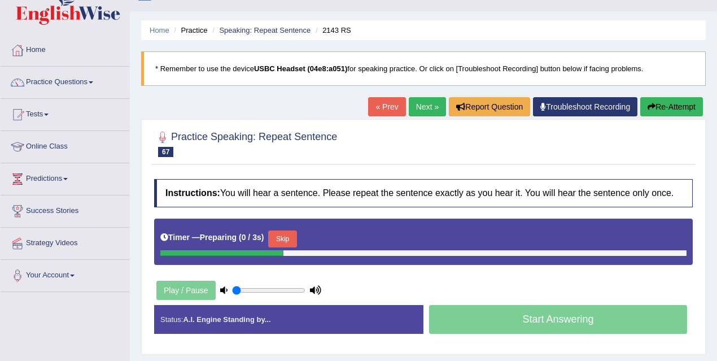
scroll to position [38, 0]
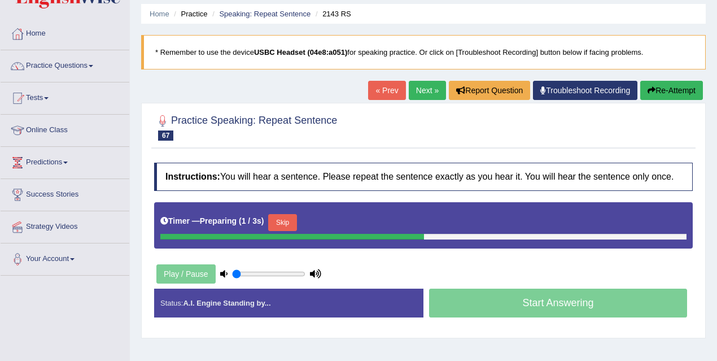
click at [289, 224] on button "Skip" at bounding box center [282, 222] width 28 height 17
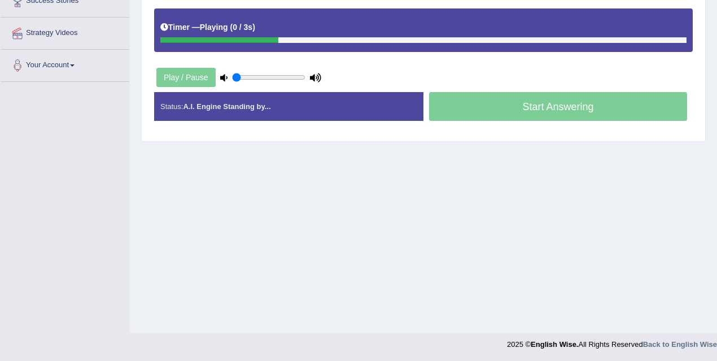
scroll to position [232, 0]
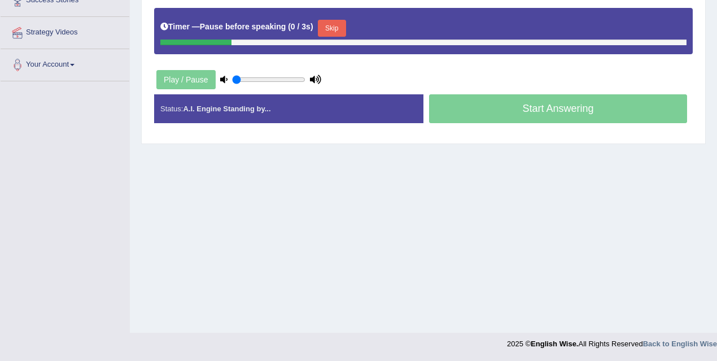
click at [336, 37] on button "Skip" at bounding box center [332, 28] width 28 height 17
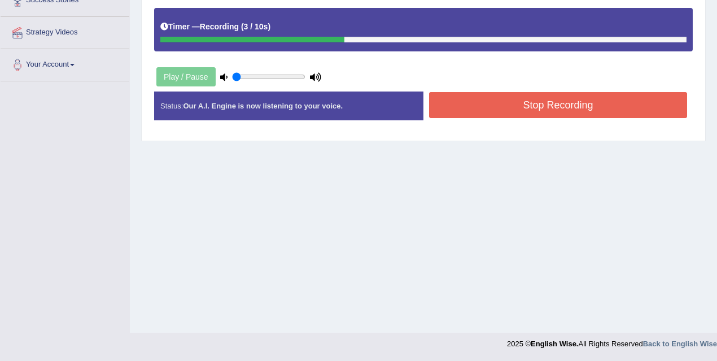
click at [501, 112] on button "Stop Recording" at bounding box center [558, 105] width 258 height 26
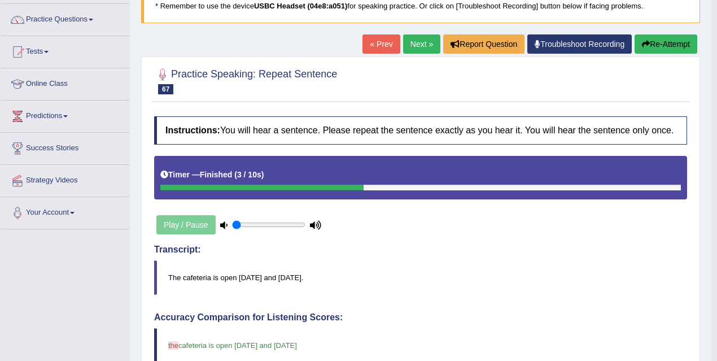
scroll to position [84, 0]
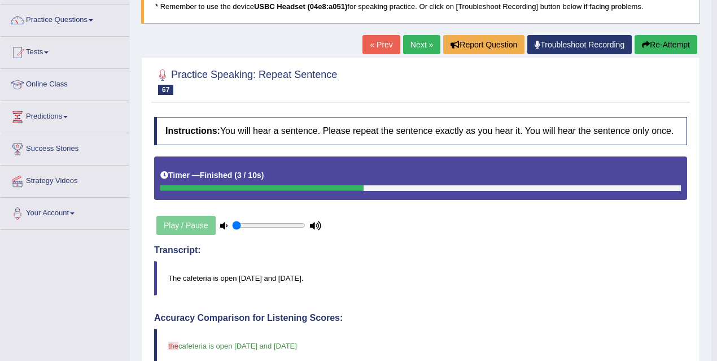
click at [415, 40] on link "Next »" at bounding box center [421, 44] width 37 height 19
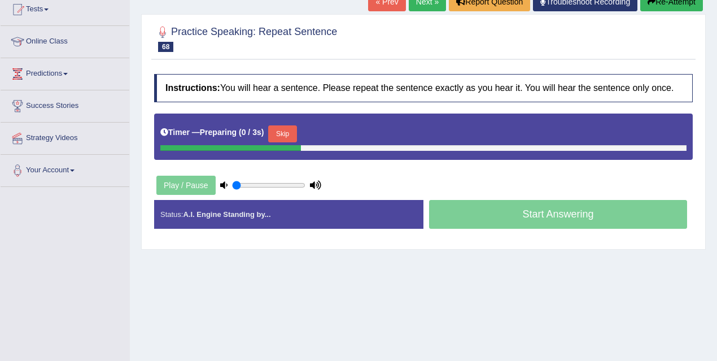
scroll to position [134, 0]
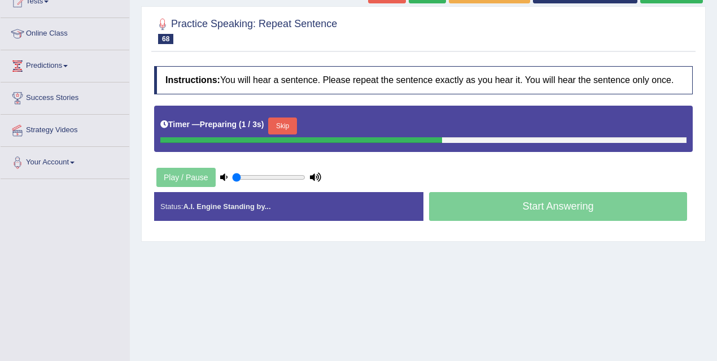
click at [289, 134] on button "Skip" at bounding box center [282, 126] width 28 height 17
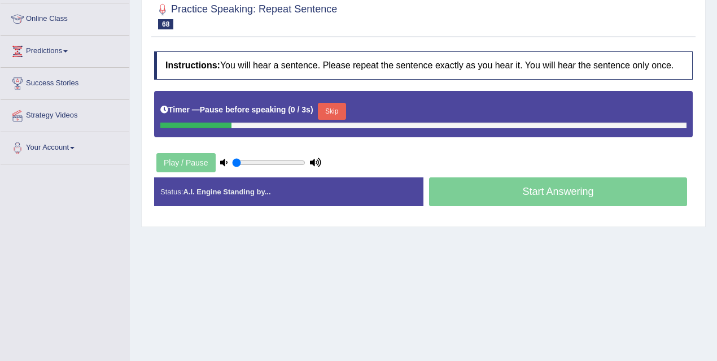
scroll to position [111, 0]
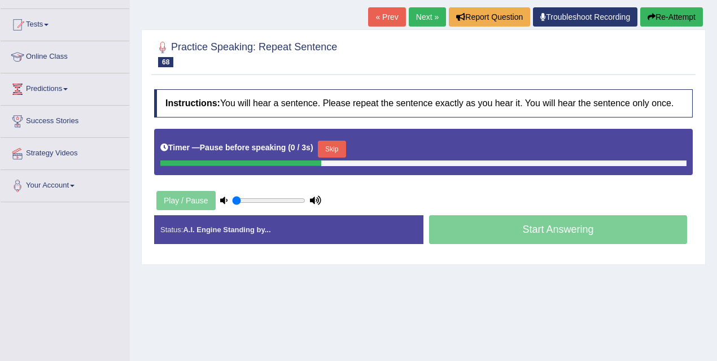
click at [345, 156] on button "Skip" at bounding box center [332, 149] width 28 height 17
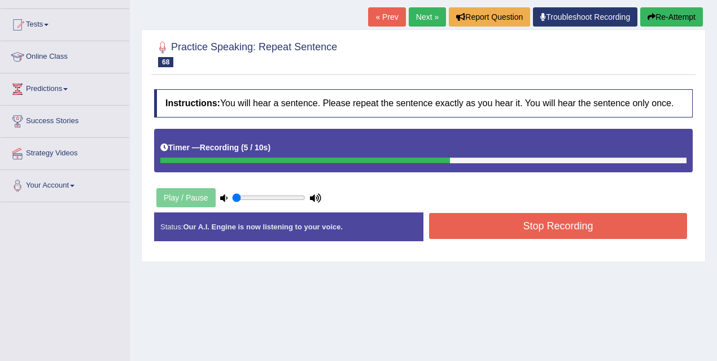
click at [462, 232] on button "Stop Recording" at bounding box center [558, 226] width 258 height 26
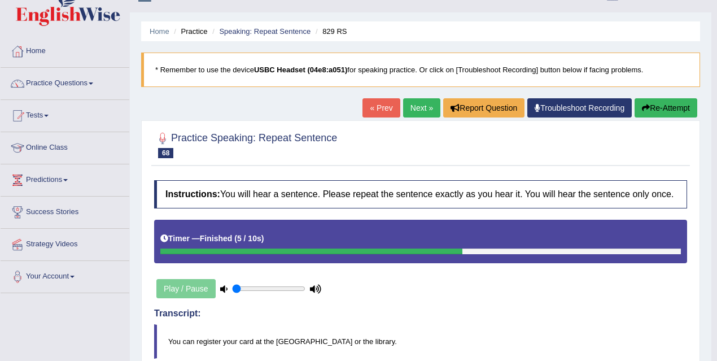
scroll to position [0, 0]
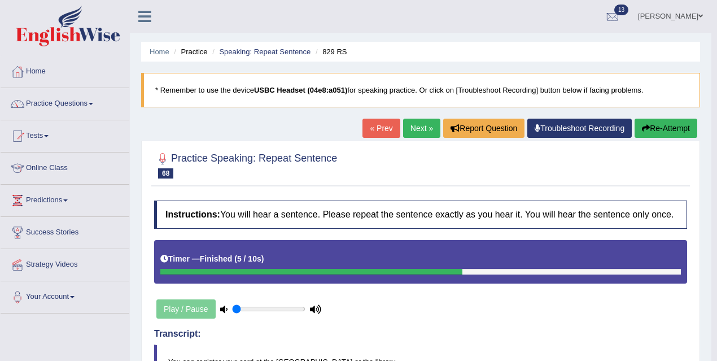
click at [414, 130] on link "Next »" at bounding box center [421, 128] width 37 height 19
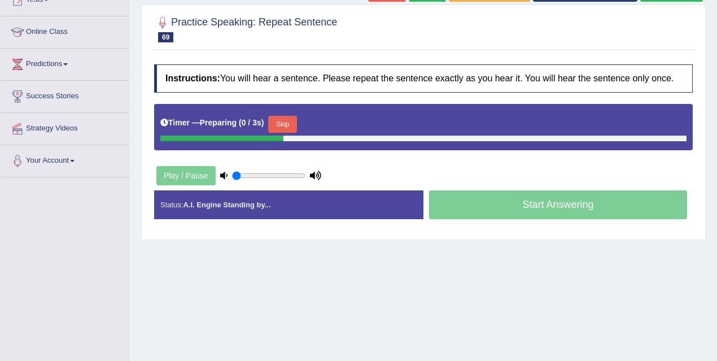
scroll to position [170, 0]
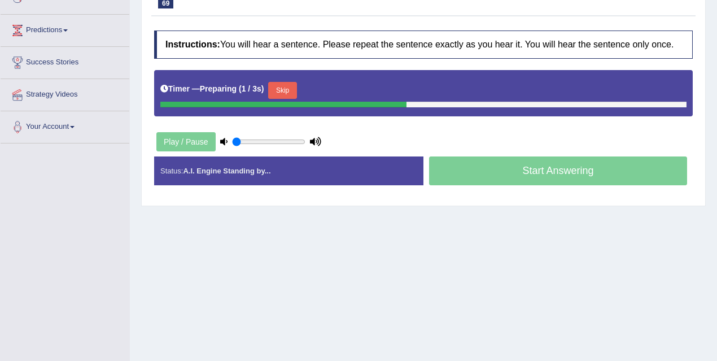
click at [284, 95] on button "Skip" at bounding box center [282, 90] width 28 height 17
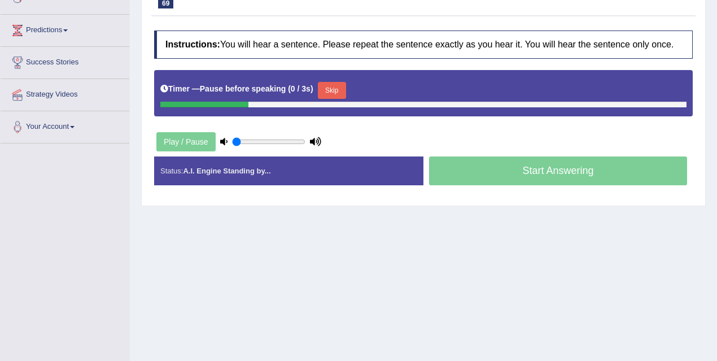
click at [346, 99] on button "Skip" at bounding box center [332, 90] width 28 height 17
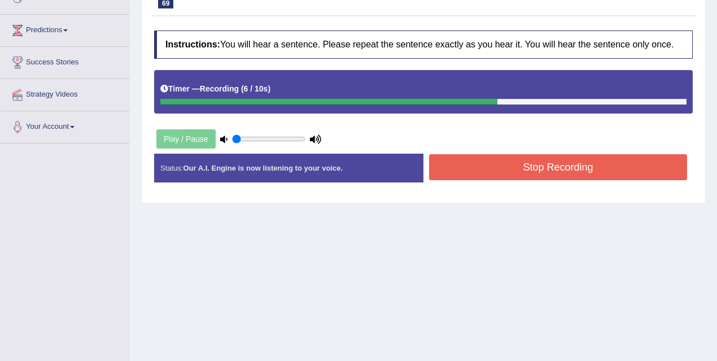
click at [465, 172] on button "Stop Recording" at bounding box center [558, 167] width 258 height 26
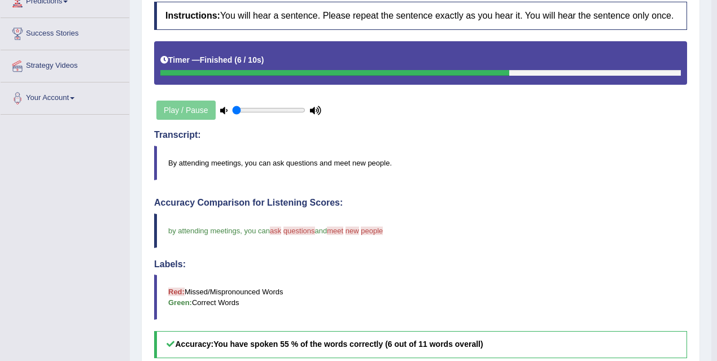
scroll to position [0, 0]
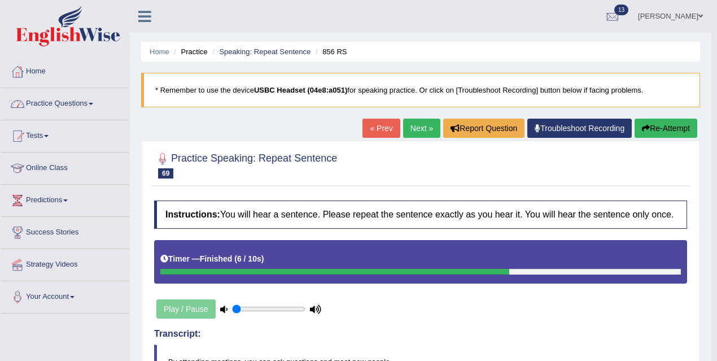
click at [102, 99] on link "Practice Questions" at bounding box center [65, 102] width 129 height 28
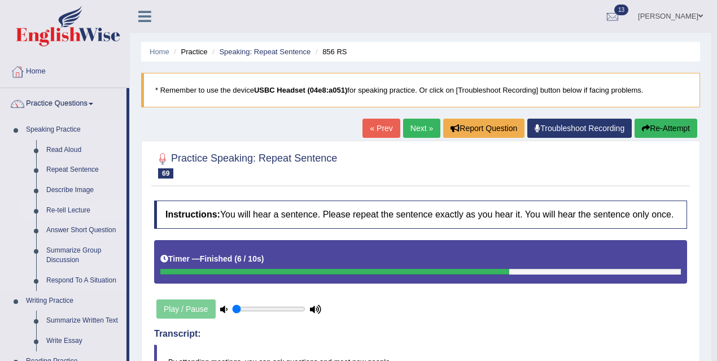
drag, startPoint x: 79, startPoint y: 211, endPoint x: 84, endPoint y: 211, distance: 5.7
click at [79, 210] on link "Re-tell Lecture" at bounding box center [83, 211] width 85 height 20
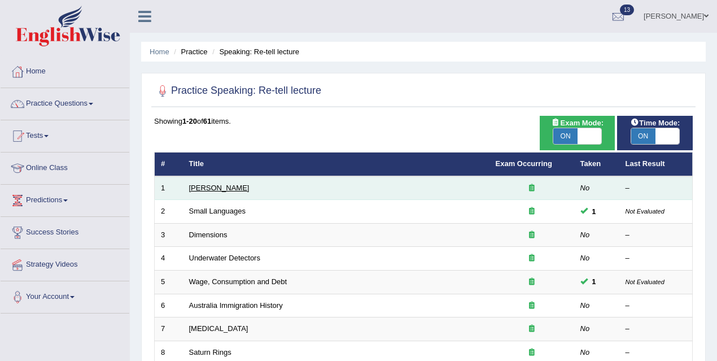
click at [203, 187] on link "[PERSON_NAME]" at bounding box center [219, 188] width 60 height 8
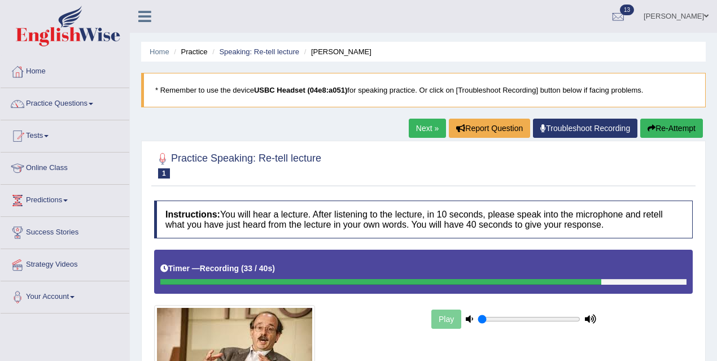
scroll to position [232, 0]
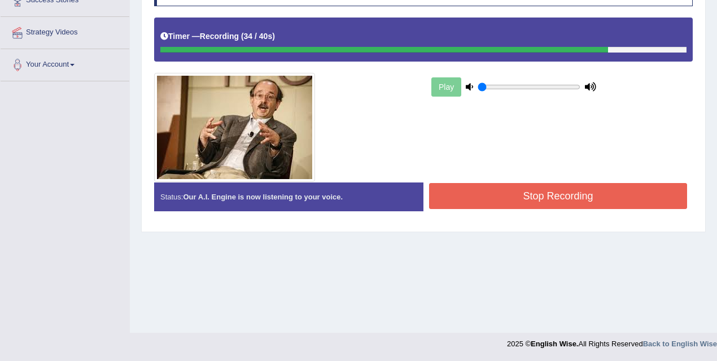
click at [493, 194] on button "Stop Recording" at bounding box center [558, 196] width 258 height 26
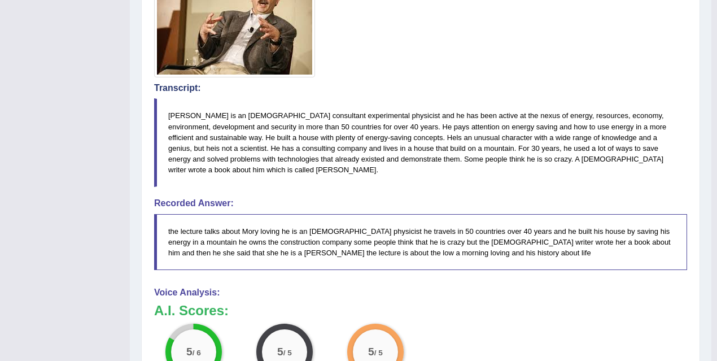
scroll to position [103, 0]
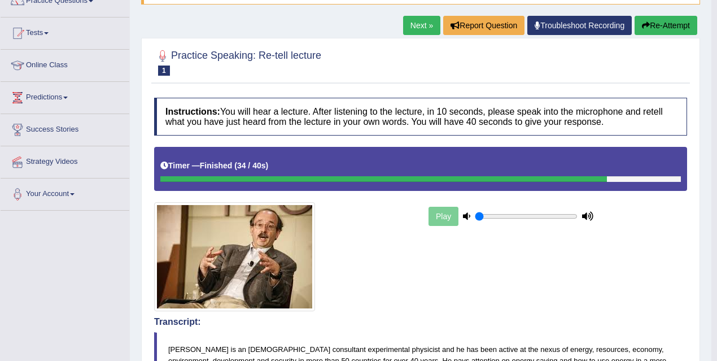
click at [412, 29] on link "Next »" at bounding box center [421, 25] width 37 height 19
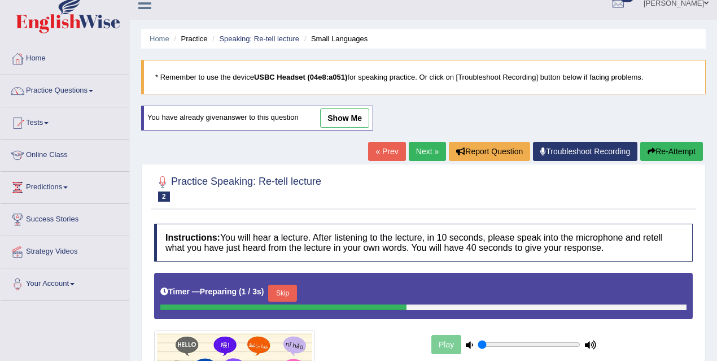
scroll to position [167, 0]
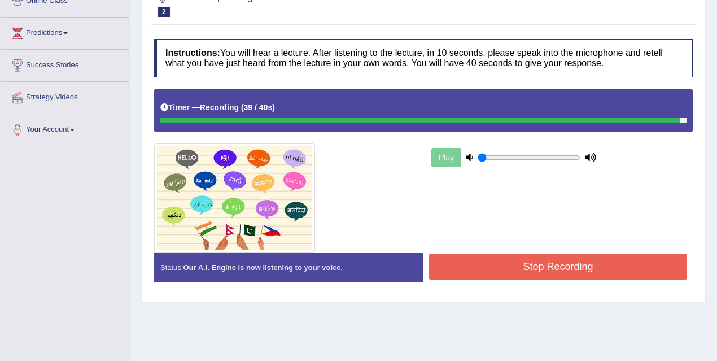
click at [458, 275] on button "Stop Recording" at bounding box center [558, 267] width 258 height 26
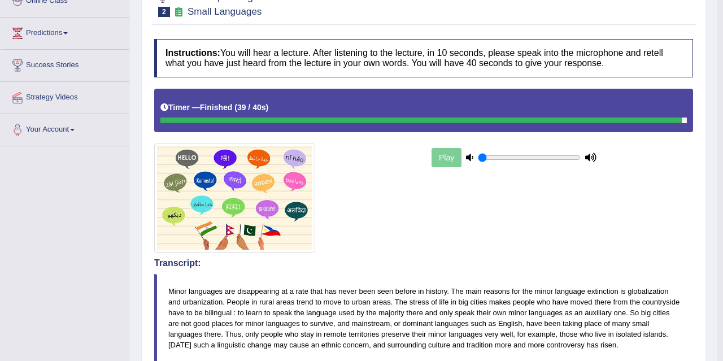
click at [421, 194] on body "Toggle navigation Home Practice Questions Speaking Practice Read Aloud Repeat S…" at bounding box center [361, 13] width 723 height 361
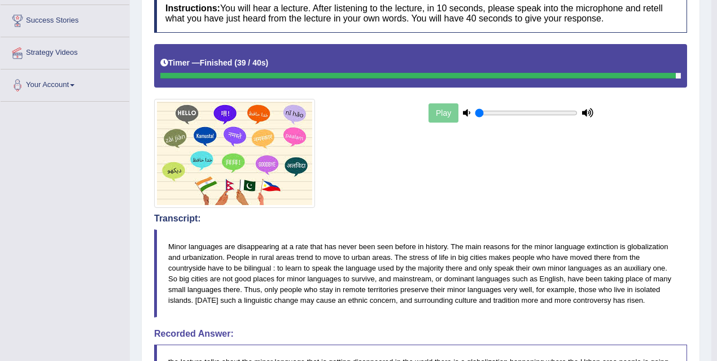
scroll to position [111, 0]
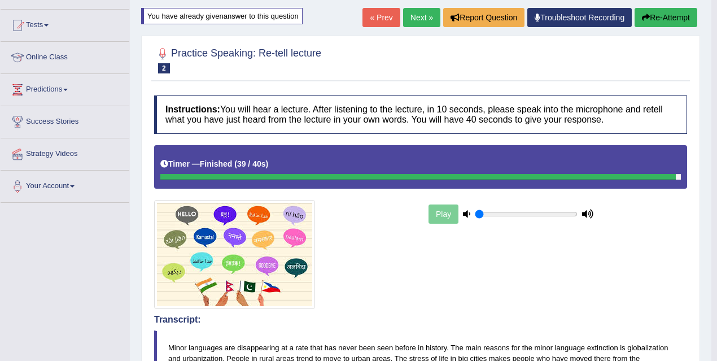
click at [419, 18] on link "Next »" at bounding box center [421, 17] width 37 height 19
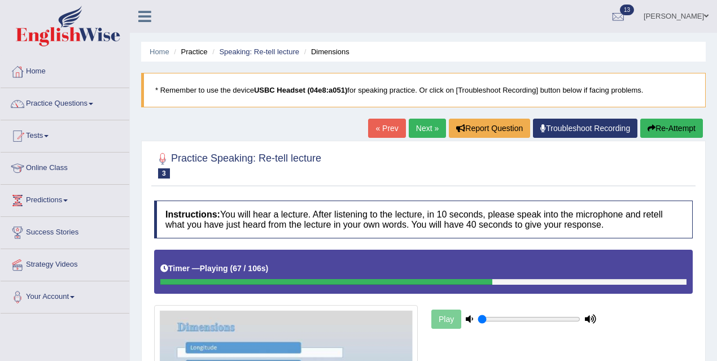
click at [427, 123] on link "Next »" at bounding box center [427, 128] width 37 height 19
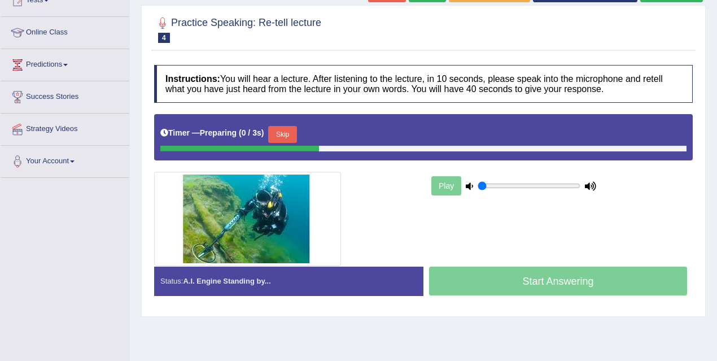
scroll to position [137, 0]
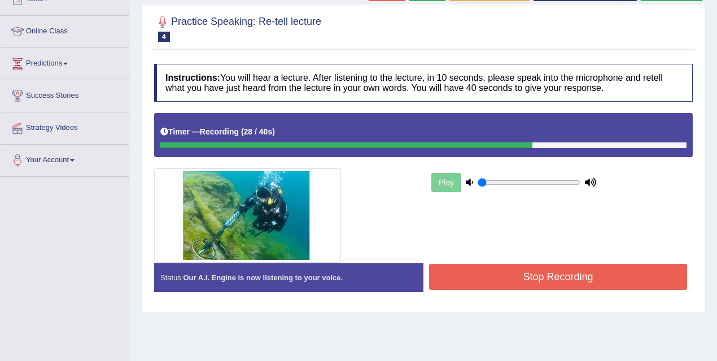
click at [502, 272] on button "Stop Recording" at bounding box center [558, 277] width 258 height 26
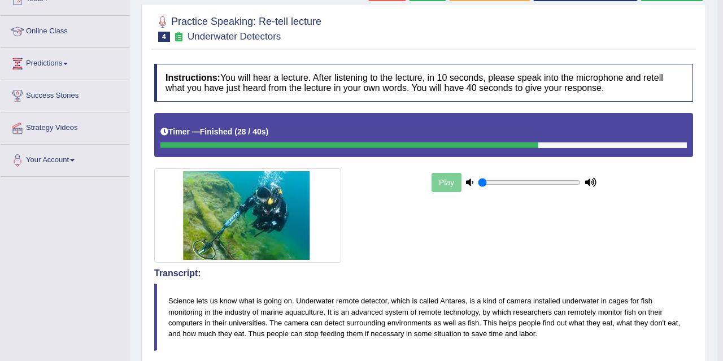
click at [433, 249] on div "Comparing text to speech..." at bounding box center [361, 180] width 723 height 361
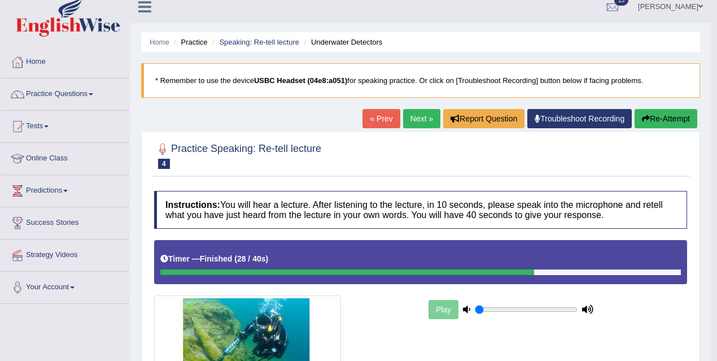
scroll to position [0, 0]
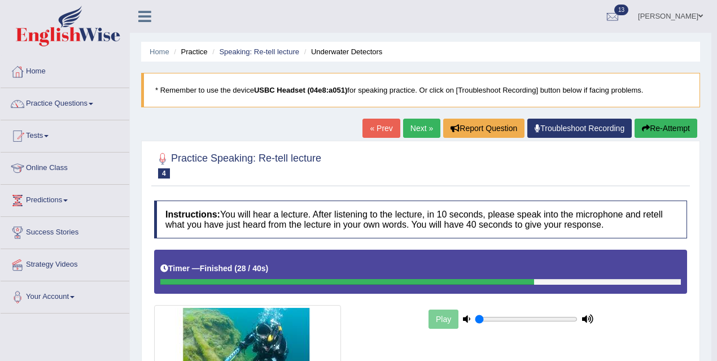
click at [427, 125] on link "Next »" at bounding box center [421, 128] width 37 height 19
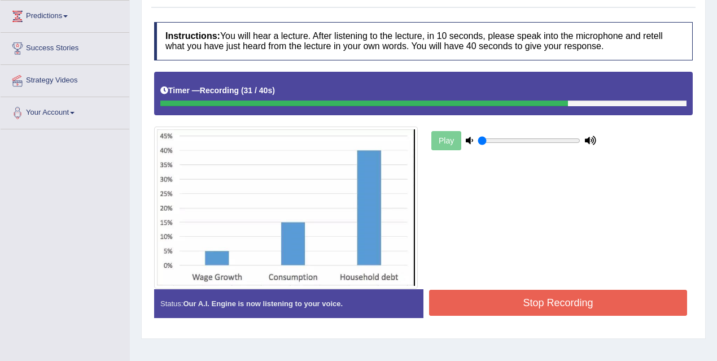
scroll to position [232, 0]
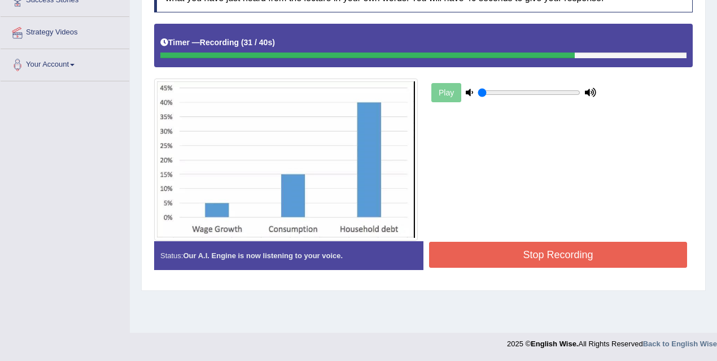
click at [494, 243] on button "Stop Recording" at bounding box center [558, 255] width 258 height 26
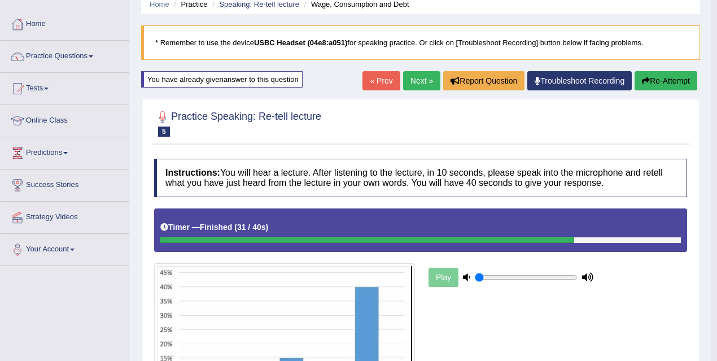
scroll to position [0, 0]
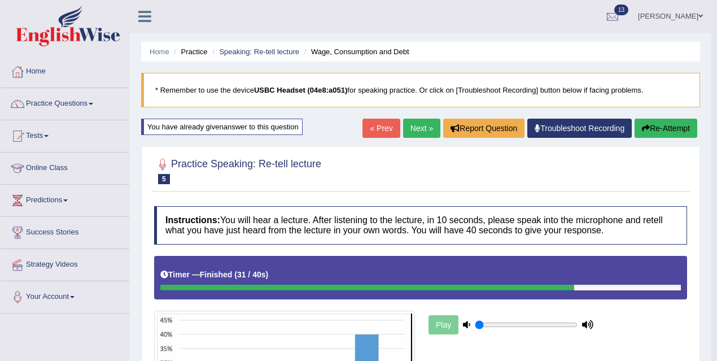
click at [416, 133] on link "Next »" at bounding box center [421, 128] width 37 height 19
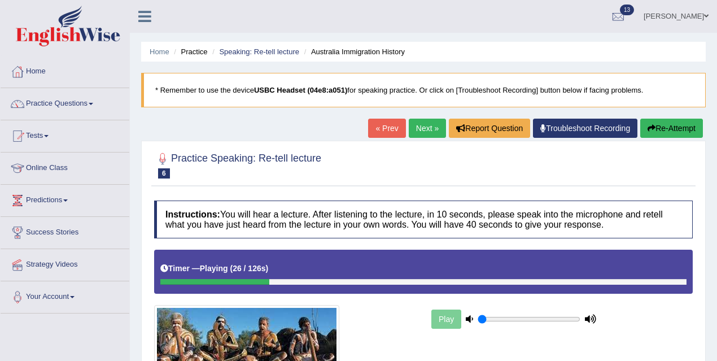
click at [432, 134] on link "Next »" at bounding box center [427, 128] width 37 height 19
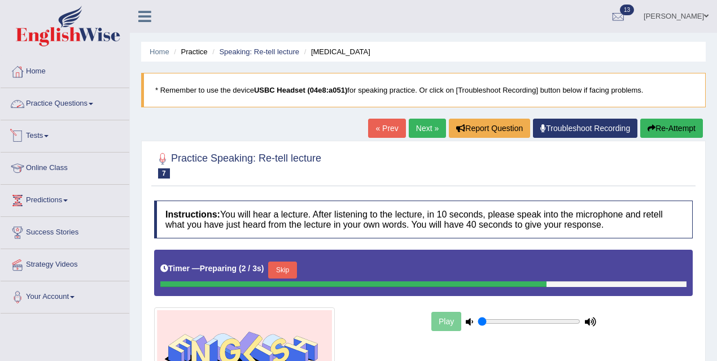
click at [84, 102] on link "Practice Questions" at bounding box center [65, 102] width 129 height 28
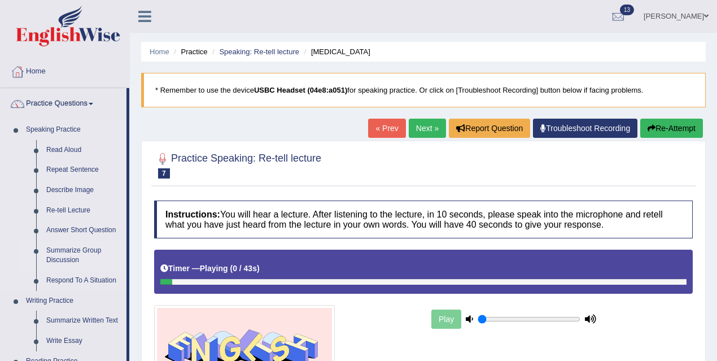
click at [83, 248] on link "Summarize Group Discussion" at bounding box center [83, 256] width 85 height 30
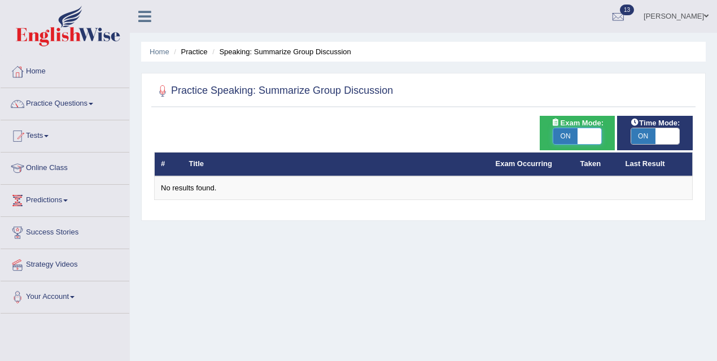
click at [590, 133] on span at bounding box center [590, 136] width 24 height 16
checkbox input "false"
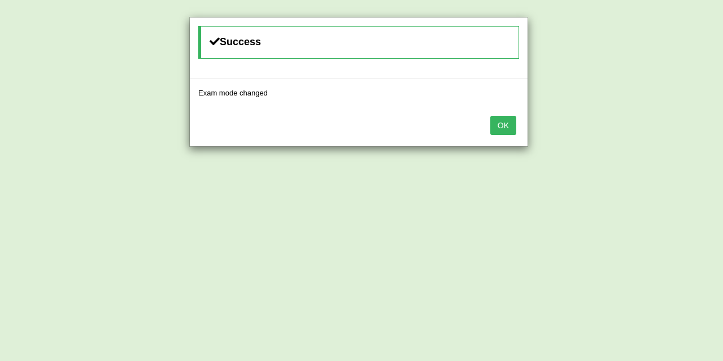
click at [499, 120] on button "OK" at bounding box center [503, 125] width 26 height 19
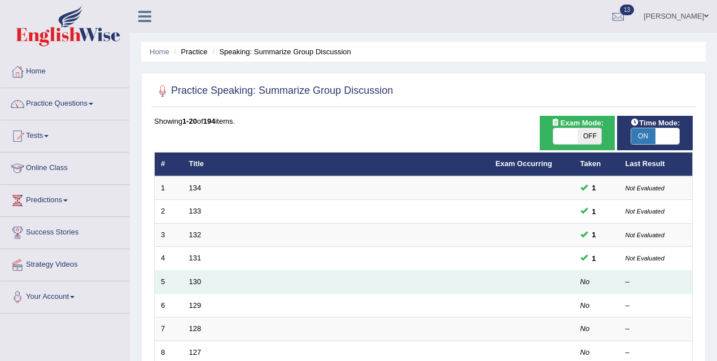
click at [203, 283] on td "130" at bounding box center [336, 283] width 307 height 24
click at [195, 282] on link "130" at bounding box center [195, 281] width 12 height 8
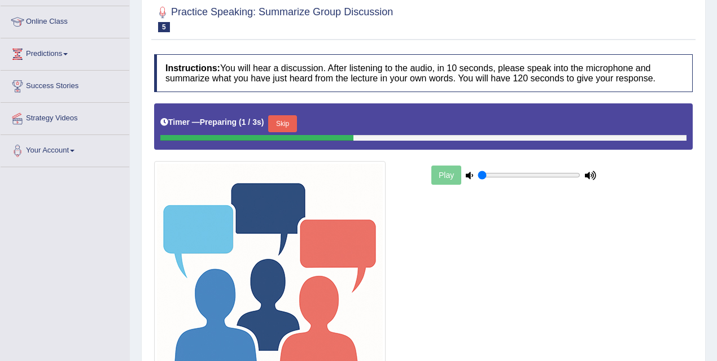
scroll to position [149, 0]
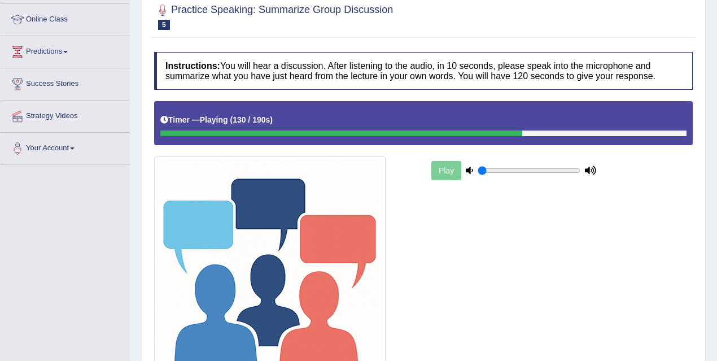
click at [269, 311] on img at bounding box center [270, 272] width 232 height 232
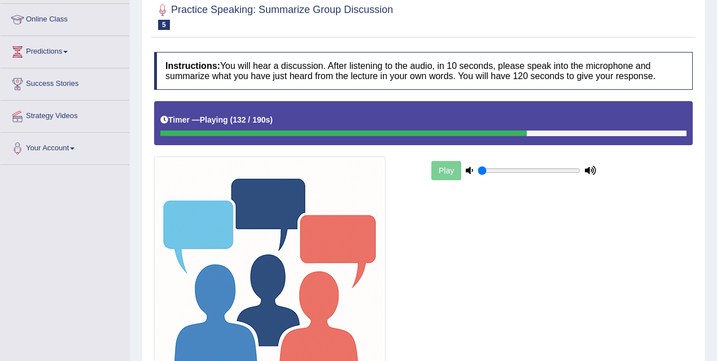
click at [269, 311] on img at bounding box center [270, 272] width 232 height 232
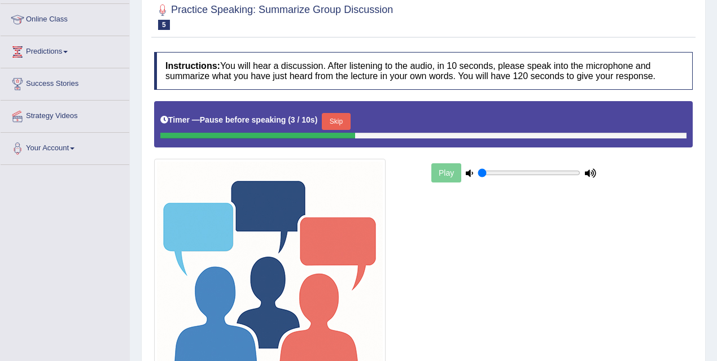
click at [336, 122] on button "Skip" at bounding box center [336, 121] width 28 height 17
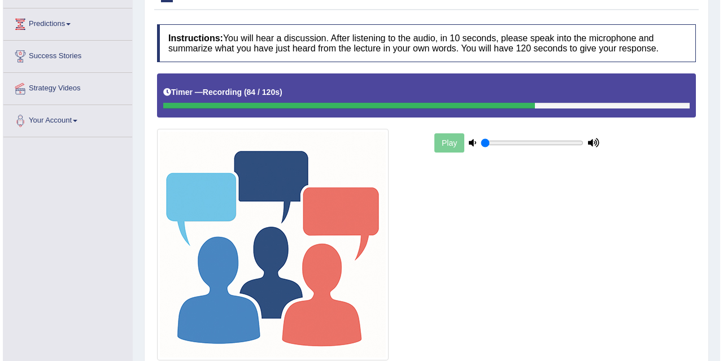
scroll to position [260, 0]
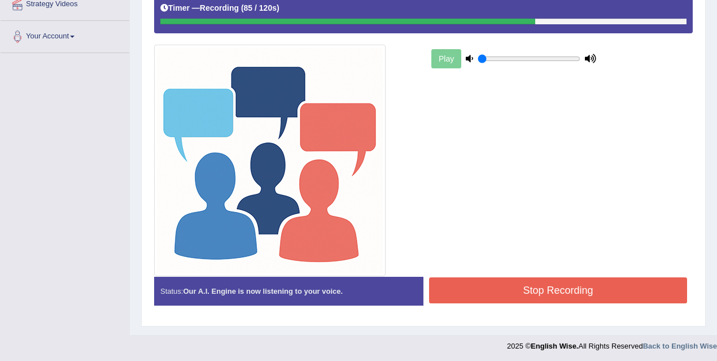
click at [504, 285] on button "Stop Recording" at bounding box center [558, 290] width 258 height 26
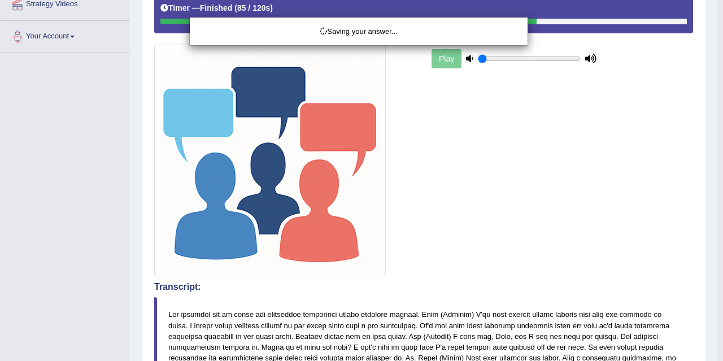
click at [466, 263] on div "Saving your answer..." at bounding box center [361, 180] width 723 height 361
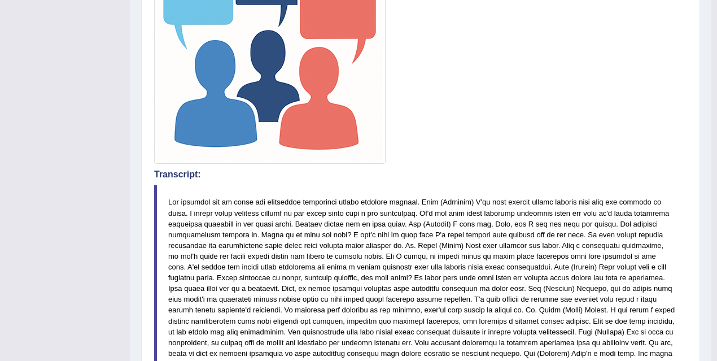
scroll to position [0, 0]
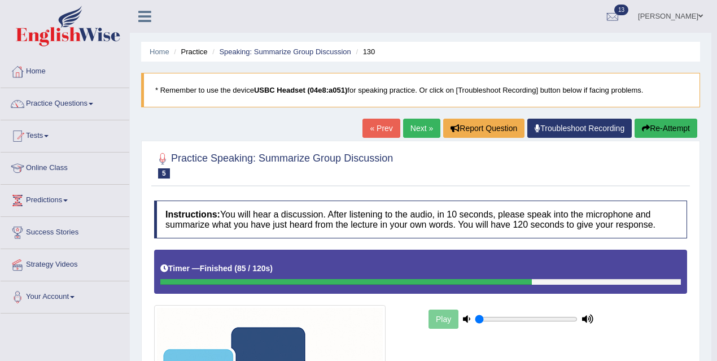
click at [429, 132] on link "Next »" at bounding box center [421, 128] width 37 height 19
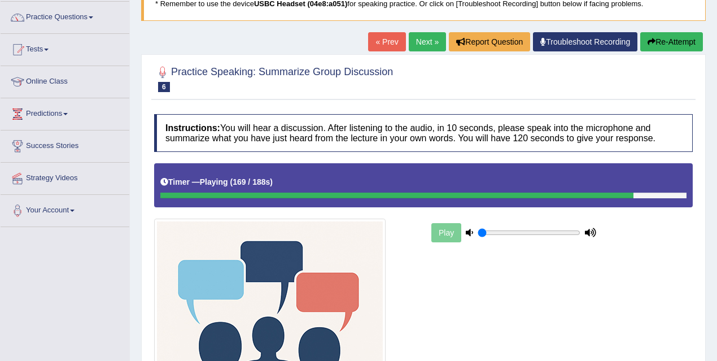
scroll to position [71, 0]
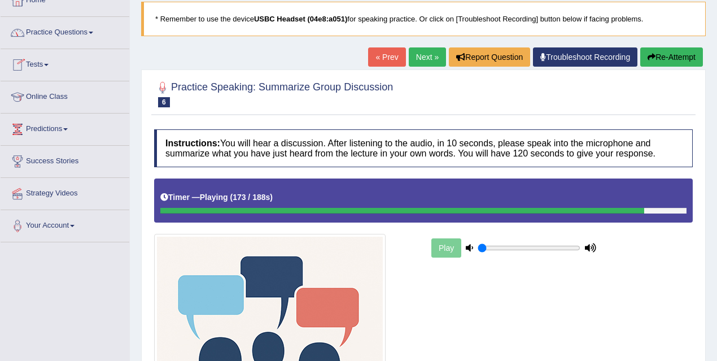
click at [76, 33] on link "Practice Questions" at bounding box center [65, 31] width 129 height 28
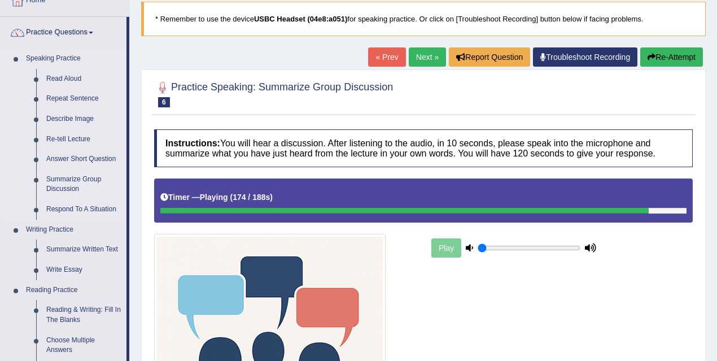
click at [77, 182] on link "Summarize Group Discussion" at bounding box center [83, 184] width 85 height 30
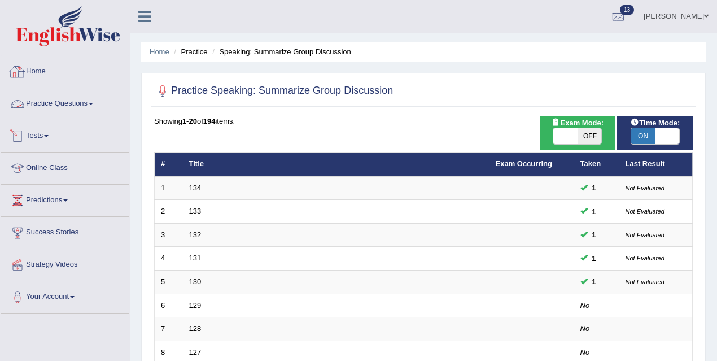
click at [89, 107] on link "Practice Questions" at bounding box center [65, 102] width 129 height 28
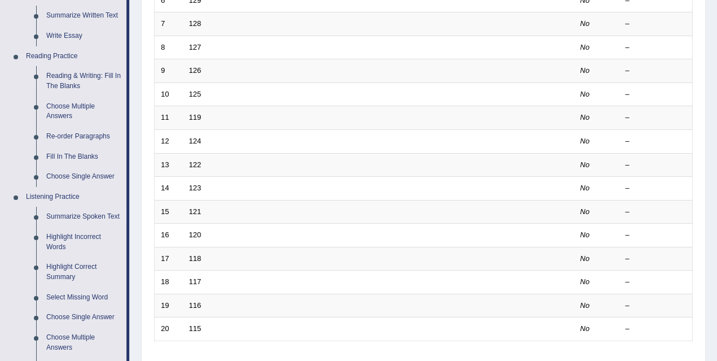
scroll to position [312, 0]
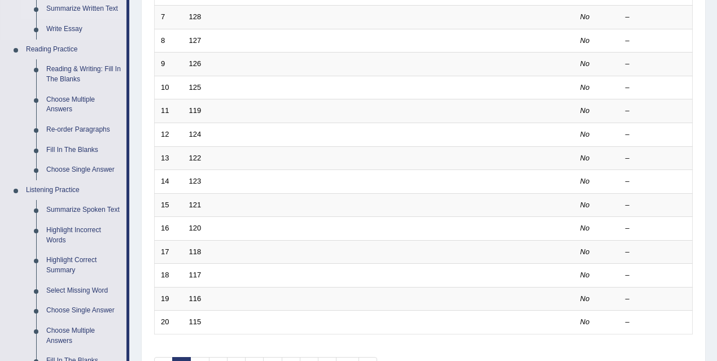
click at [73, 7] on link "Summarize Written Text" at bounding box center [83, 9] width 85 height 20
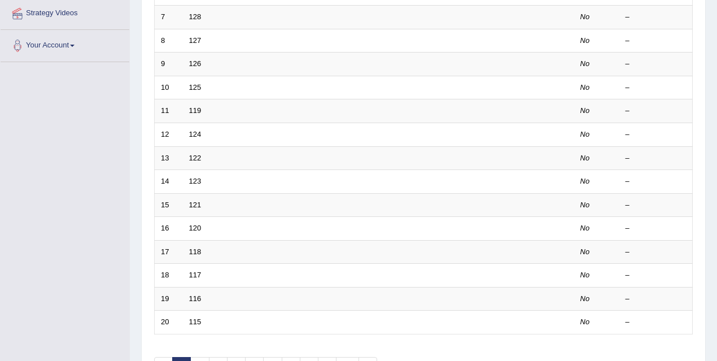
scroll to position [147, 0]
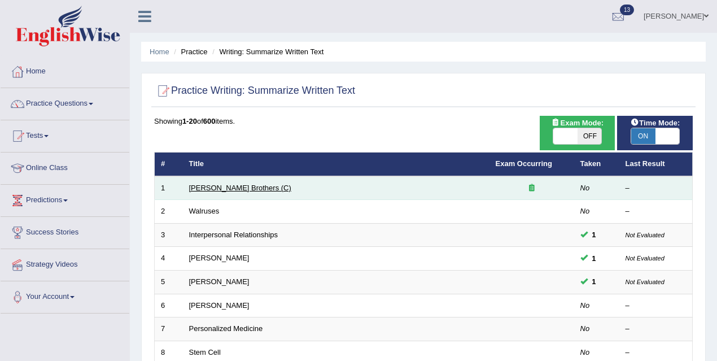
click at [241, 189] on link "[PERSON_NAME] Brothers (C)" at bounding box center [240, 188] width 102 height 8
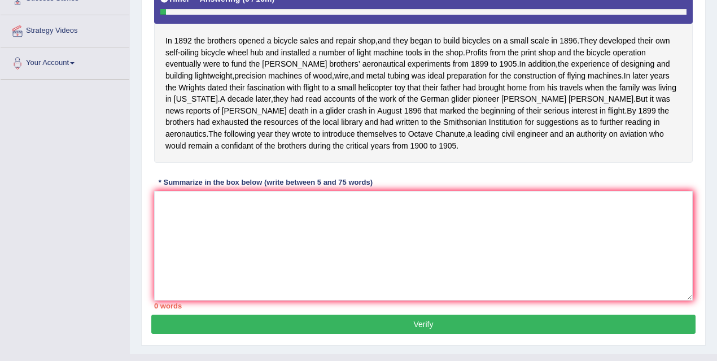
scroll to position [232, 0]
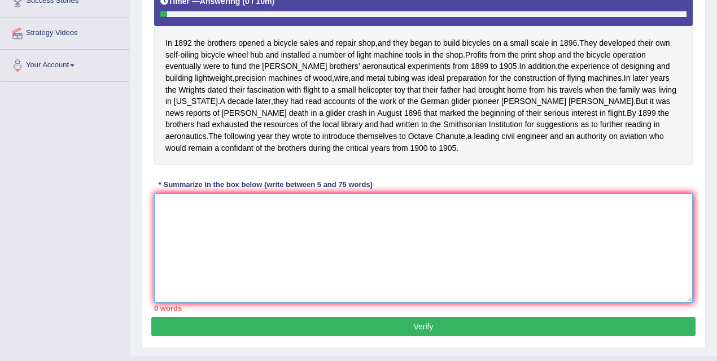
click at [292, 247] on textarea at bounding box center [423, 248] width 539 height 110
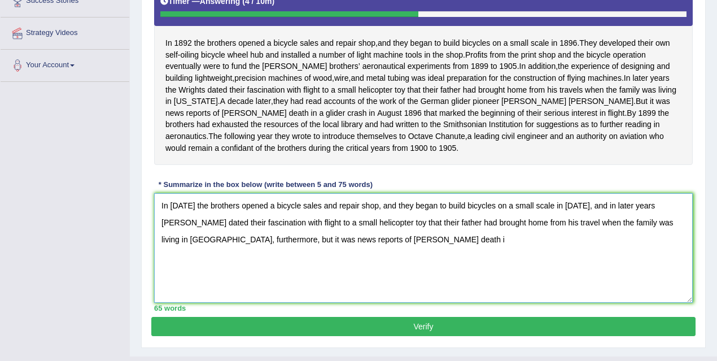
type textarea "In 1892 the brothers opened a bicycle sales and repair shop, and they began to …"
drag, startPoint x: 379, startPoint y: 249, endPoint x: 256, endPoint y: 203, distance: 130.7
click at [256, 203] on textarea "In 1892 the brothers opened a bicycle sales and repair shop, and they began to …" at bounding box center [423, 248] width 539 height 110
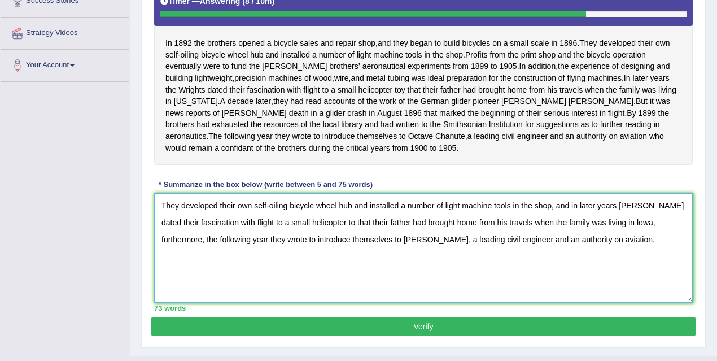
type textarea "They developed their own self-oiling bicycle wheel hub and installed a number o…"
click at [359, 336] on button "Verify" at bounding box center [423, 326] width 545 height 19
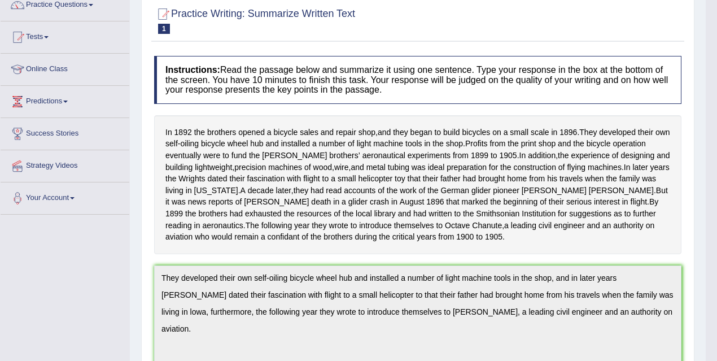
scroll to position [0, 0]
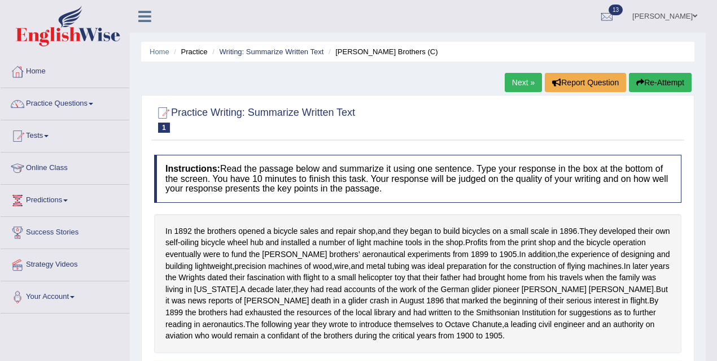
click at [517, 85] on link "Next »" at bounding box center [523, 82] width 37 height 19
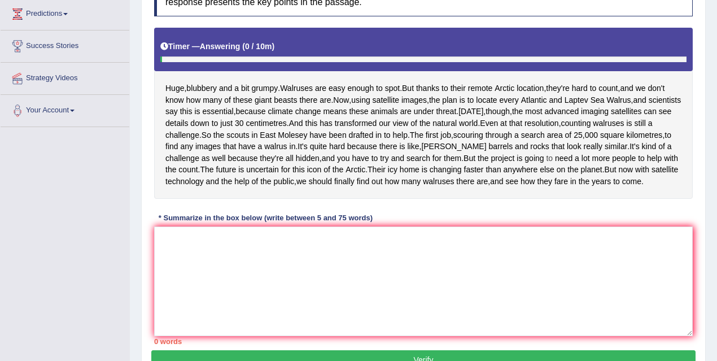
scroll to position [187, 0]
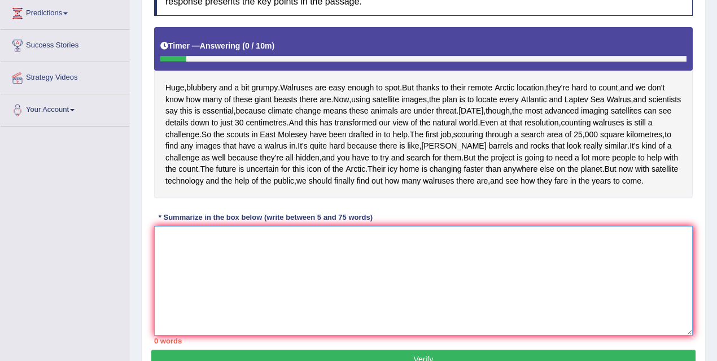
click at [238, 315] on textarea at bounding box center [423, 281] width 539 height 110
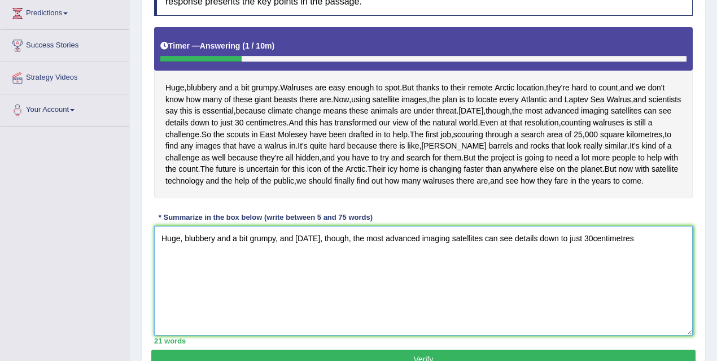
click at [595, 293] on textarea "Huge, blubbery and a bit grumpy, and today, though, the most advanced imaging s…" at bounding box center [423, 281] width 539 height 110
click at [642, 298] on textarea "Huge, blubbery and a bit grumpy, and today, though, the most advanced imaging s…" at bounding box center [423, 281] width 539 height 110
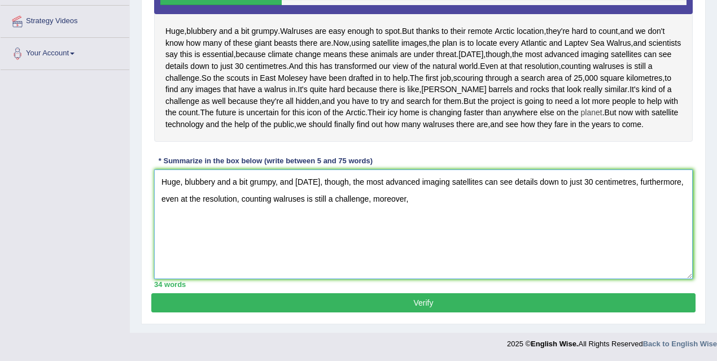
scroll to position [299, 0]
drag, startPoint x: 370, startPoint y: 201, endPoint x: 163, endPoint y: 207, distance: 207.4
click at [163, 207] on textarea "Huge, blubbery and a bit grumpy, and today, though, the most advanced imaging s…" at bounding box center [423, 224] width 539 height 110
drag, startPoint x: 198, startPoint y: 199, endPoint x: 167, endPoint y: 202, distance: 31.2
click at [167, 202] on textarea "Huge, blubbery and a bit grumpy, and today, though, the most advanced imaging s…" at bounding box center [423, 224] width 539 height 110
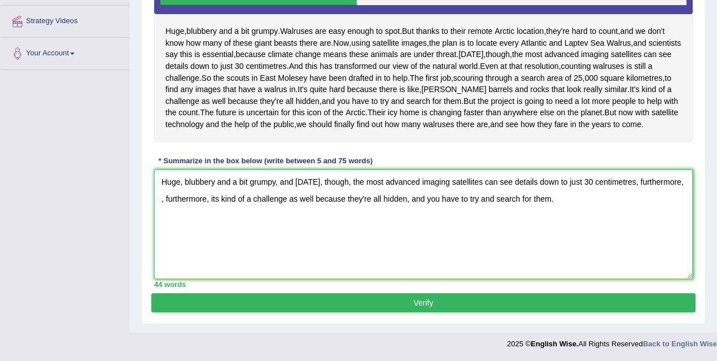
drag, startPoint x: 208, startPoint y: 200, endPoint x: 164, endPoint y: 202, distance: 44.7
click at [164, 202] on textarea "Huge, blubbery and a bit grumpy, and today, though, the most advanced imaging s…" at bounding box center [423, 224] width 539 height 110
click at [509, 199] on textarea "Huge, blubbery and a bit grumpy, and today, though, the most advanced imaging s…" at bounding box center [423, 224] width 539 height 110
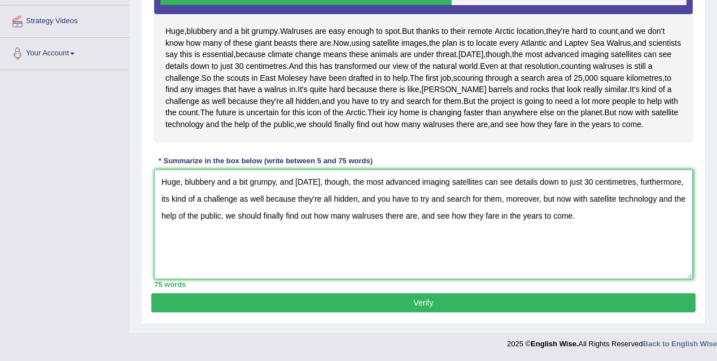
type textarea "Huge, blubbery and a bit grumpy, and today, though, the most advanced imaging s…"
click at [402, 307] on button "Verify" at bounding box center [423, 302] width 545 height 19
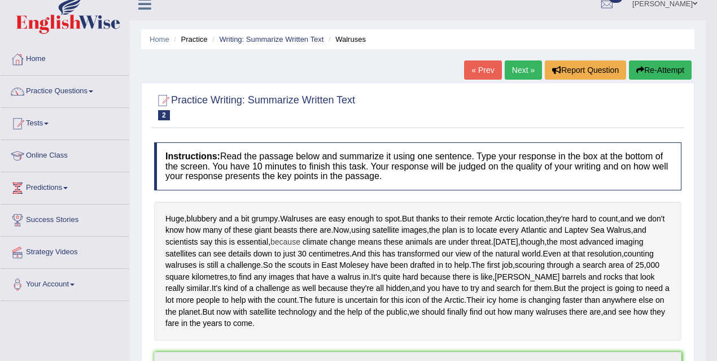
scroll to position [0, 0]
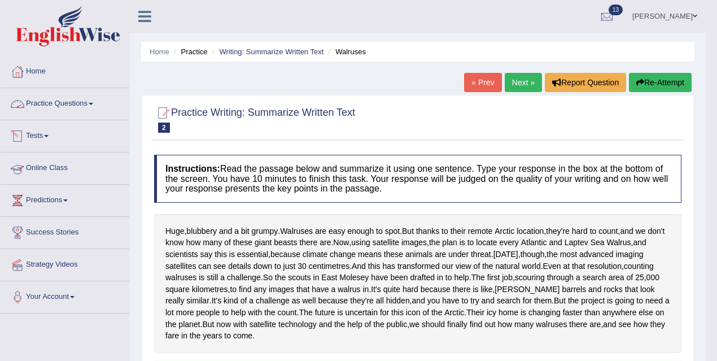
click at [70, 101] on link "Practice Questions" at bounding box center [65, 102] width 129 height 28
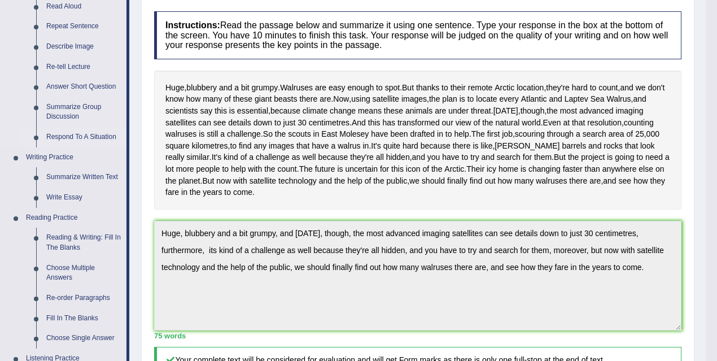
scroll to position [252, 0]
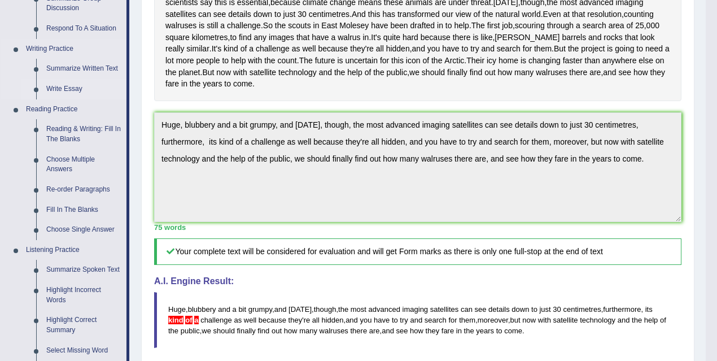
click at [69, 86] on link "Write Essay" at bounding box center [83, 89] width 85 height 20
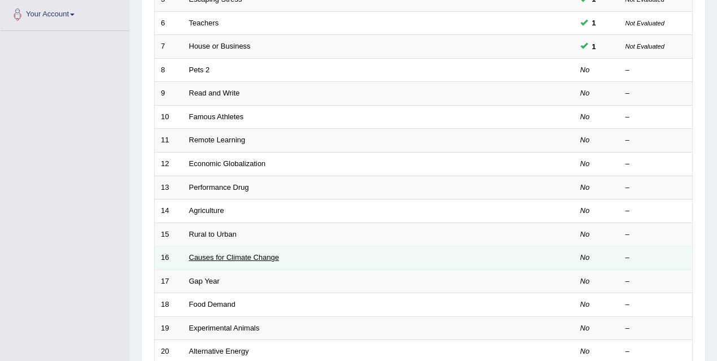
scroll to position [268, 0]
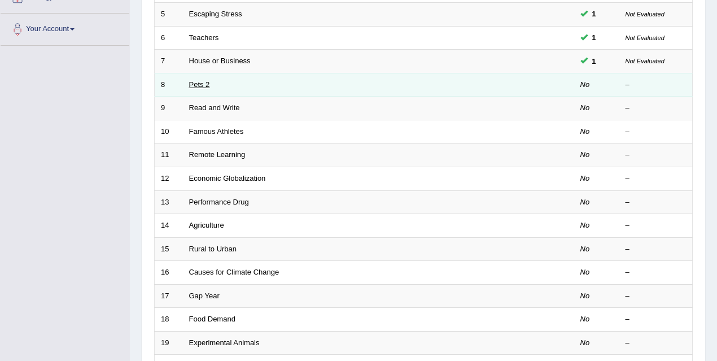
click at [205, 83] on link "Pets 2" at bounding box center [199, 84] width 21 height 8
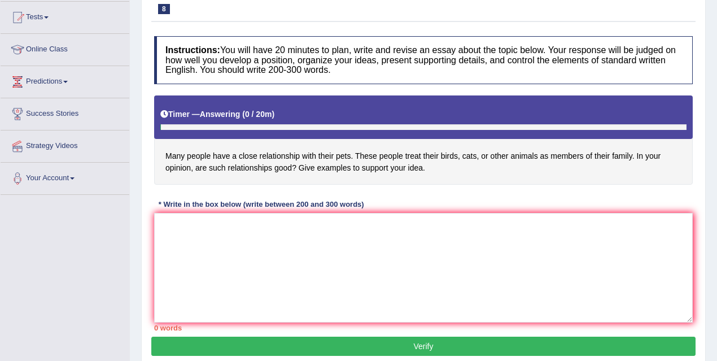
scroll to position [123, 0]
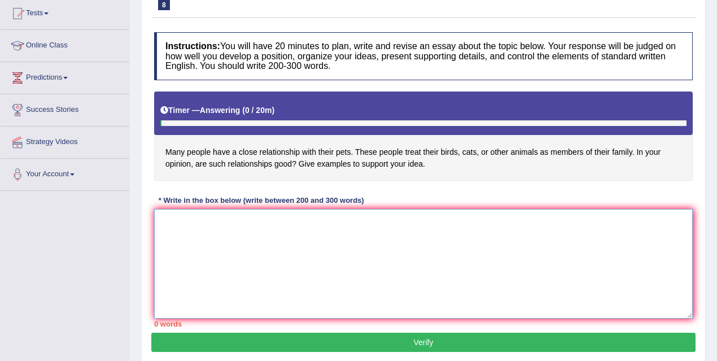
click at [252, 230] on textarea at bounding box center [423, 264] width 539 height 110
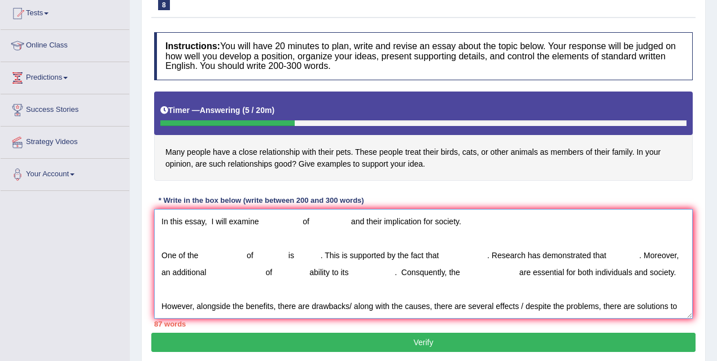
scroll to position [43, 0]
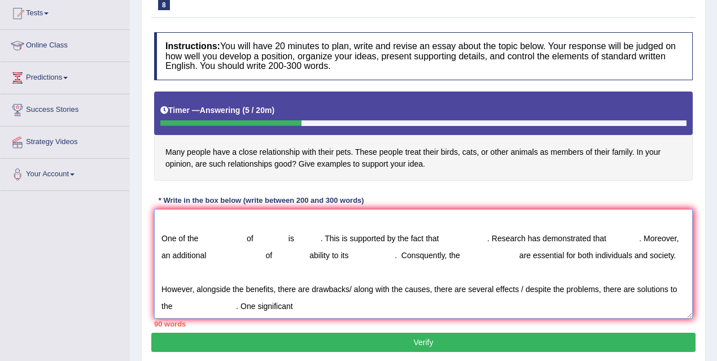
click at [264, 314] on textarea "The increasing influence of on our lives has ignited numerous discussions. This…" at bounding box center [423, 264] width 539 height 110
click at [336, 314] on textarea "The increasing influence of on our lives has ignited numerous discussions. This…" at bounding box center [423, 264] width 539 height 110
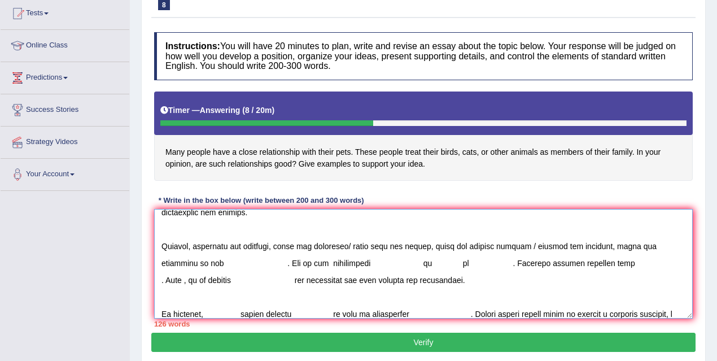
scroll to position [111, 0]
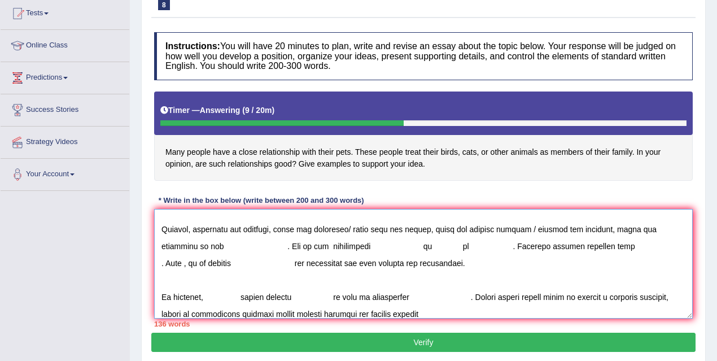
click at [515, 294] on textarea at bounding box center [423, 264] width 539 height 110
click at [195, 312] on textarea at bounding box center [423, 264] width 539 height 110
click at [195, 313] on textarea at bounding box center [423, 264] width 539 height 110
click at [353, 313] on textarea at bounding box center [423, 264] width 539 height 110
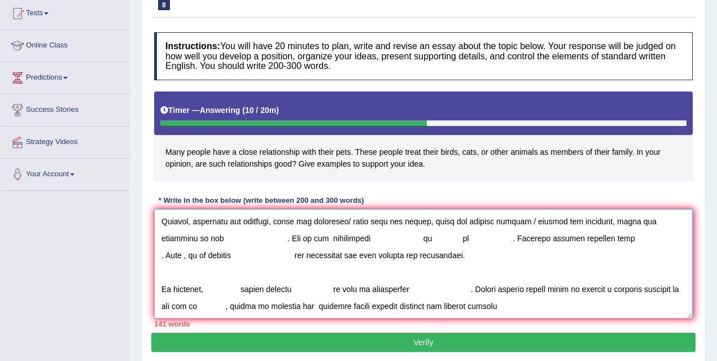
drag, startPoint x: 445, startPoint y: 314, endPoint x: 412, endPoint y: 307, distance: 32.8
click at [412, 307] on textarea at bounding box center [423, 264] width 539 height 110
click at [465, 306] on textarea at bounding box center [423, 264] width 539 height 110
click at [488, 305] on textarea at bounding box center [423, 264] width 539 height 110
drag, startPoint x: 432, startPoint y: 256, endPoint x: 267, endPoint y: 256, distance: 165.0
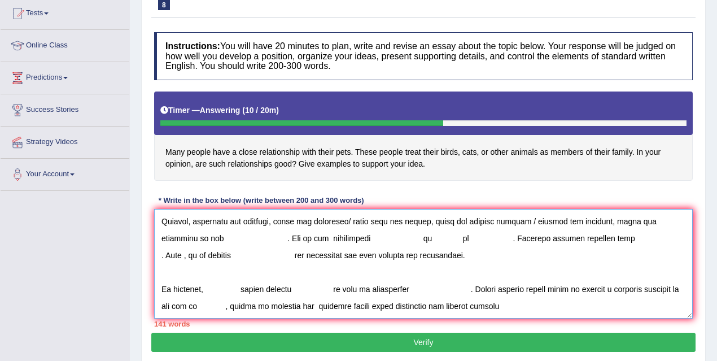
click at [267, 256] on textarea at bounding box center [423, 264] width 539 height 110
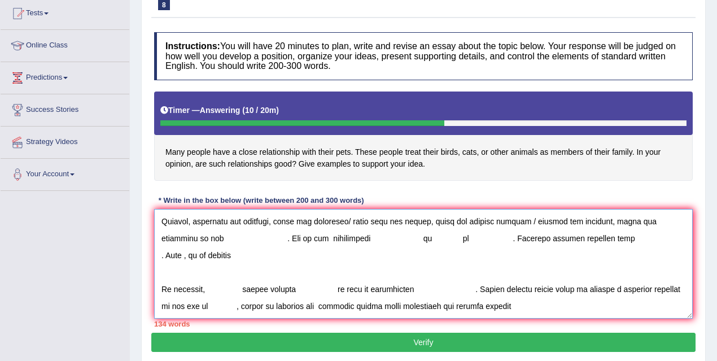
click at [655, 237] on textarea at bounding box center [423, 264] width 539 height 110
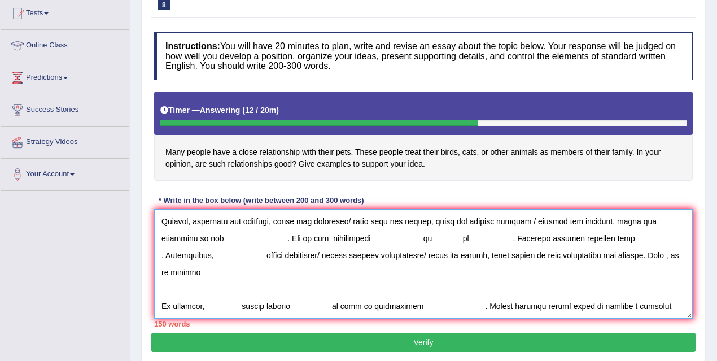
drag, startPoint x: 556, startPoint y: 255, endPoint x: 546, endPoint y: 256, distance: 9.7
click at [546, 256] on textarea at bounding box center [423, 264] width 539 height 110
click at [203, 267] on textarea at bounding box center [423, 264] width 539 height 110
click at [198, 272] on textarea at bounding box center [423, 264] width 539 height 110
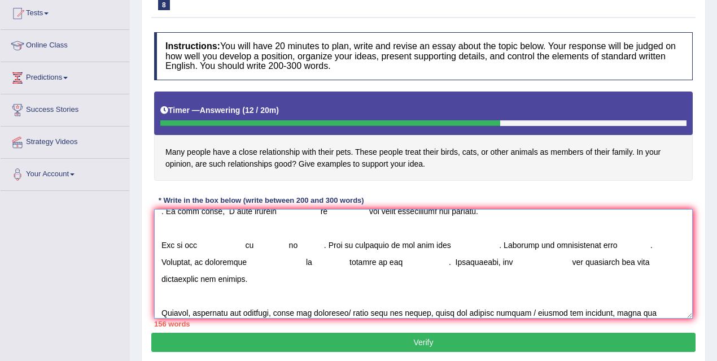
scroll to position [0, 0]
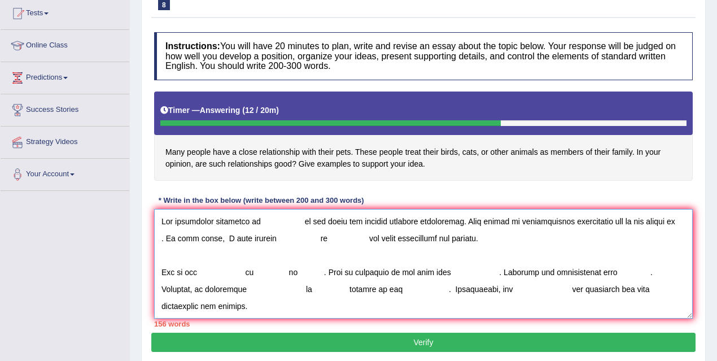
click at [259, 221] on textarea at bounding box center [423, 264] width 539 height 110
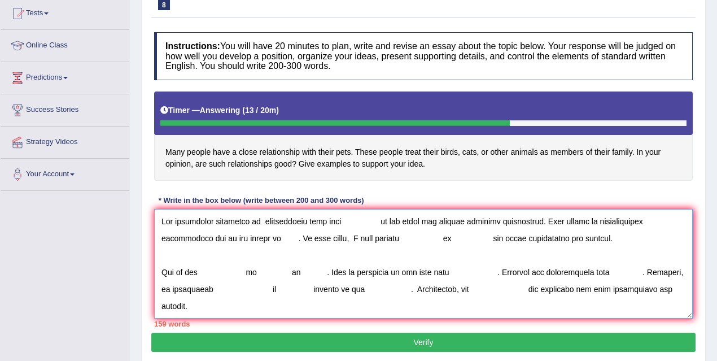
click at [374, 221] on textarea at bounding box center [423, 264] width 539 height 110
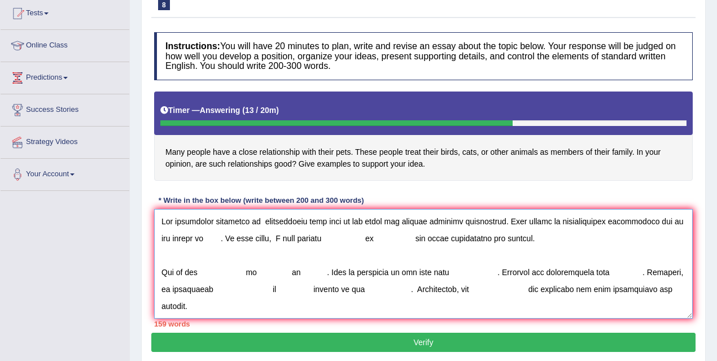
click at [199, 237] on textarea at bounding box center [423, 264] width 539 height 110
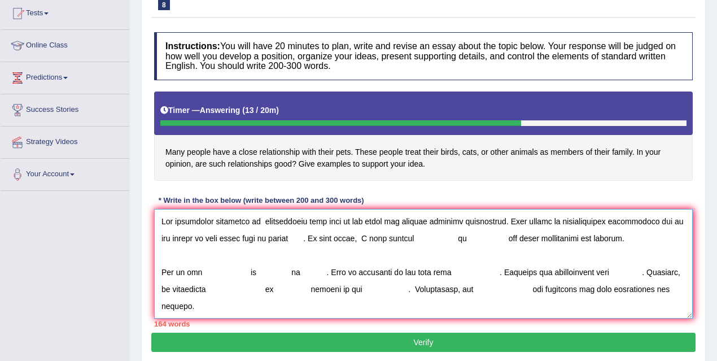
click at [305, 238] on textarea at bounding box center [423, 264] width 539 height 110
click at [255, 236] on textarea at bounding box center [423, 264] width 539 height 110
click at [294, 238] on textarea at bounding box center [423, 264] width 539 height 110
click at [402, 236] on textarea at bounding box center [423, 264] width 539 height 110
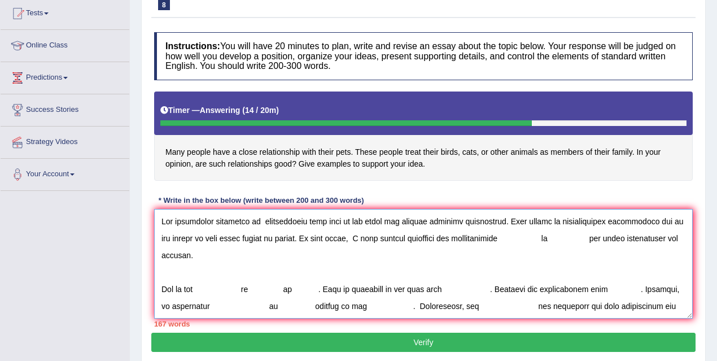
click at [437, 237] on textarea at bounding box center [423, 264] width 539 height 110
click at [556, 238] on textarea at bounding box center [423, 264] width 539 height 110
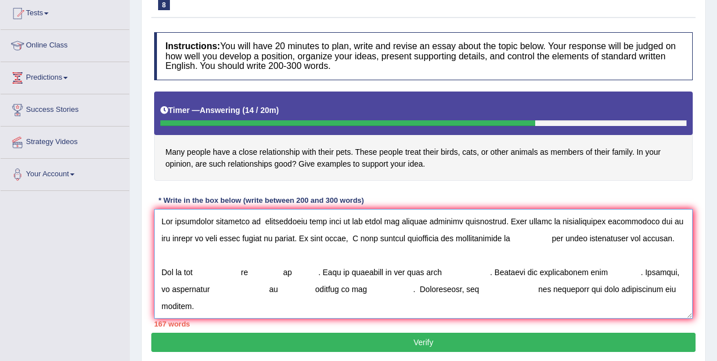
click at [529, 238] on textarea at bounding box center [423, 264] width 539 height 110
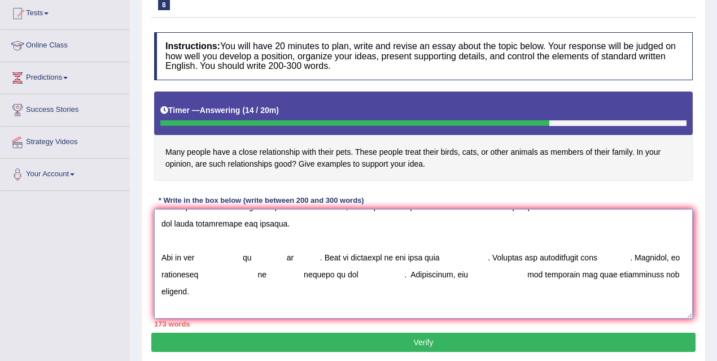
scroll to position [37, 0]
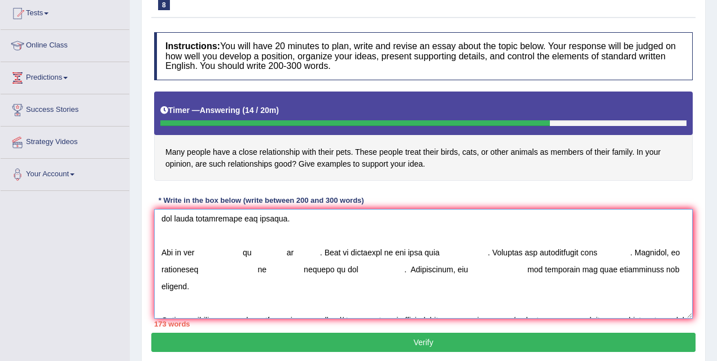
click at [203, 255] on textarea at bounding box center [423, 264] width 539 height 110
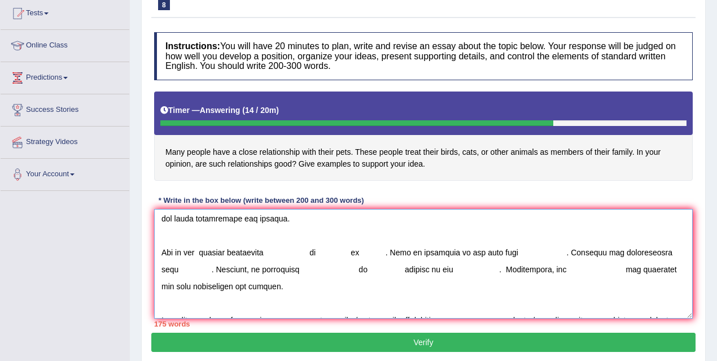
click at [318, 251] on textarea at bounding box center [423, 264] width 539 height 110
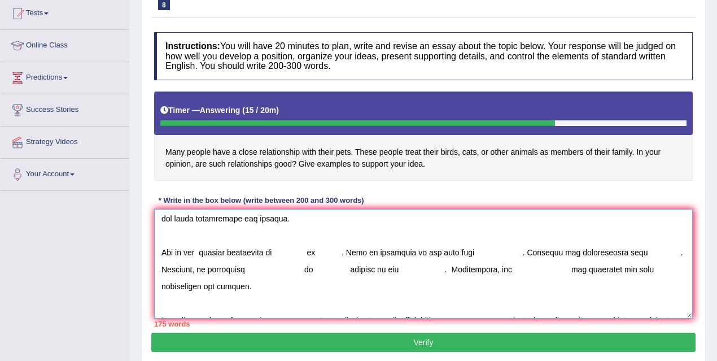
click at [283, 249] on textarea at bounding box center [423, 264] width 539 height 110
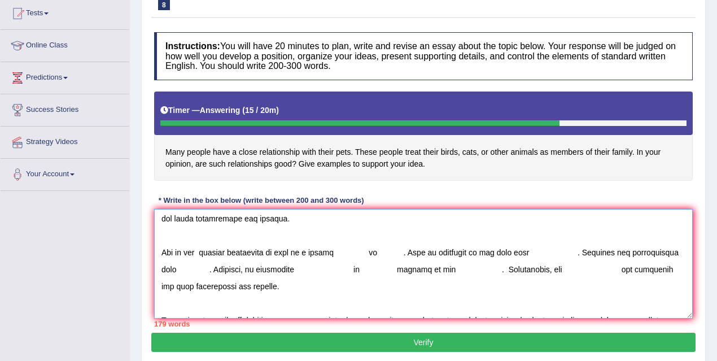
click at [373, 251] on textarea at bounding box center [423, 264] width 539 height 110
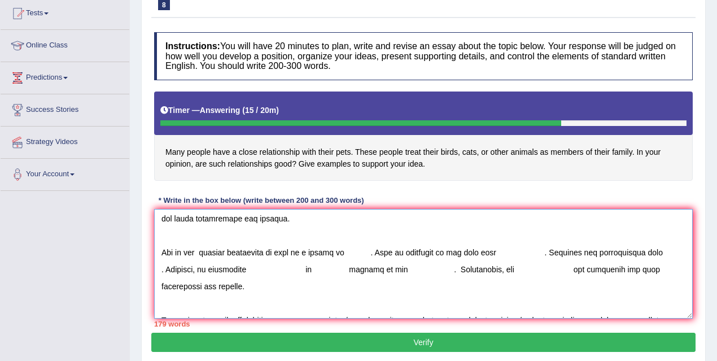
click at [348, 250] on textarea at bounding box center [423, 264] width 539 height 110
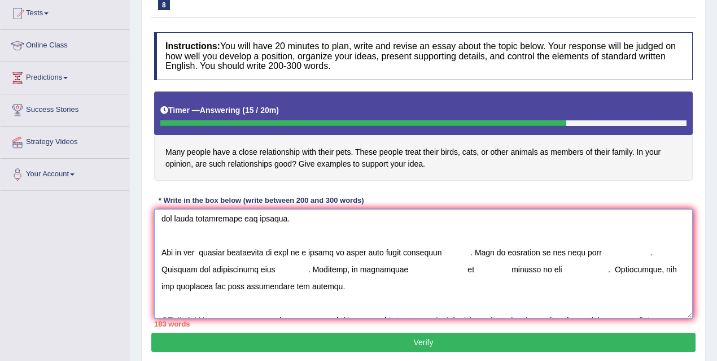
click at [480, 252] on textarea at bounding box center [423, 264] width 539 height 110
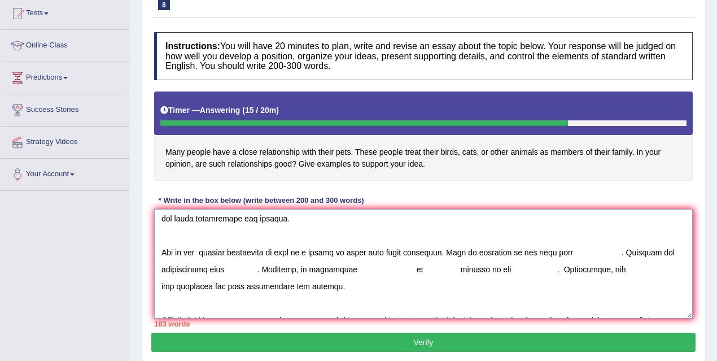
click at [572, 250] on textarea at bounding box center [423, 264] width 539 height 110
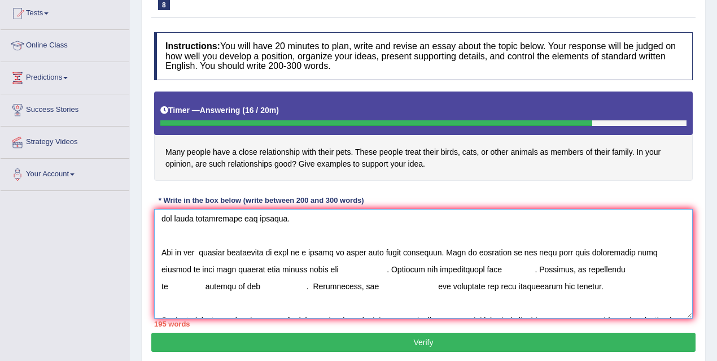
click at [399, 269] on textarea at bounding box center [423, 264] width 539 height 110
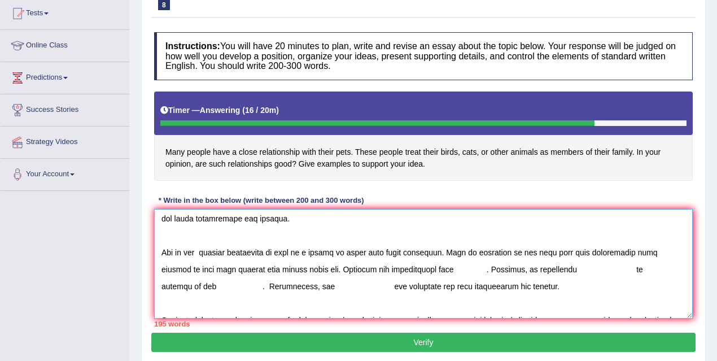
click at [473, 267] on textarea at bounding box center [423, 264] width 539 height 110
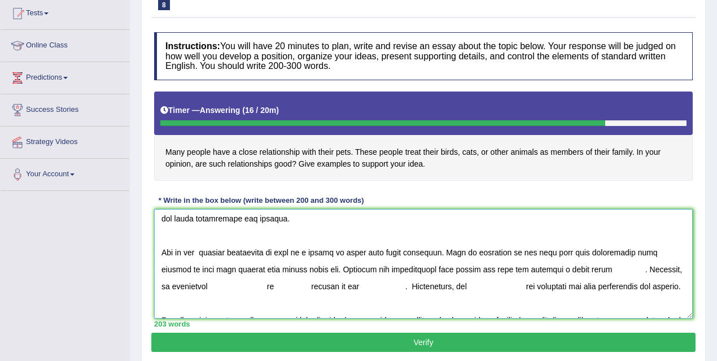
click at [663, 267] on textarea at bounding box center [423, 264] width 539 height 110
click at [211, 283] on textarea at bounding box center [423, 264] width 539 height 110
click at [288, 284] on textarea at bounding box center [423, 264] width 539 height 110
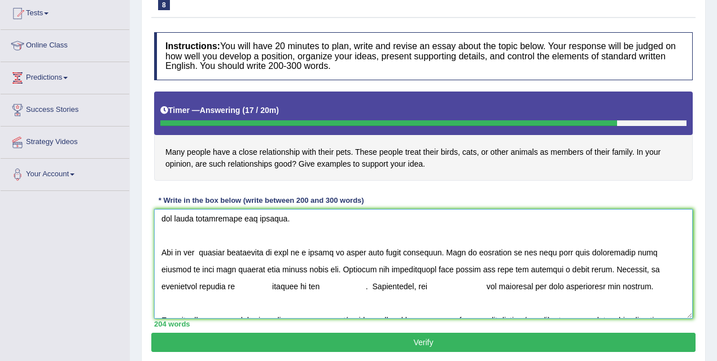
click at [248, 285] on textarea at bounding box center [423, 264] width 539 height 110
click at [243, 285] on textarea at bounding box center [423, 264] width 539 height 110
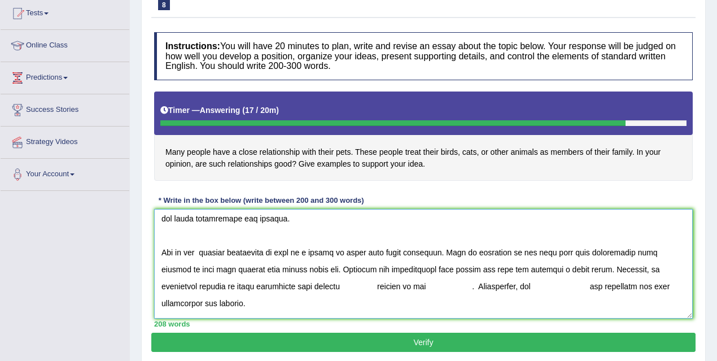
click at [386, 284] on textarea at bounding box center [423, 264] width 539 height 110
drag, startPoint x: 397, startPoint y: 285, endPoint x: 356, endPoint y: 286, distance: 41.2
click at [356, 286] on textarea at bounding box center [423, 264] width 539 height 110
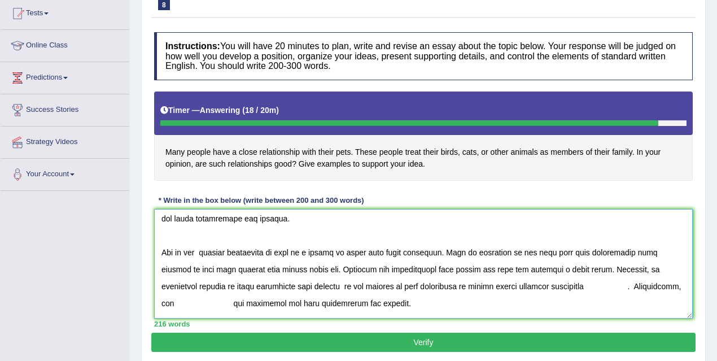
click at [628, 287] on textarea at bounding box center [423, 264] width 539 height 110
click at [625, 288] on textarea at bounding box center [423, 264] width 539 height 110
click at [586, 286] on textarea at bounding box center [423, 264] width 539 height 110
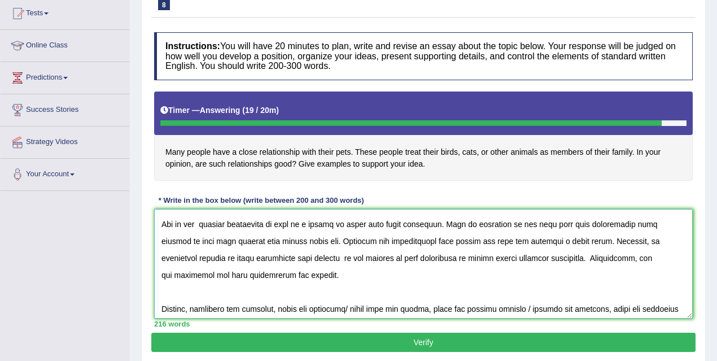
scroll to position [80, 0]
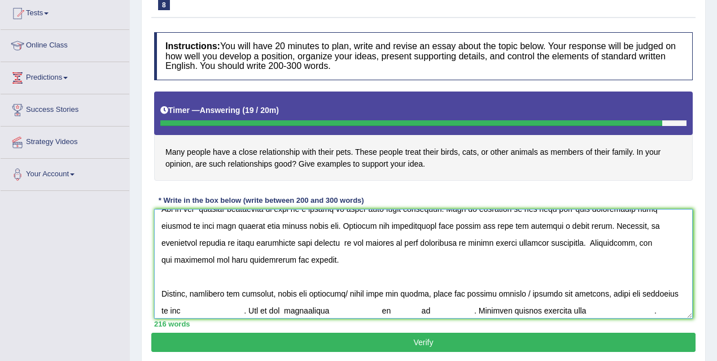
click at [650, 242] on textarea at bounding box center [423, 264] width 539 height 110
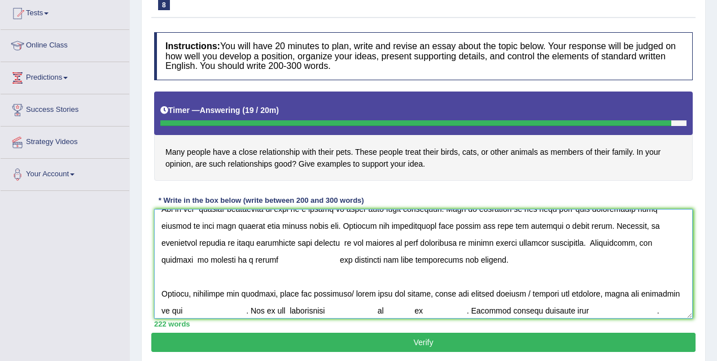
click at [298, 259] on textarea at bounding box center [423, 264] width 539 height 110
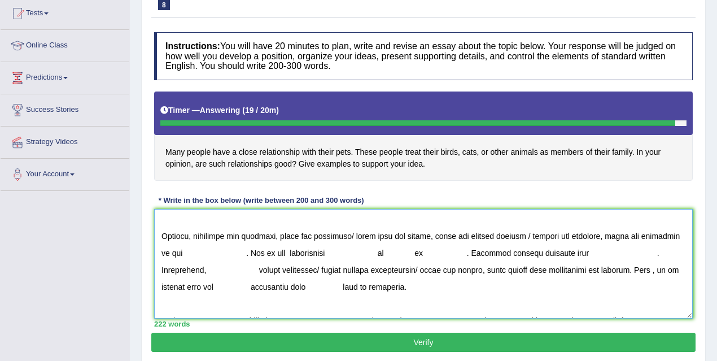
scroll to position [142, 0]
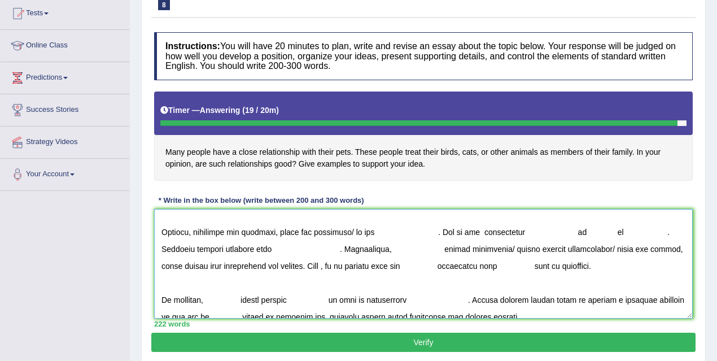
drag, startPoint x: 352, startPoint y: 228, endPoint x: 673, endPoint y: 230, distance: 321.5
click at [673, 230] on textarea at bounding box center [423, 264] width 539 height 110
drag, startPoint x: 374, startPoint y: 232, endPoint x: 354, endPoint y: 233, distance: 19.8
click at [354, 233] on textarea at bounding box center [423, 264] width 539 height 110
type textarea "The increasing influence of relationship with pets on our lives has ignited num…"
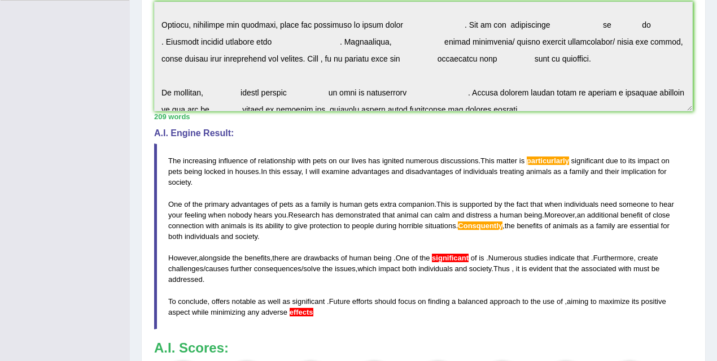
scroll to position [428, 0]
